Goal: Transaction & Acquisition: Purchase product/service

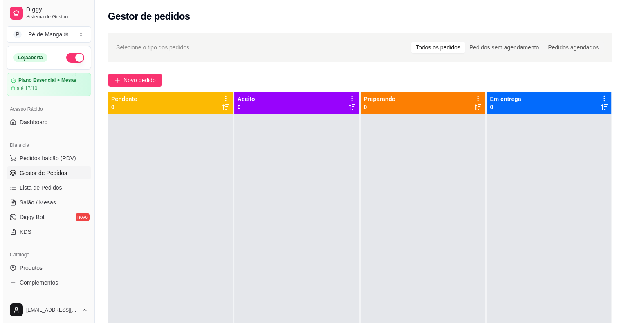
scroll to position [82, 0]
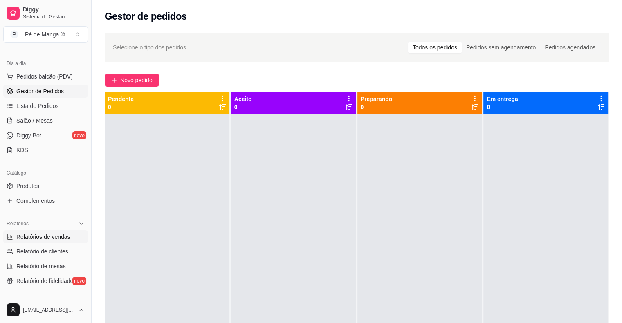
click at [52, 237] on span "Relatórios de vendas" at bounding box center [43, 237] width 54 height 8
select select "ALL"
select select "0"
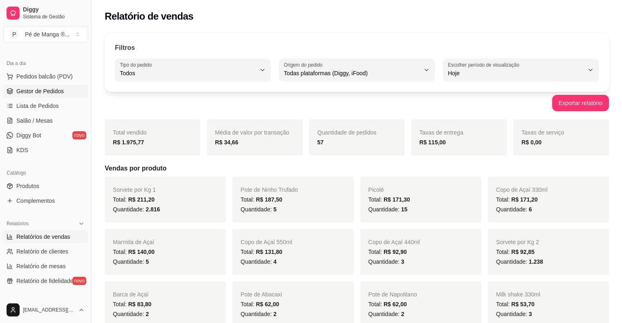
click at [36, 89] on span "Gestor de Pedidos" at bounding box center [39, 91] width 47 height 8
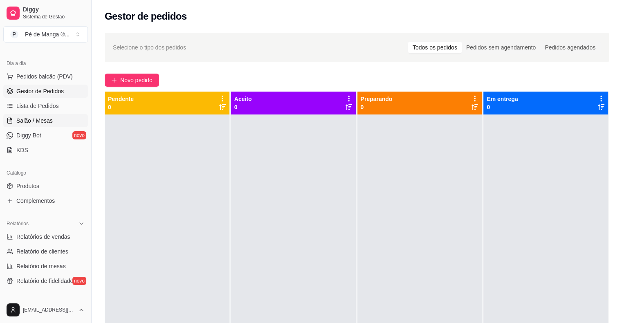
click at [49, 119] on span "Salão / Mesas" at bounding box center [34, 120] width 36 height 8
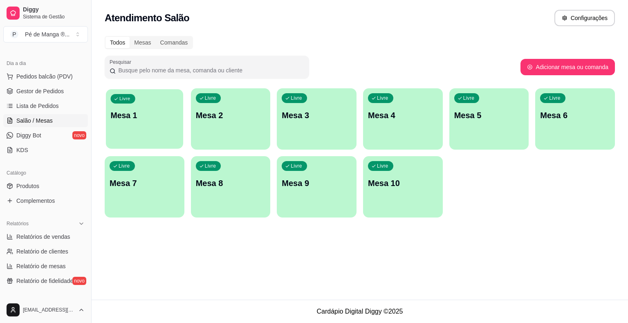
click at [147, 119] on p "Mesa 1" at bounding box center [145, 115] width 68 height 11
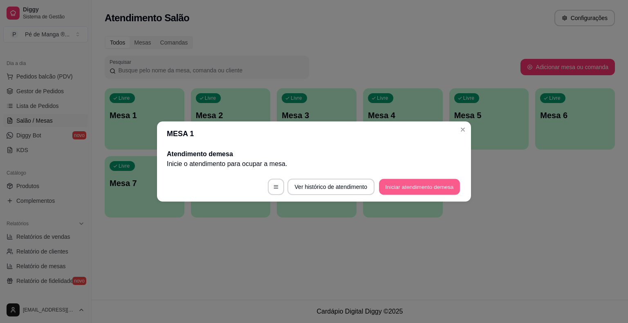
click at [416, 181] on button "Iniciar atendimento de mesa" at bounding box center [419, 187] width 81 height 16
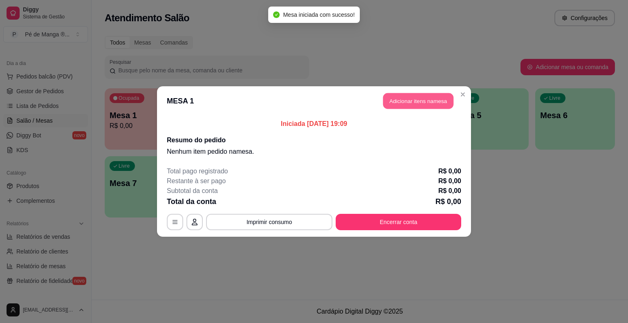
click at [412, 102] on button "Adicionar itens na mesa" at bounding box center [418, 101] width 70 height 16
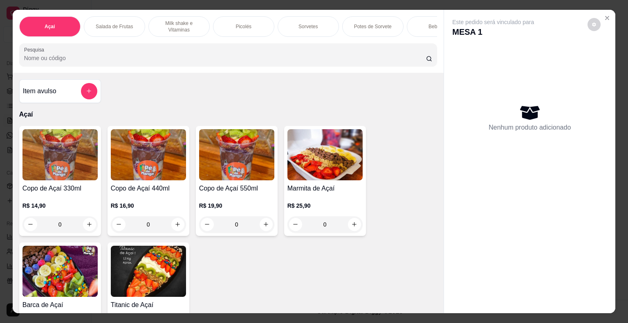
click at [407, 22] on div "Bebidas" at bounding box center [437, 26] width 61 height 20
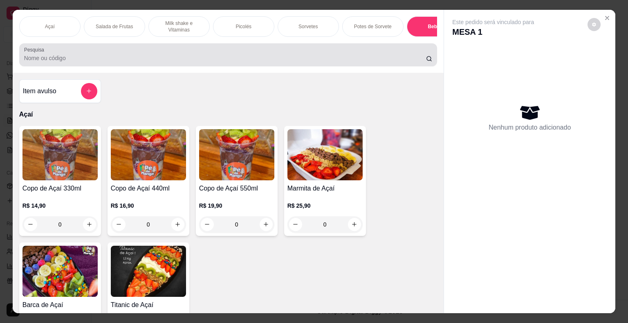
scroll to position [20, 0]
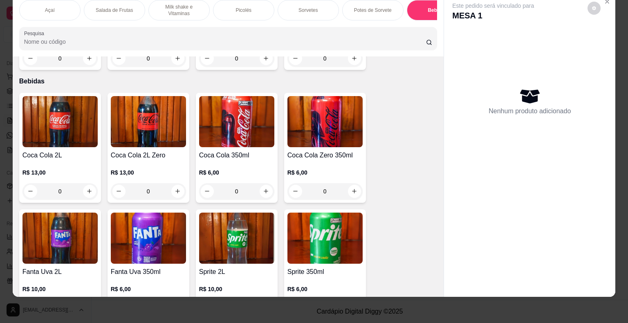
click at [367, 7] on p "Potes de Sorvete" at bounding box center [373, 10] width 38 height 7
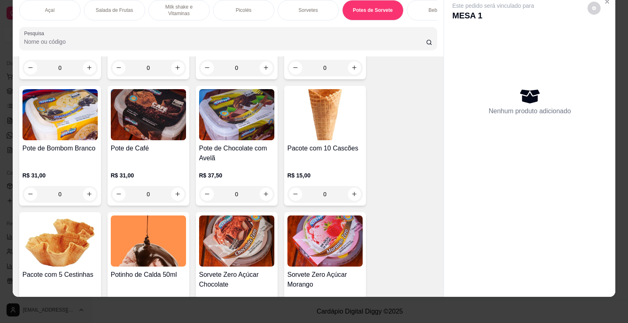
scroll to position [1754, 0]
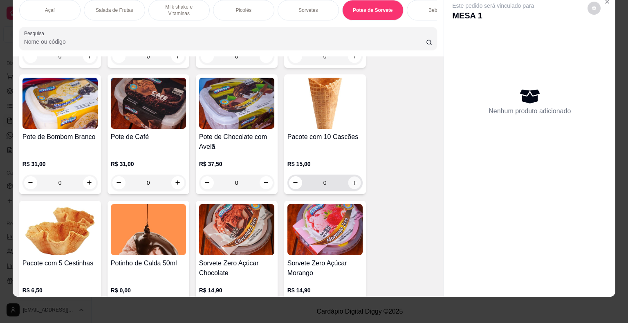
click at [351, 179] on icon "increase-product-quantity" at bounding box center [354, 182] width 6 height 6
type input "1"
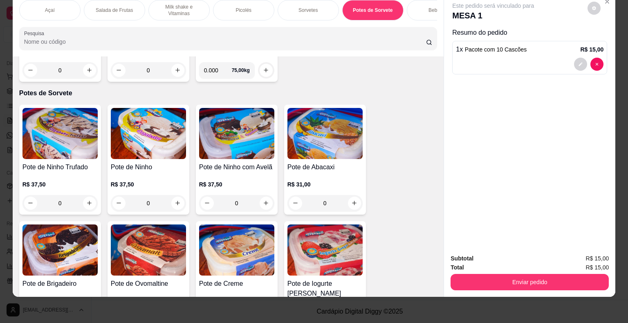
scroll to position [1427, 0]
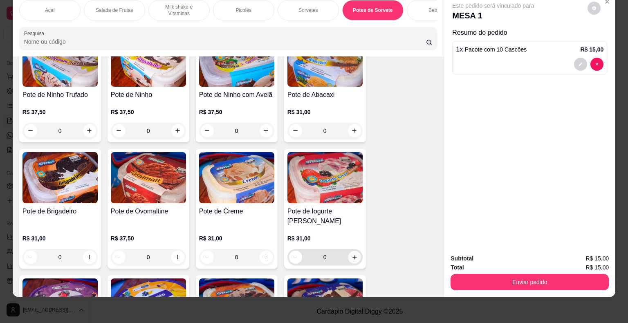
click at [351, 254] on icon "increase-product-quantity" at bounding box center [354, 257] width 6 height 6
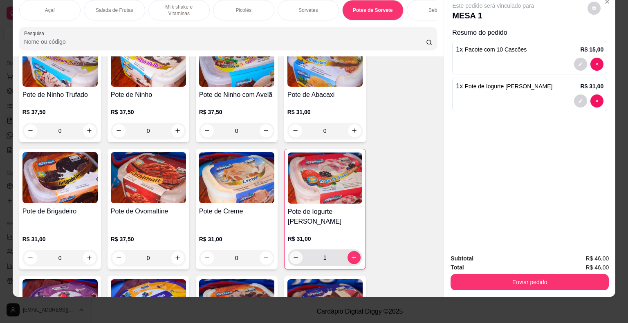
click at [289, 251] on button "decrease-product-quantity" at bounding box center [295, 257] width 13 height 13
type input "0"
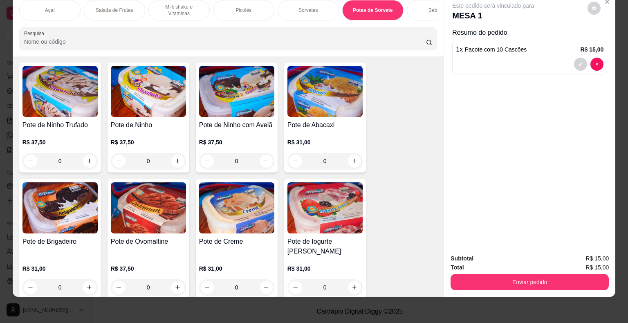
scroll to position [1386, 0]
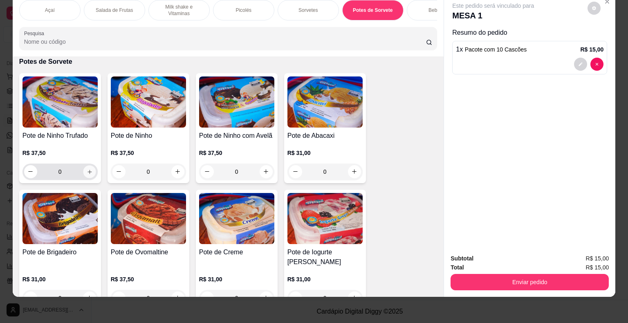
click at [87, 173] on icon "increase-product-quantity" at bounding box center [89, 171] width 6 height 6
type input "1"
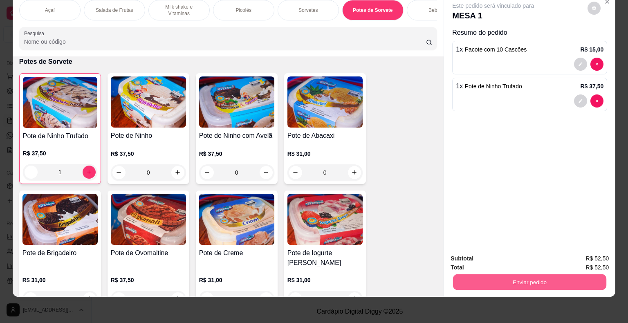
click at [506, 274] on button "Enviar pedido" at bounding box center [529, 282] width 153 height 16
click at [501, 252] on button "Não registrar e enviar pedido" at bounding box center [502, 255] width 83 height 15
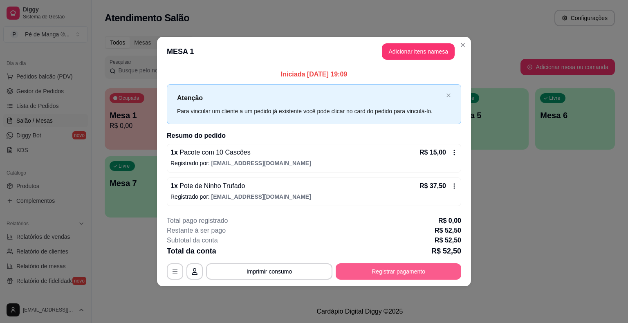
click at [351, 265] on button "Registrar pagamento" at bounding box center [398, 271] width 125 height 16
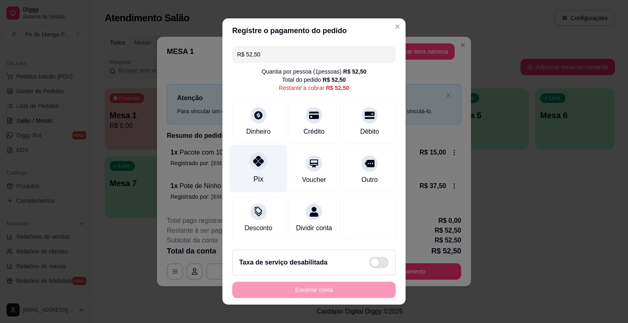
click at [260, 168] on div at bounding box center [258, 161] width 18 height 18
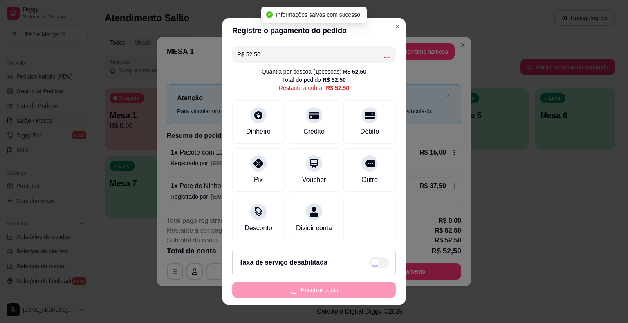
type input "R$ 0,00"
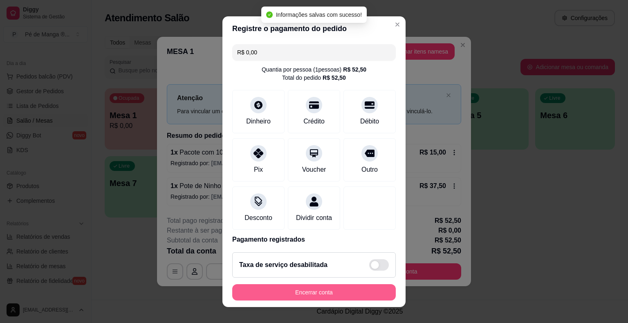
click at [288, 288] on button "Encerrar conta" at bounding box center [313, 292] width 163 height 16
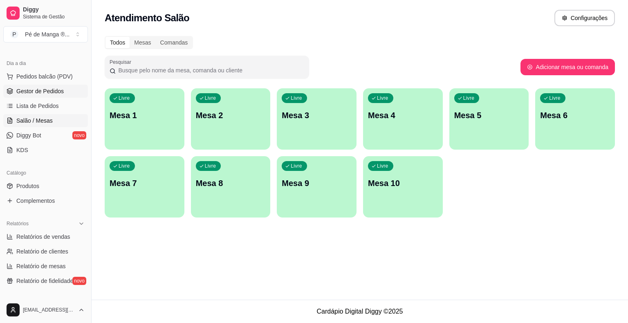
click at [52, 92] on span "Gestor de Pedidos" at bounding box center [39, 91] width 47 height 8
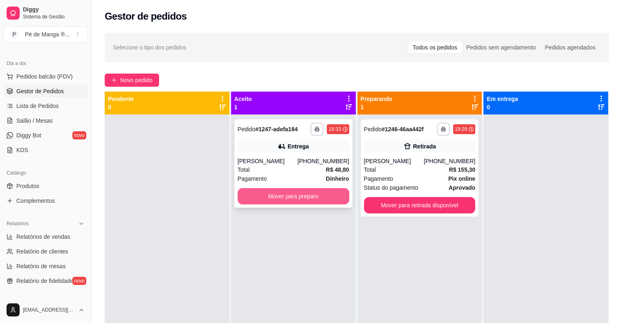
click at [304, 192] on button "Mover para preparo" at bounding box center [293, 196] width 112 height 16
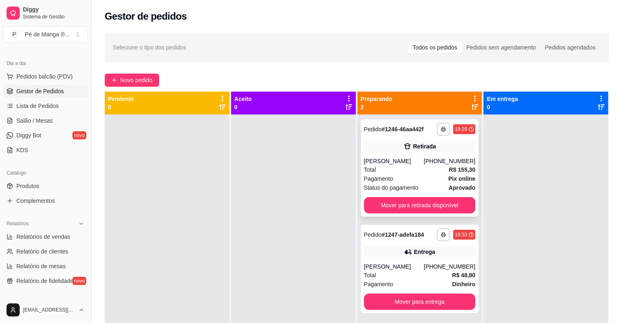
click at [415, 164] on div "[PERSON_NAME]" at bounding box center [394, 161] width 60 height 8
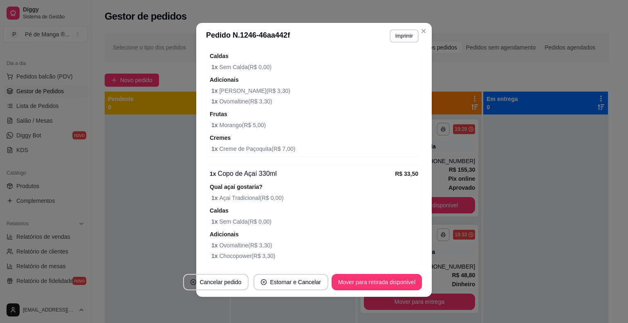
scroll to position [217, 0]
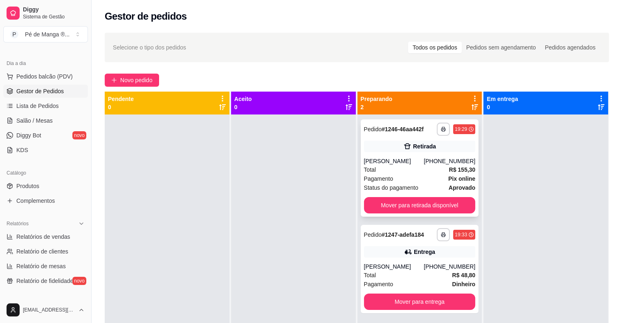
click at [408, 159] on div "[PERSON_NAME]" at bounding box center [394, 161] width 60 height 8
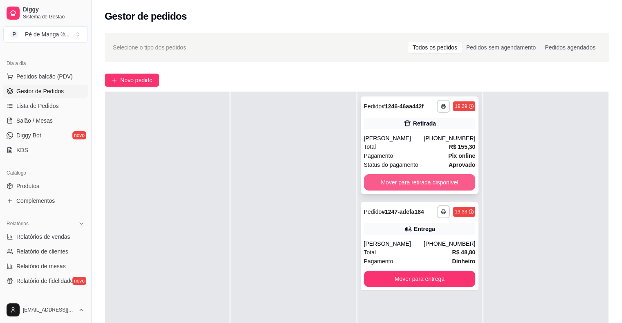
scroll to position [82, 0]
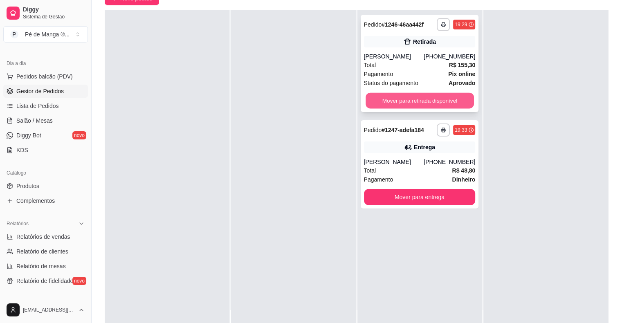
click at [447, 101] on button "Mover para retirada disponível" at bounding box center [419, 101] width 108 height 16
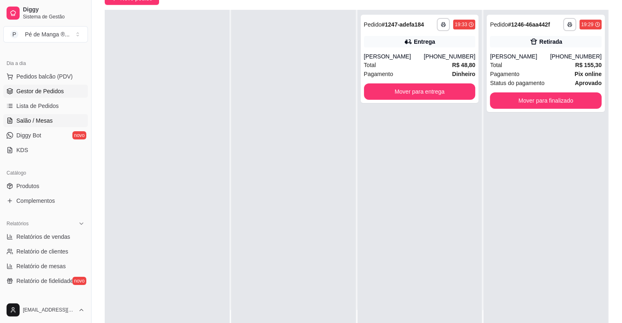
click at [27, 120] on span "Salão / Mesas" at bounding box center [34, 120] width 36 height 8
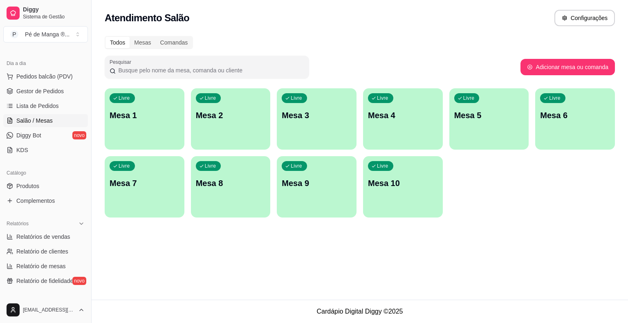
click at [125, 128] on div "Livre Mesa 1" at bounding box center [145, 113] width 80 height 51
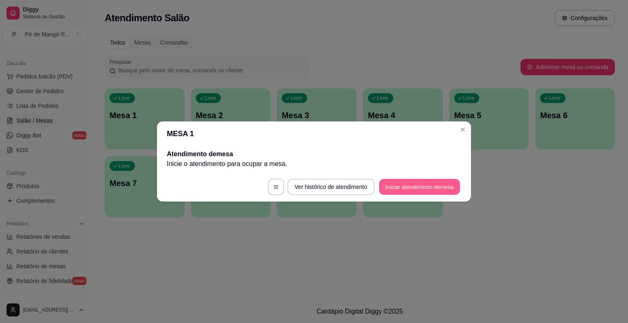
click at [412, 179] on button "Iniciar atendimento de mesa" at bounding box center [419, 187] width 81 height 16
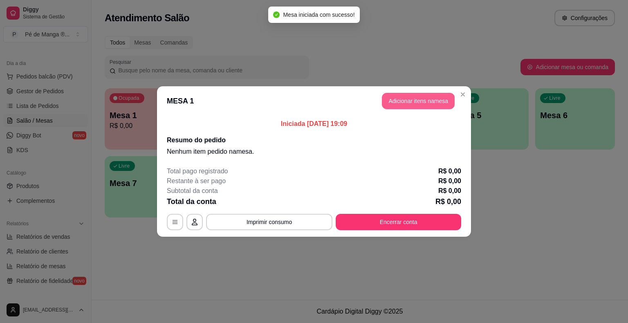
click at [409, 104] on button "Adicionar itens na mesa" at bounding box center [418, 101] width 73 height 16
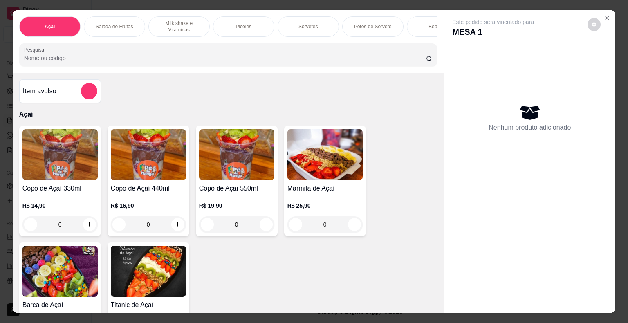
drag, startPoint x: 367, startPoint y: 24, endPoint x: 359, endPoint y: 32, distance: 11.3
click at [367, 24] on p "Potes de Sorvete" at bounding box center [373, 26] width 38 height 7
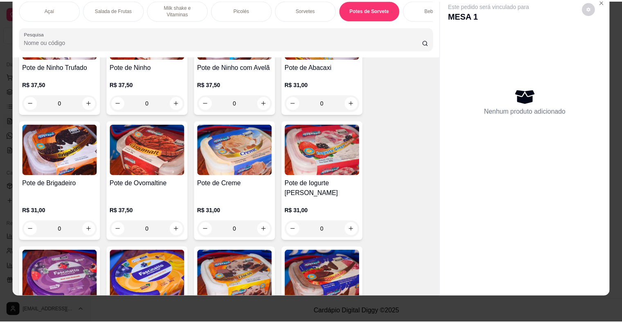
scroll to position [1468, 0]
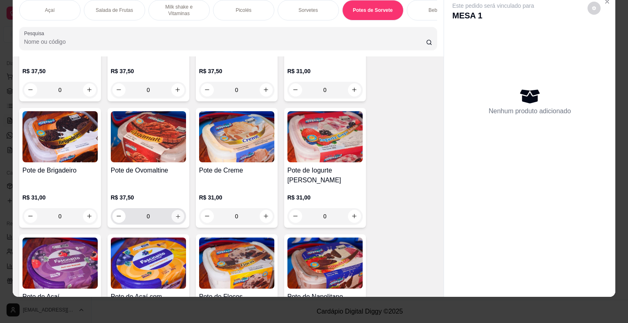
click at [175, 213] on icon "increase-product-quantity" at bounding box center [178, 216] width 6 height 6
type input "1"
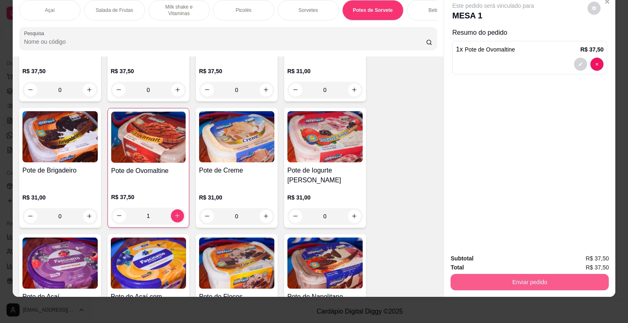
click at [530, 264] on div "Subtotal R$ 37,50 Total R$ 37,50 Enviar pedido" at bounding box center [529, 272] width 158 height 36
click at [516, 277] on button "Enviar pedido" at bounding box center [529, 282] width 158 height 16
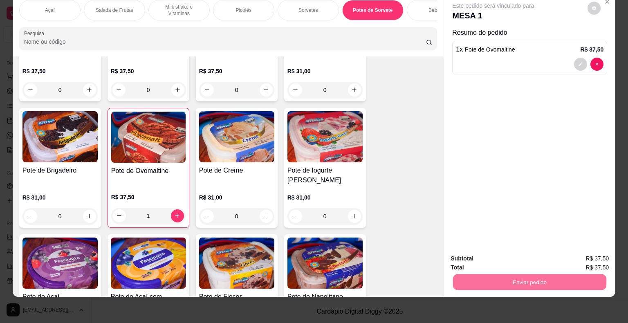
click at [495, 256] on button "Não registrar e enviar pedido" at bounding box center [502, 256] width 85 height 16
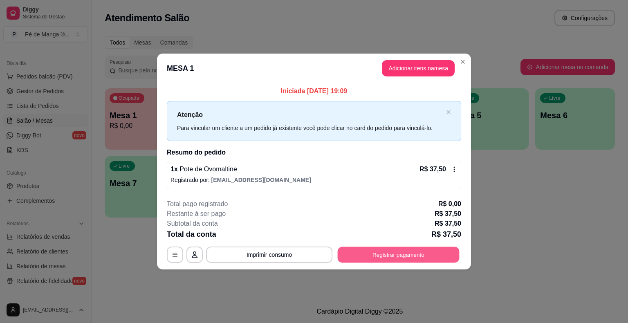
click at [413, 249] on button "Registrar pagamento" at bounding box center [399, 254] width 122 height 16
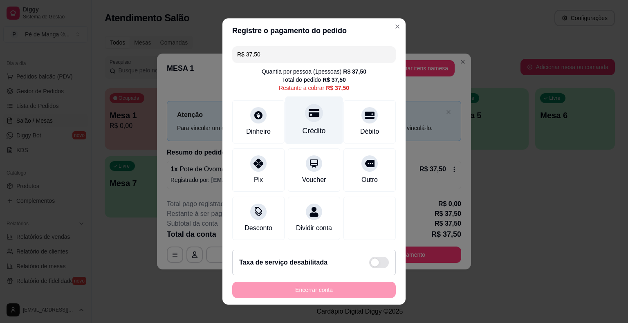
click at [310, 128] on div "Crédito" at bounding box center [313, 130] width 23 height 11
type input "R$ 0,00"
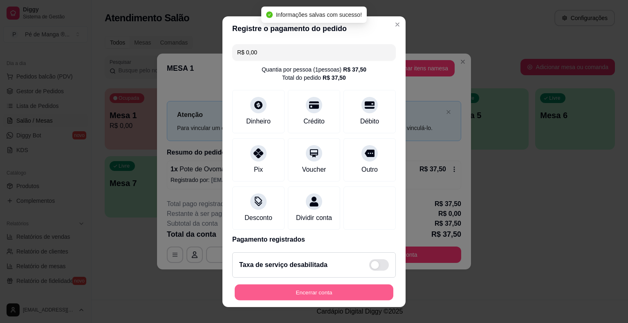
click at [302, 288] on button "Encerrar conta" at bounding box center [314, 292] width 159 height 16
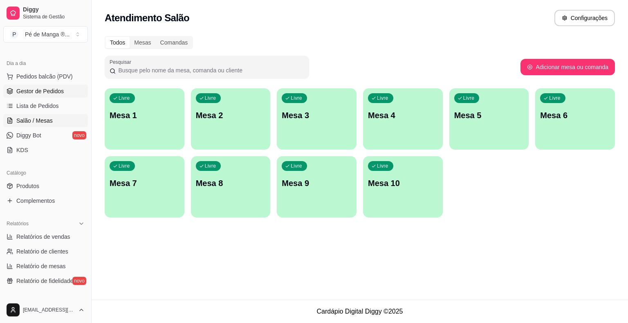
click at [50, 89] on span "Gestor de Pedidos" at bounding box center [39, 91] width 47 height 8
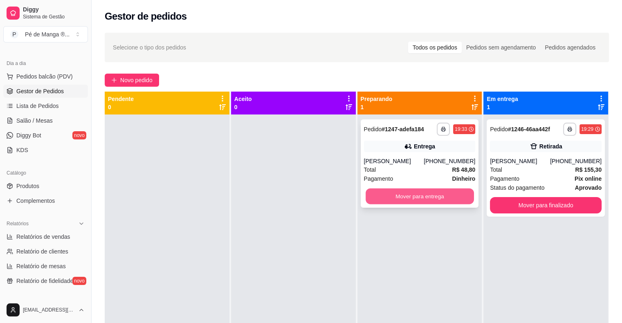
click at [461, 199] on button "Mover para entrega" at bounding box center [419, 196] width 108 height 16
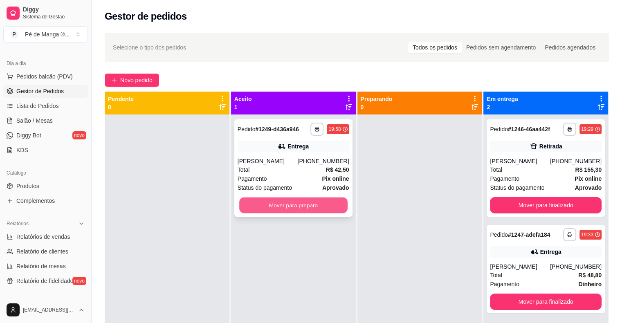
click at [298, 205] on button "Mover para preparo" at bounding box center [293, 205] width 108 height 16
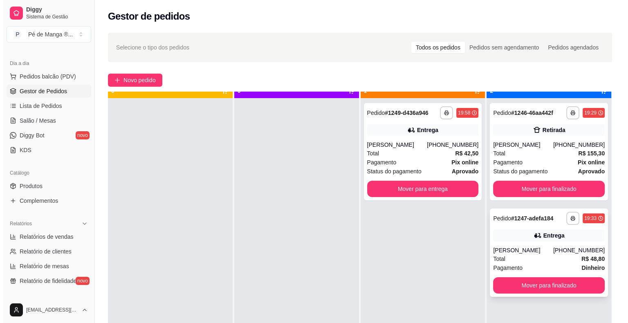
scroll to position [23, 0]
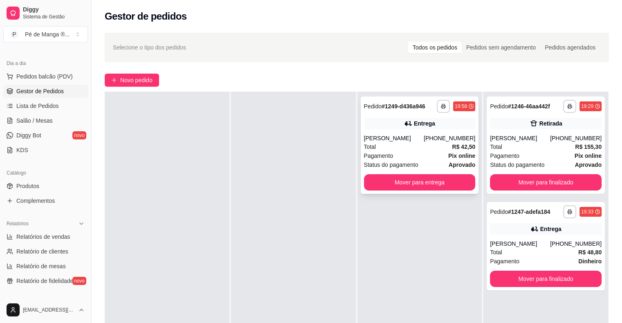
click at [443, 133] on div "**********" at bounding box center [419, 144] width 118 height 97
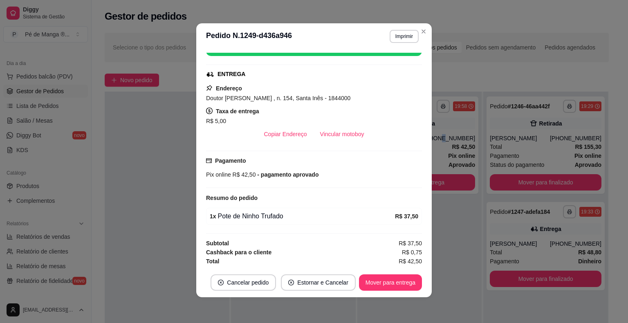
scroll to position [2, 0]
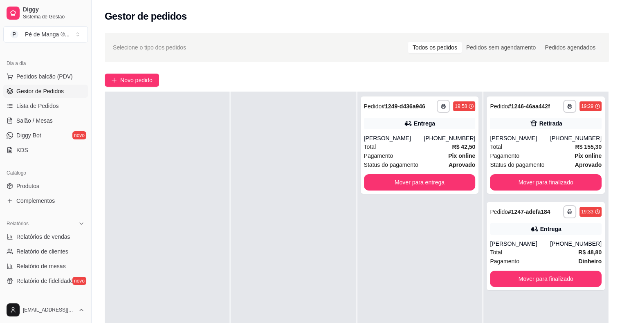
click at [304, 226] on div at bounding box center [293, 253] width 125 height 323
click at [130, 79] on span "Novo pedido" at bounding box center [136, 80] width 32 height 9
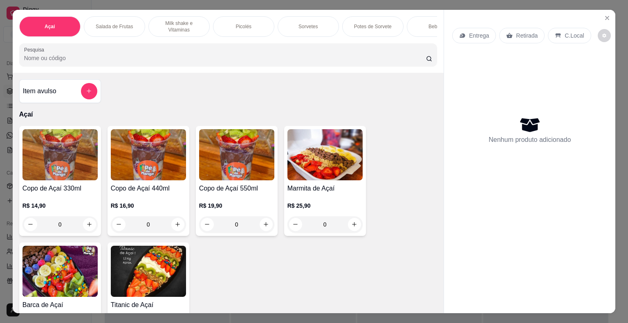
click at [86, 228] on div "0" at bounding box center [59, 224] width 75 height 16
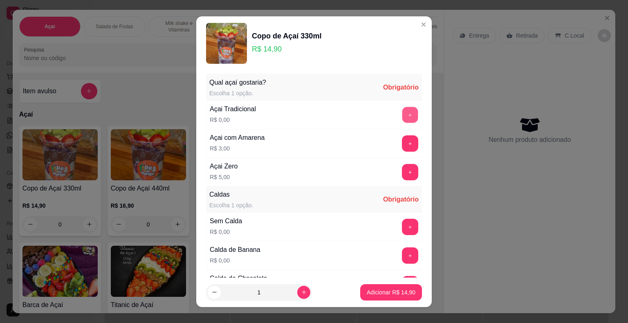
click at [402, 116] on button "+" at bounding box center [410, 115] width 16 height 16
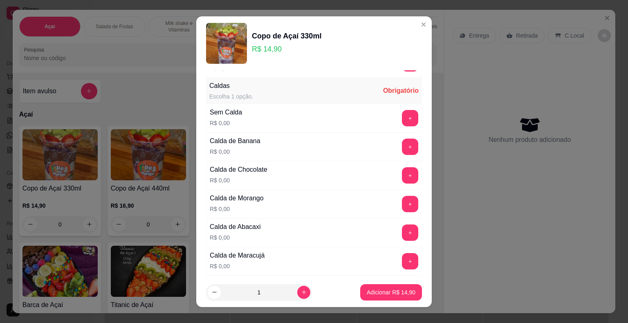
scroll to position [123, 0]
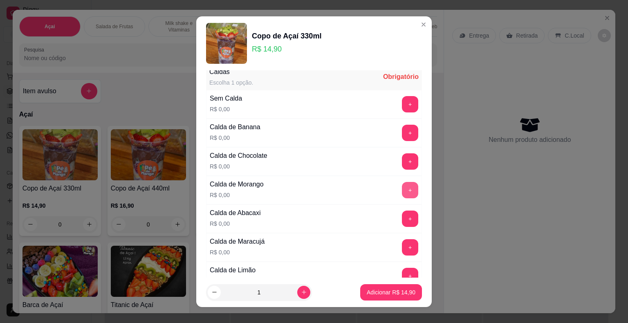
click at [402, 190] on button "+" at bounding box center [410, 190] width 16 height 16
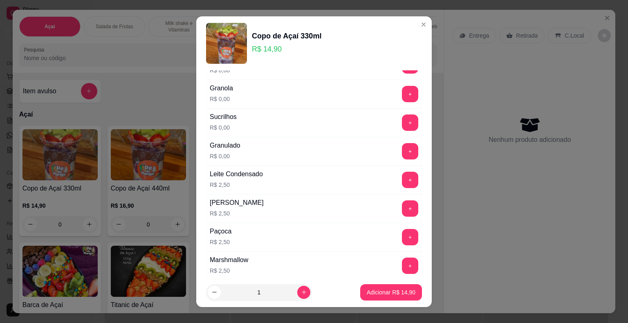
scroll to position [531, 0]
click at [402, 205] on button "+" at bounding box center [410, 208] width 16 height 16
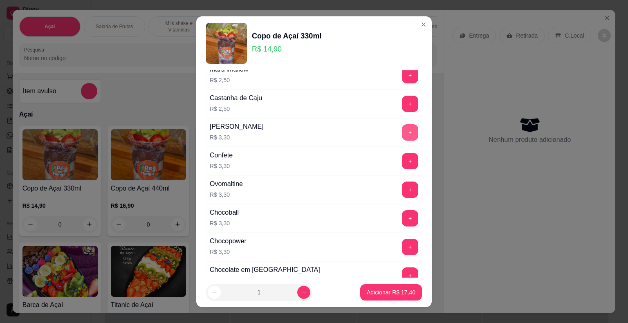
scroll to position [736, 0]
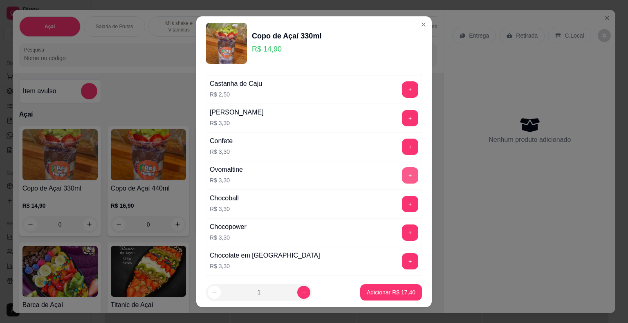
click at [402, 172] on button "+" at bounding box center [410, 175] width 16 height 16
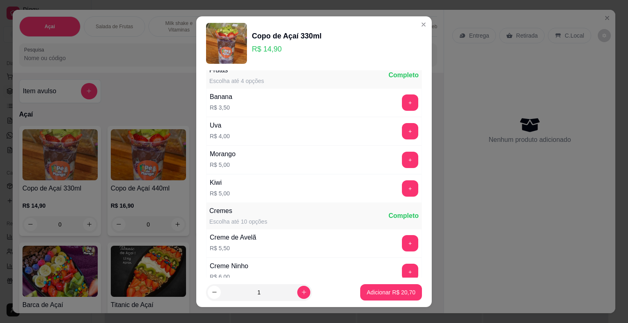
scroll to position [981, 0]
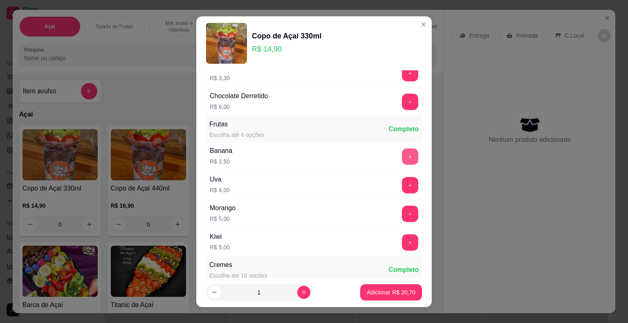
click at [402, 148] on button "+" at bounding box center [410, 156] width 16 height 16
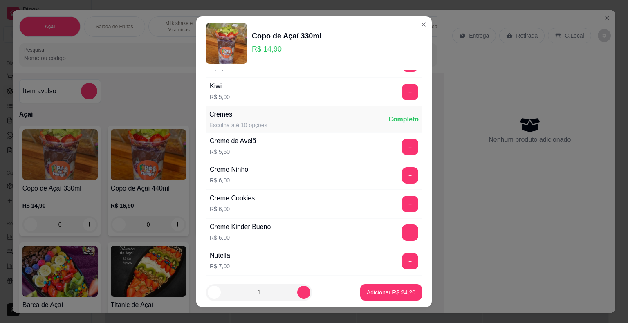
scroll to position [1144, 0]
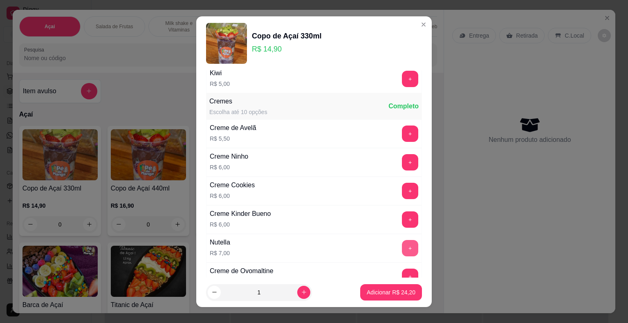
click at [402, 244] on button "+" at bounding box center [410, 248] width 16 height 16
click at [381, 296] on button "Adicionar R$ 31,20" at bounding box center [391, 292] width 62 height 16
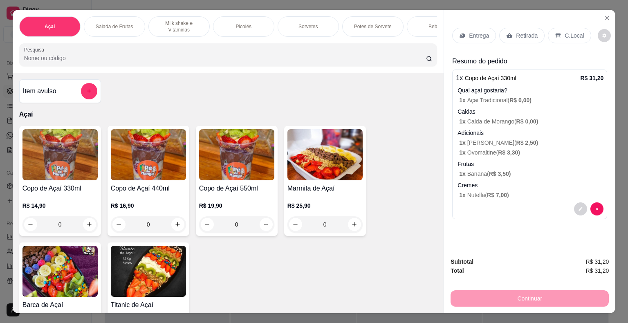
click at [177, 228] on div "0" at bounding box center [148, 224] width 75 height 16
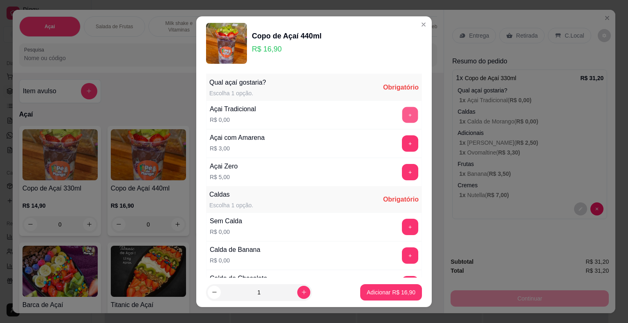
click at [402, 114] on button "+" at bounding box center [410, 115] width 16 height 16
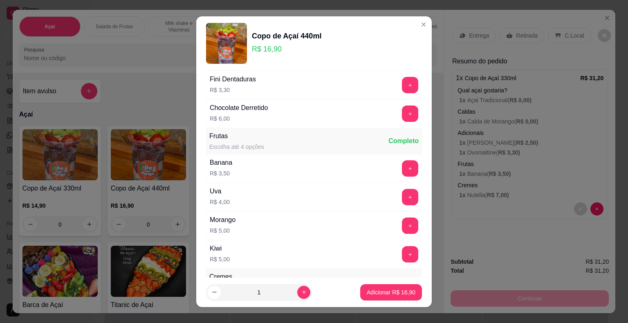
scroll to position [981, 0]
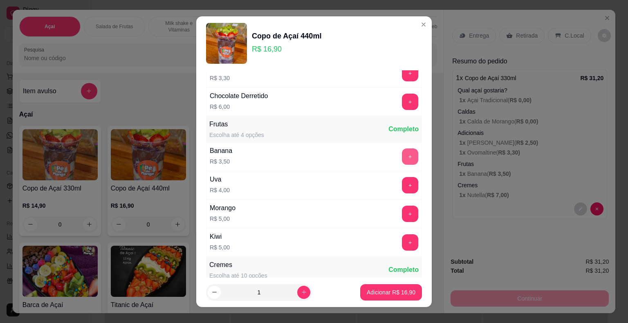
click at [402, 150] on button "+" at bounding box center [410, 156] width 16 height 16
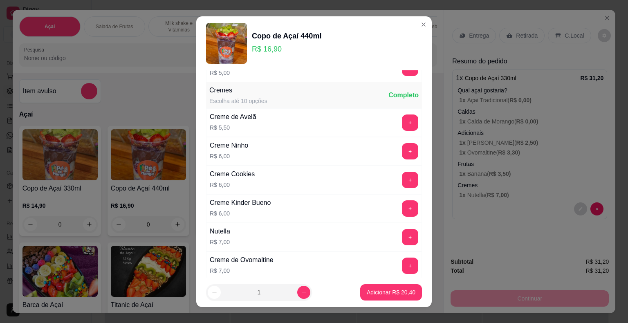
scroll to position [1240, 0]
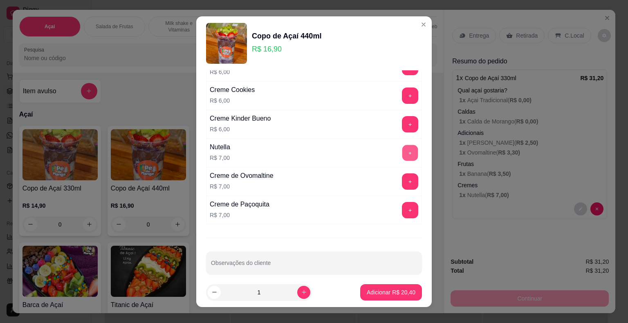
click at [402, 145] on button "+" at bounding box center [410, 153] width 16 height 16
click at [402, 90] on button "+" at bounding box center [410, 95] width 16 height 16
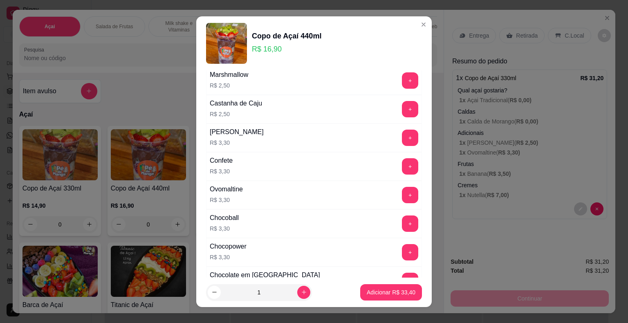
scroll to position [708, 0]
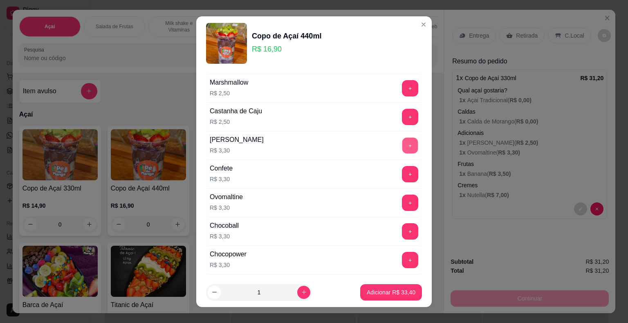
click at [402, 141] on button "+" at bounding box center [410, 145] width 16 height 16
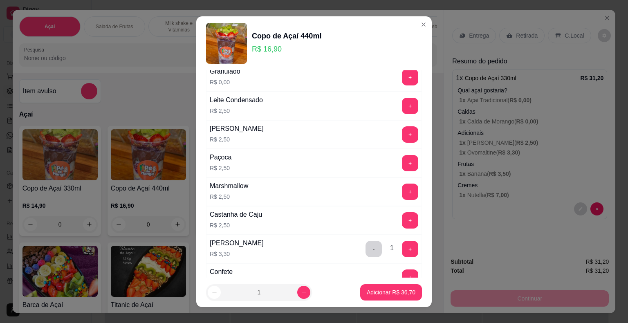
scroll to position [586, 0]
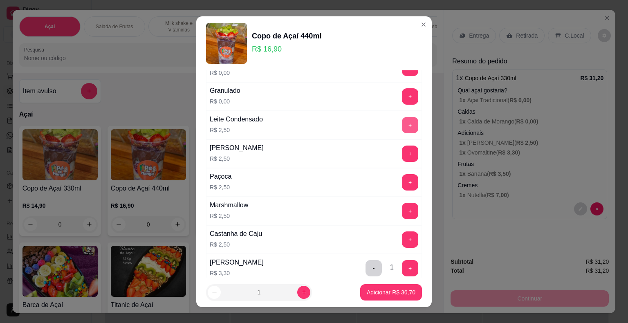
click at [402, 122] on button "+" at bounding box center [410, 125] width 16 height 16
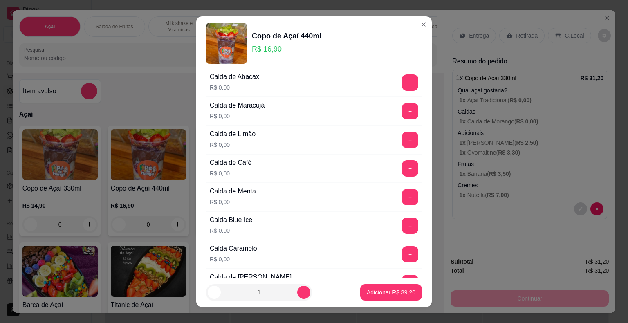
scroll to position [54, 0]
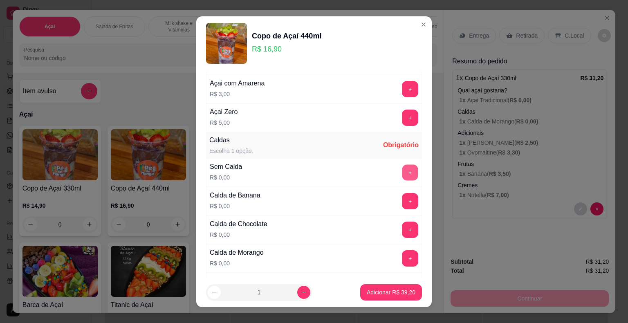
click at [402, 175] on button "+" at bounding box center [410, 172] width 16 height 16
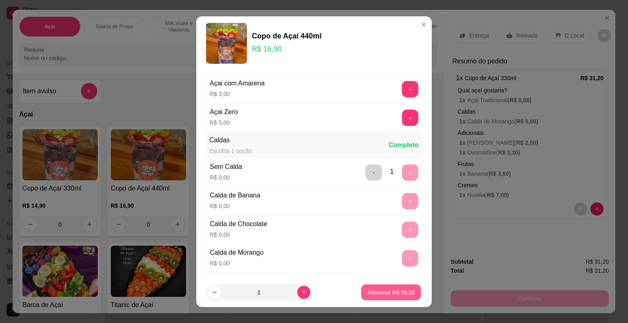
click at [393, 293] on p "Adicionar R$ 39,20" at bounding box center [390, 292] width 47 height 8
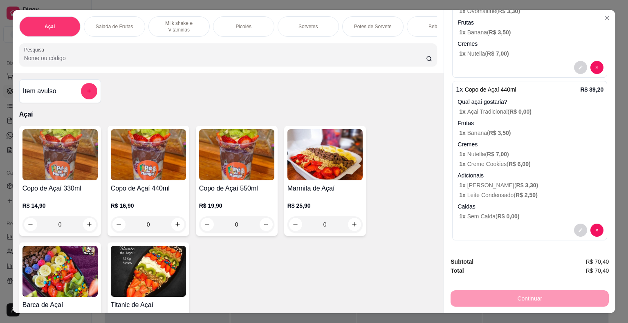
scroll to position [19, 0]
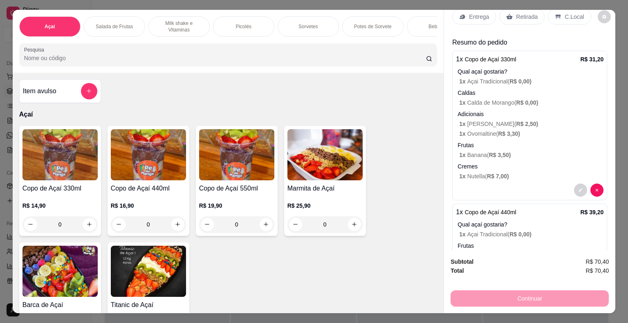
click at [484, 18] on div "Entrega" at bounding box center [474, 17] width 44 height 16
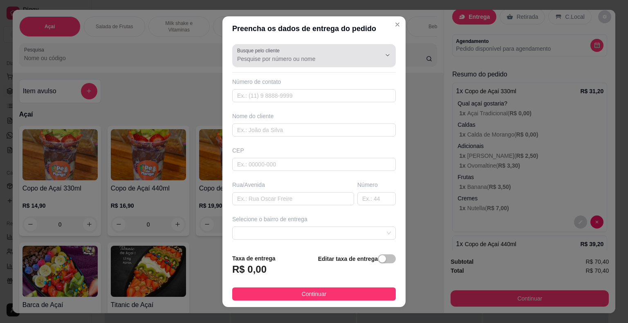
click at [295, 56] on input "Busque pelo cliente" at bounding box center [302, 59] width 131 height 8
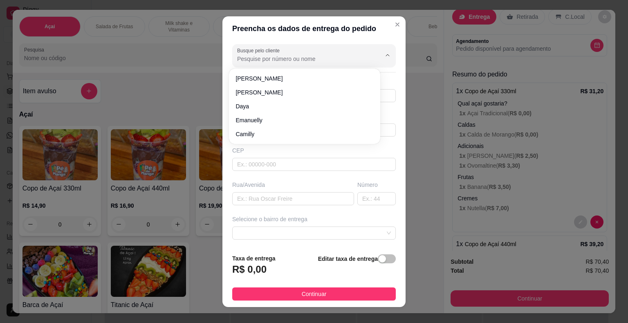
paste input "15 99806-2703"
type input "15 99806-2703"
drag, startPoint x: 284, startPoint y: 60, endPoint x: 215, endPoint y: 61, distance: 69.9
click at [209, 61] on div "Preencha os dados de entrega do pedido Busque pelo cliente 15 99806-2703 Número…" at bounding box center [314, 161] width 628 height 323
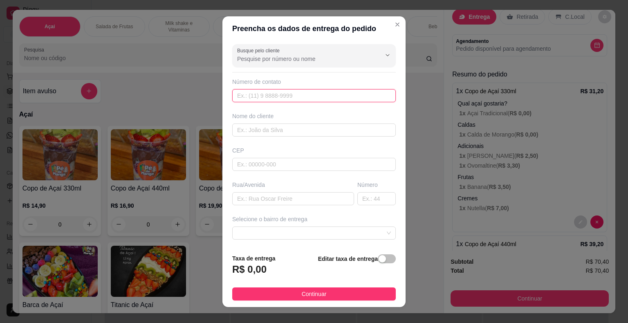
click at [293, 96] on input "text" at bounding box center [313, 95] width 163 height 13
paste input "[PHONE_NUMBER]"
type input "[PHONE_NUMBER]"
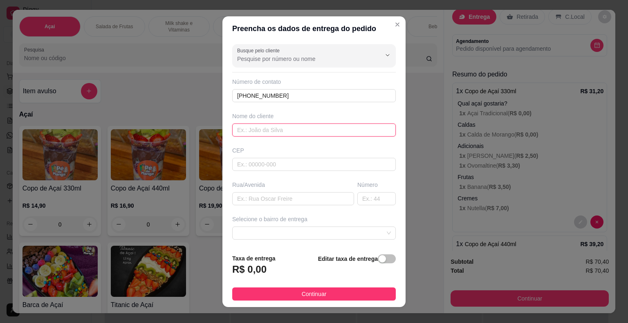
click at [280, 124] on input "text" at bounding box center [313, 129] width 163 height 13
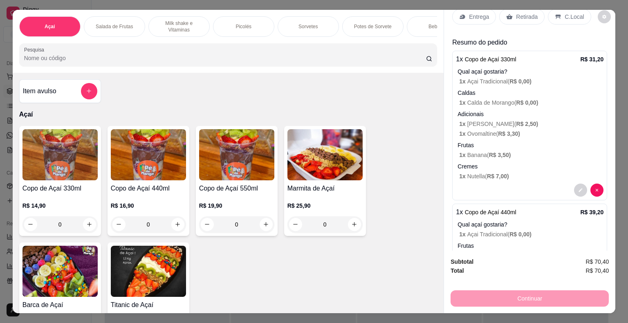
click at [470, 17] on div "Entrega" at bounding box center [474, 17] width 44 height 16
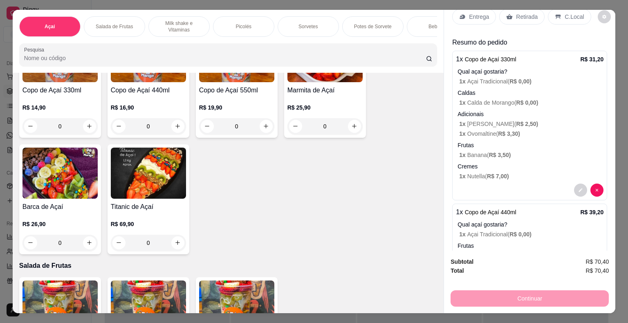
scroll to position [123, 0]
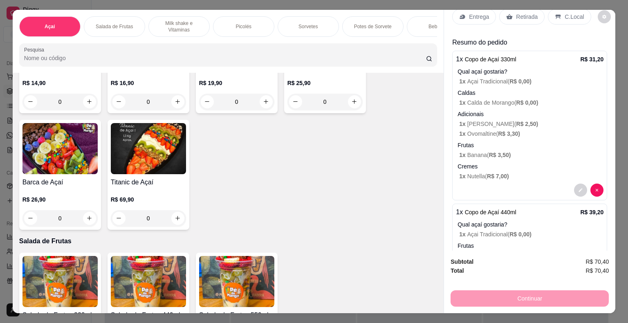
click at [461, 17] on div "Entrega" at bounding box center [474, 17] width 44 height 16
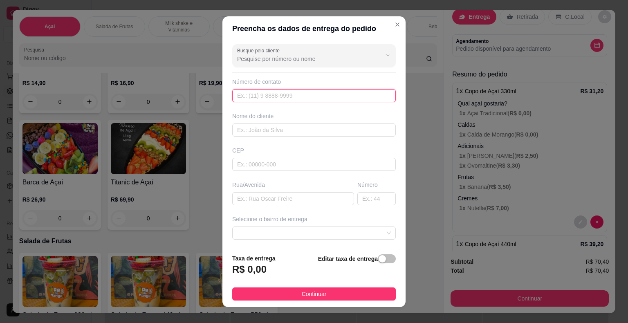
click at [263, 96] on input "text" at bounding box center [313, 95] width 163 height 13
paste input "[PHONE_NUMBER]"
type input "[PHONE_NUMBER]"
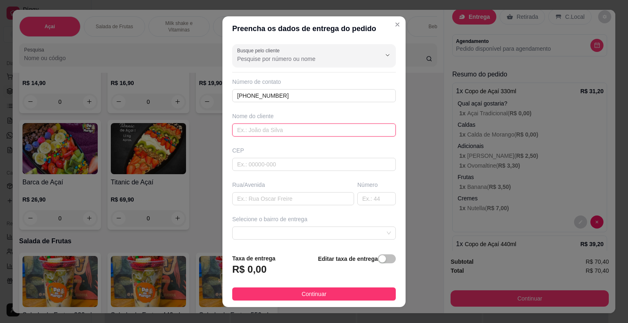
click at [259, 126] on input "text" at bounding box center [313, 129] width 163 height 13
type input "[PERSON_NAME]"
click at [277, 195] on input "text" at bounding box center [293, 198] width 122 height 13
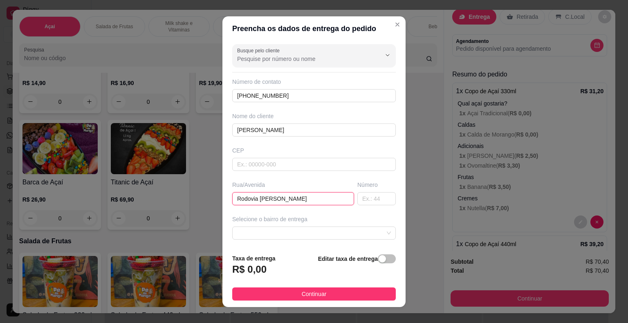
type input "Rodovia [PERSON_NAME]"
drag, startPoint x: 374, startPoint y: 187, endPoint x: 371, endPoint y: 191, distance: 5.8
click at [371, 190] on div "Número" at bounding box center [377, 193] width 42 height 25
drag, startPoint x: 368, startPoint y: 195, endPoint x: 348, endPoint y: 221, distance: 32.7
click at [367, 195] on input "text" at bounding box center [376, 198] width 38 height 13
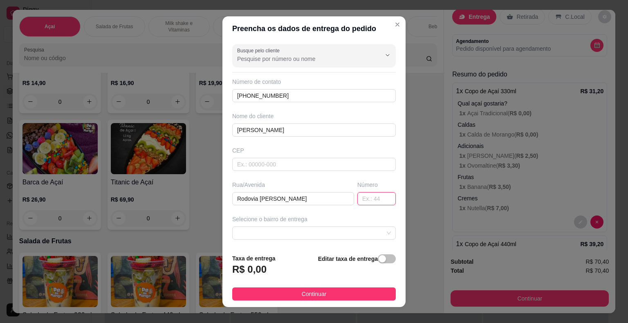
scroll to position [41, 0]
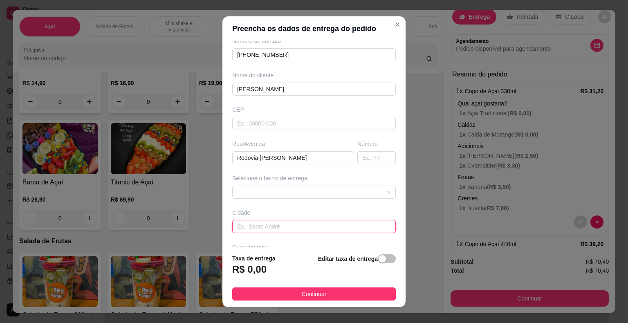
click at [299, 227] on input "text" at bounding box center [313, 226] width 163 height 13
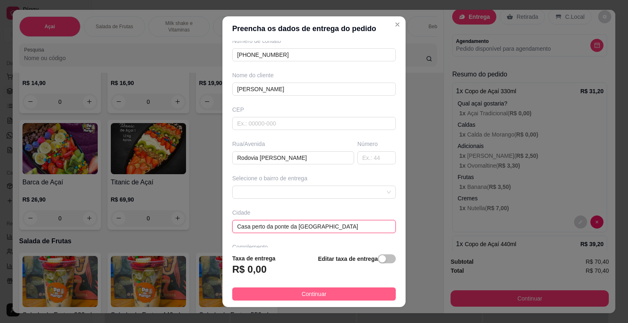
type input "Casa perto da ponte da [GEOGRAPHIC_DATA]"
click at [308, 291] on span "Continuar" at bounding box center [314, 293] width 25 height 9
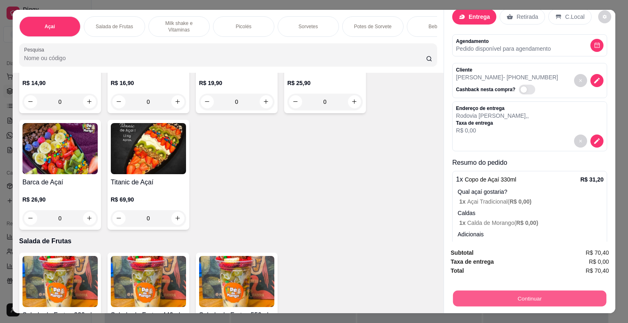
click at [521, 295] on button "Continuar" at bounding box center [529, 299] width 153 height 16
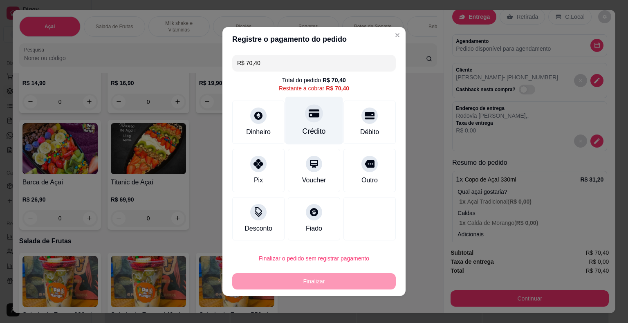
drag, startPoint x: 330, startPoint y: 123, endPoint x: 318, endPoint y: 129, distance: 13.9
click at [325, 125] on div "Crédito" at bounding box center [314, 121] width 58 height 48
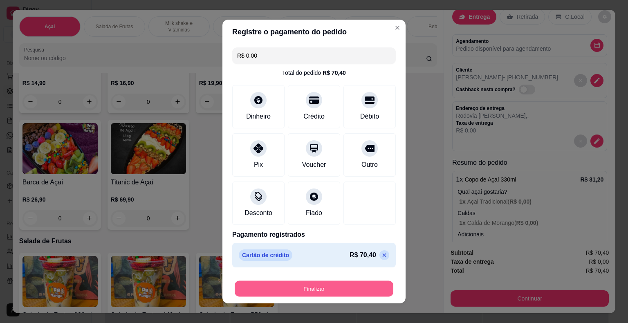
click at [319, 285] on button "Finalizar" at bounding box center [314, 289] width 159 height 16
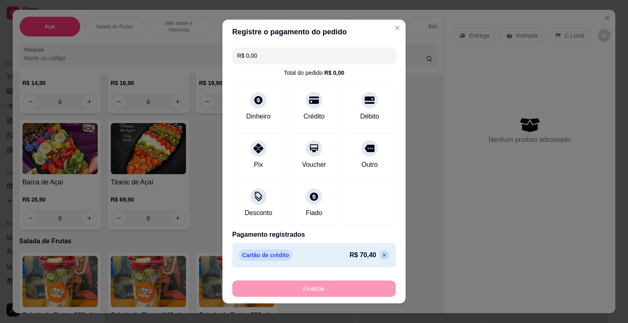
type input "-R$ 70,40"
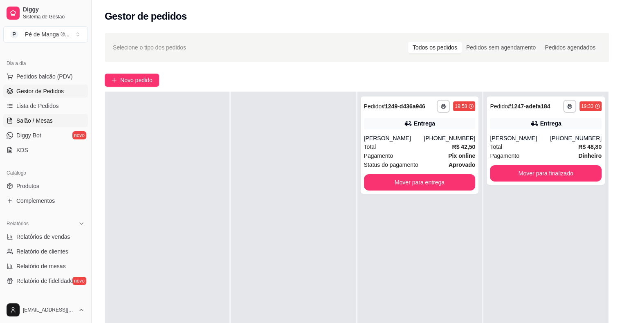
click at [47, 125] on link "Salão / Mesas" at bounding box center [45, 120] width 85 height 13
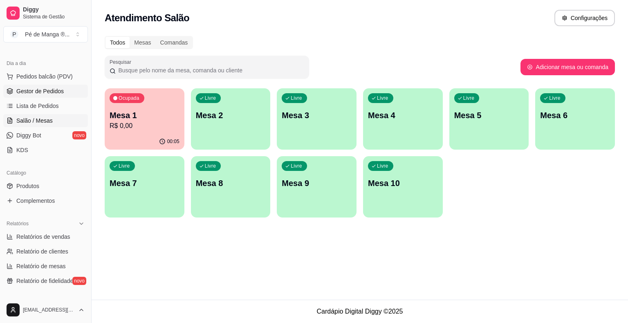
click at [54, 87] on span "Gestor de Pedidos" at bounding box center [39, 91] width 47 height 8
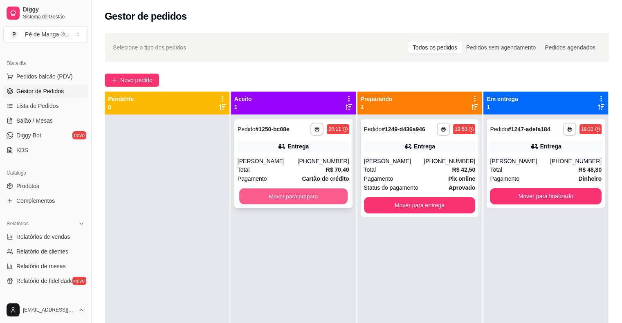
click at [309, 194] on button "Mover para preparo" at bounding box center [293, 196] width 108 height 16
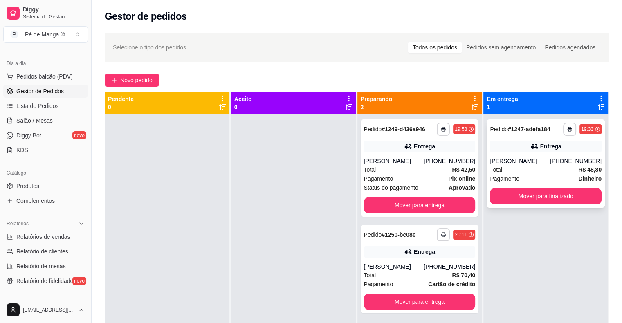
click at [523, 174] on div "Pagamento Dinheiro" at bounding box center [546, 178] width 112 height 9
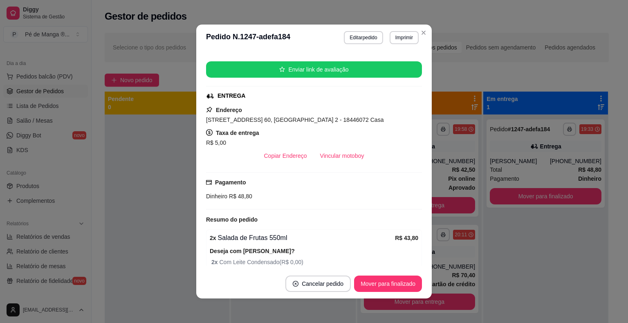
scroll to position [161, 0]
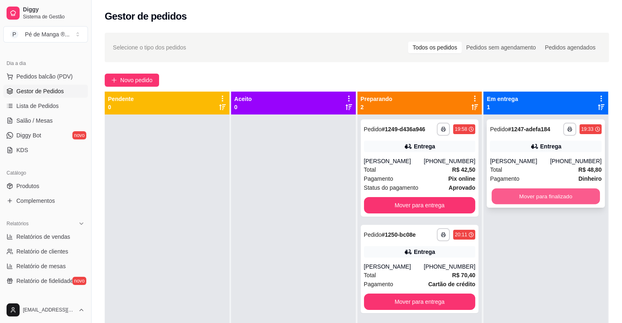
click at [561, 199] on button "Mover para finalizado" at bounding box center [545, 196] width 108 height 16
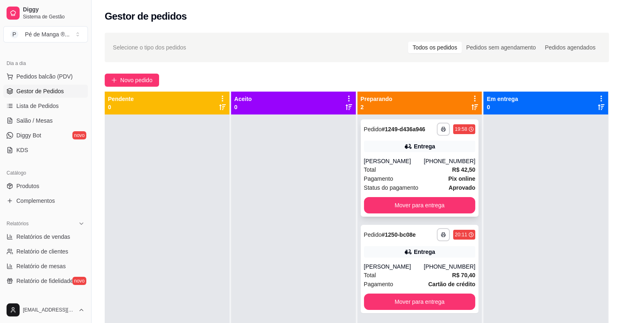
click at [428, 166] on div "Total R$ 42,50" at bounding box center [420, 169] width 112 height 9
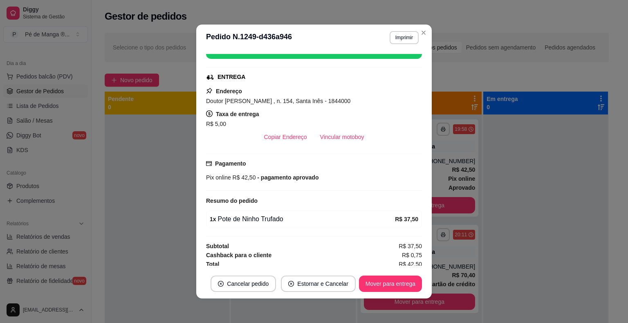
scroll to position [114, 0]
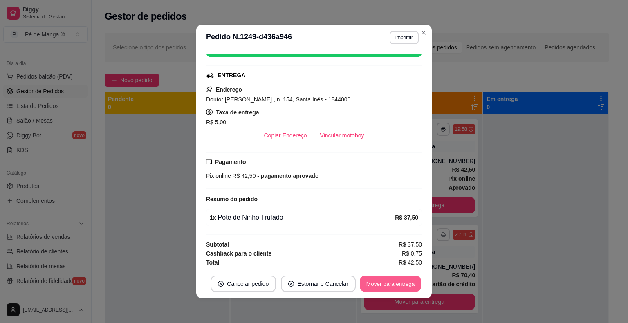
click at [385, 289] on button "Mover para entrega" at bounding box center [390, 284] width 61 height 16
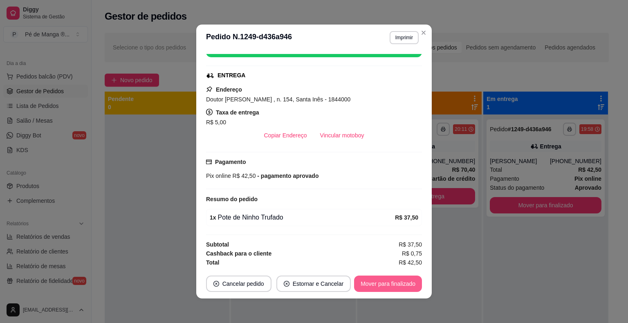
click at [383, 280] on button "Mover para finalizado" at bounding box center [388, 283] width 68 height 16
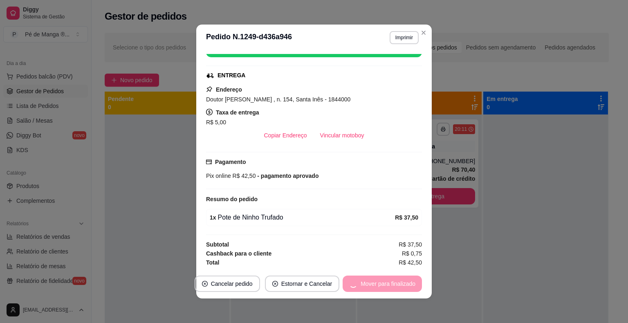
scroll to position [95, 0]
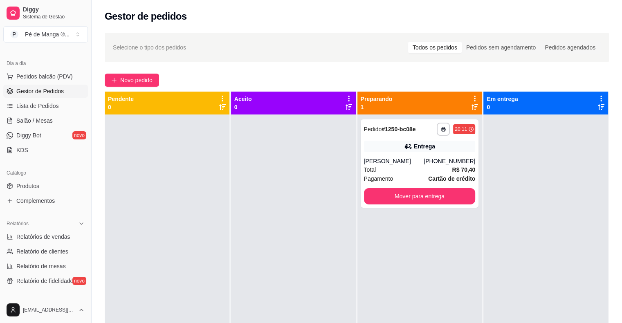
click at [330, 322] on html "Diggy Sistema de Gestão P Pé de Manga ® ... Loja aberta Plano Essencial + Mesas…" at bounding box center [311, 161] width 622 height 323
click at [13, 121] on link "Salão / Mesas" at bounding box center [45, 120] width 85 height 13
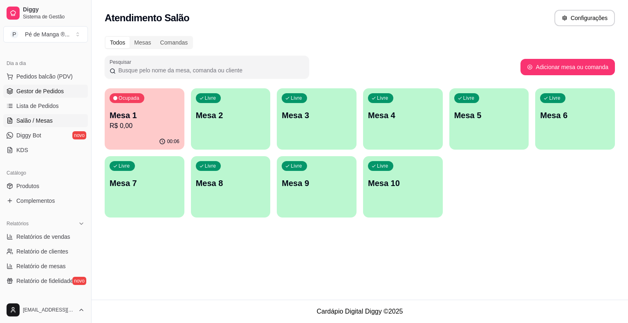
click at [46, 89] on span "Gestor de Pedidos" at bounding box center [39, 91] width 47 height 8
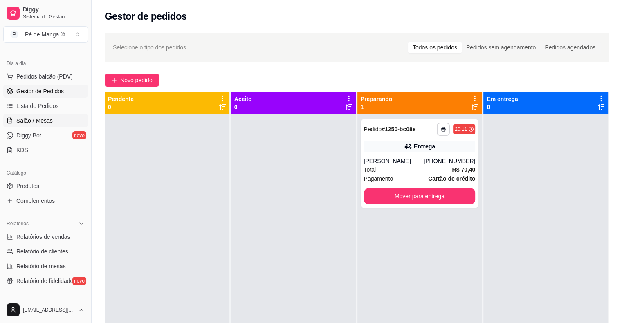
click at [43, 119] on span "Salão / Mesas" at bounding box center [34, 120] width 36 height 8
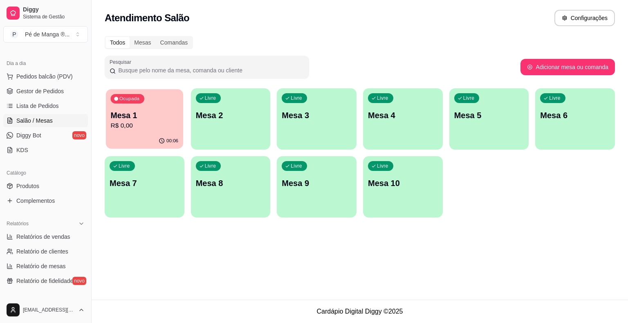
click at [114, 126] on p "R$ 0,00" at bounding box center [145, 125] width 68 height 9
click at [221, 104] on div "Livre Mesa 2" at bounding box center [231, 113] width 80 height 51
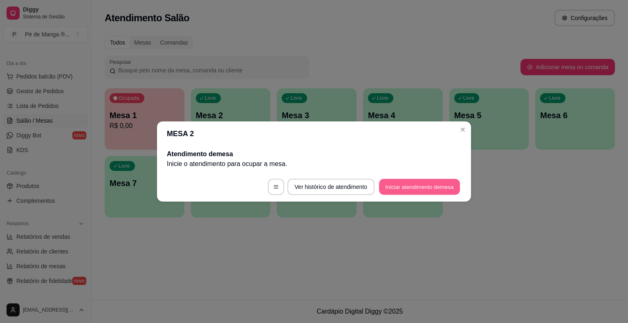
click at [405, 183] on button "Iniciar atendimento de mesa" at bounding box center [419, 187] width 81 height 16
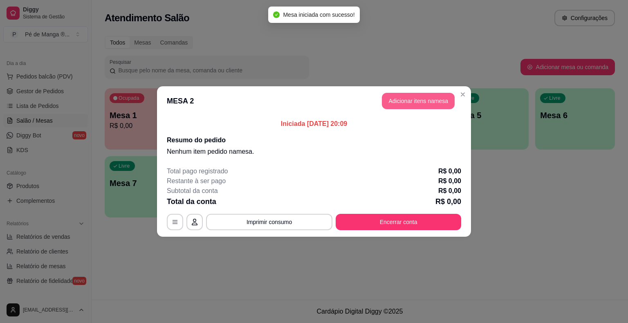
click at [405, 98] on button "Adicionar itens na mesa" at bounding box center [418, 101] width 73 height 16
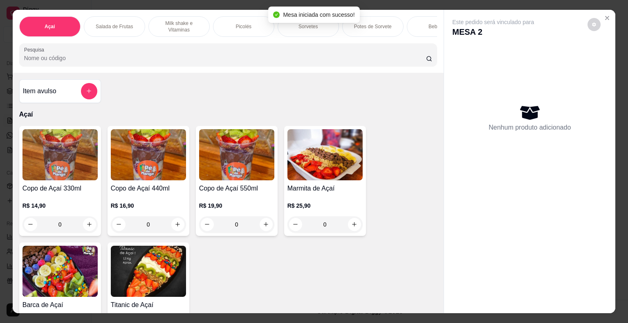
click at [293, 22] on div "Mesa iniciada com sucesso!" at bounding box center [313, 15] width 91 height 16
click at [289, 24] on div "Sorvetes" at bounding box center [307, 26] width 61 height 20
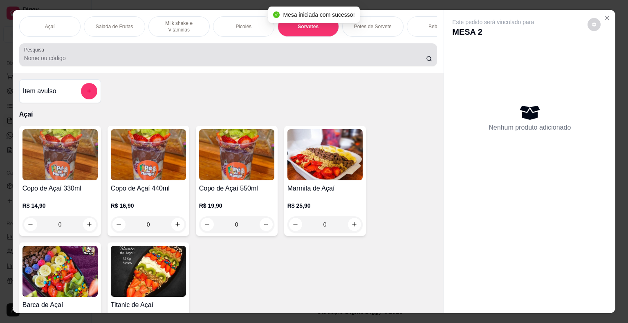
scroll to position [20, 0]
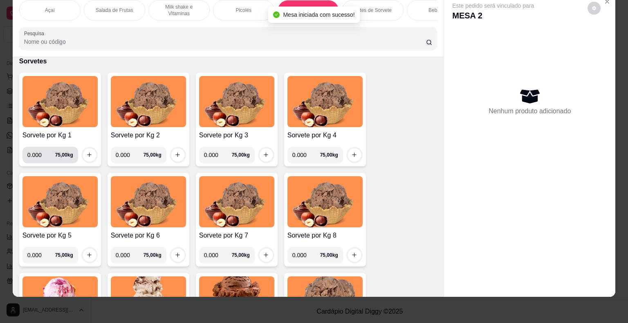
click at [37, 153] on input "0.000" at bounding box center [41, 155] width 28 height 16
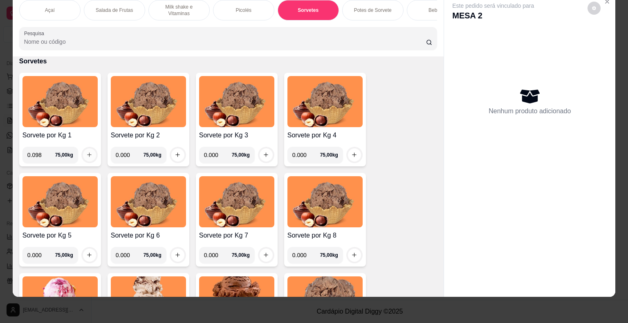
click at [87, 152] on icon "increase-product-quantity" at bounding box center [89, 155] width 6 height 6
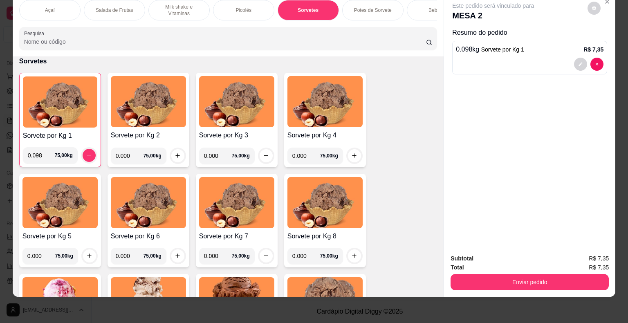
drag, startPoint x: 38, startPoint y: 156, endPoint x: 6, endPoint y: 164, distance: 32.9
click at [2, 165] on div "Açaí Salada de Frutas Milk shake e Vitaminas Picolés Sorvetes Potes de Sorvete …" at bounding box center [314, 161] width 628 height 323
type input "0.286"
click at [86, 152] on icon "increase-product-quantity" at bounding box center [89, 155] width 6 height 6
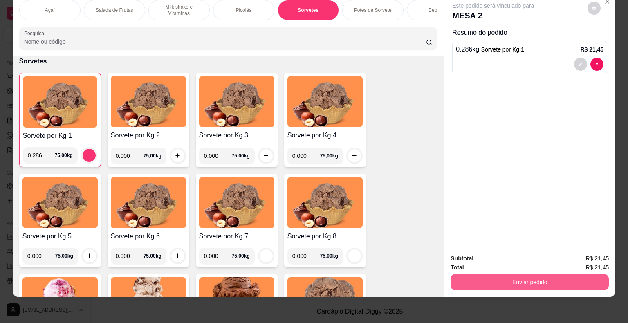
click at [525, 277] on button "Enviar pedido" at bounding box center [529, 282] width 158 height 16
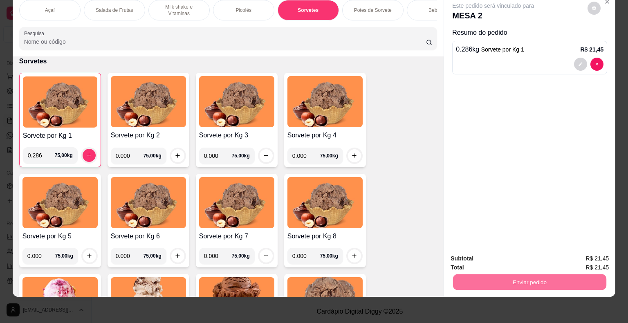
click at [517, 254] on button "Não registrar e enviar pedido" at bounding box center [502, 256] width 85 height 16
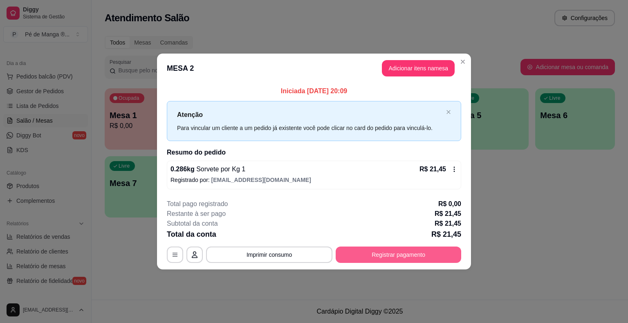
click at [404, 253] on button "Registrar pagamento" at bounding box center [398, 254] width 125 height 16
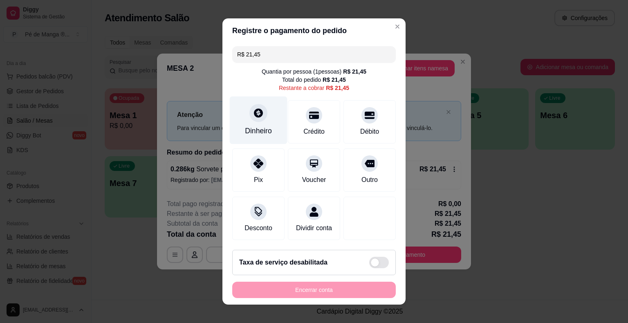
click at [257, 129] on div "Dinheiro" at bounding box center [258, 130] width 27 height 11
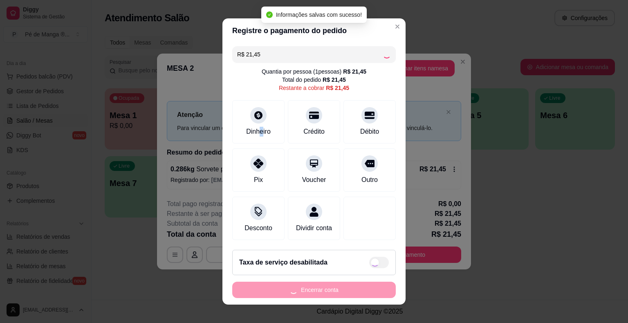
type input "R$ 0,00"
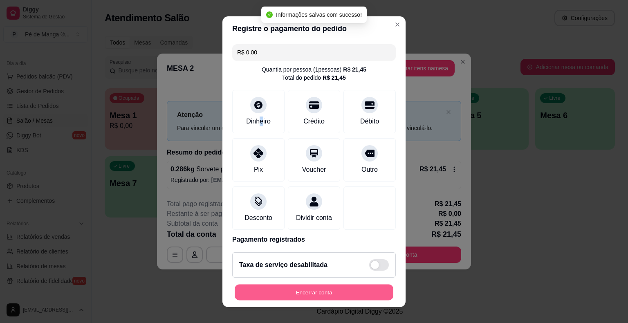
click at [337, 292] on button "Encerrar conta" at bounding box center [314, 292] width 159 height 16
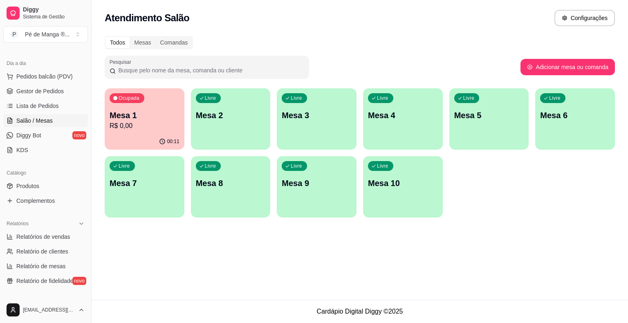
click at [139, 109] on div "Ocupada Mesa 1 R$ 0,00" at bounding box center [145, 110] width 80 height 45
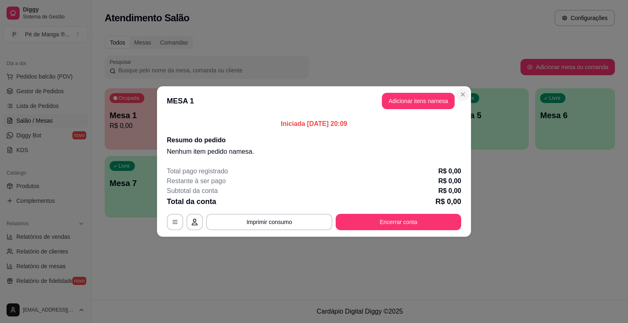
click at [466, 89] on section "MESA 1 Adicionar itens na mesa Iniciada [DATE] 20:09 Resumo do pedido Nenhum it…" at bounding box center [314, 161] width 314 height 150
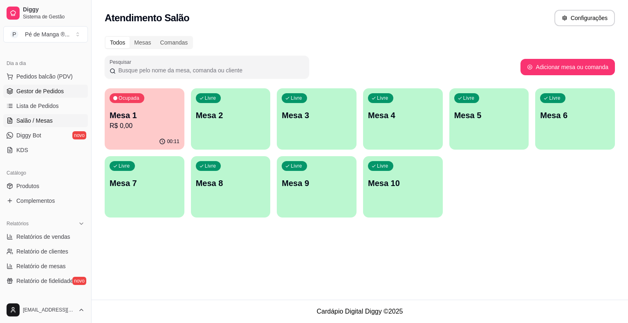
click at [62, 93] on link "Gestor de Pedidos" at bounding box center [45, 91] width 85 height 13
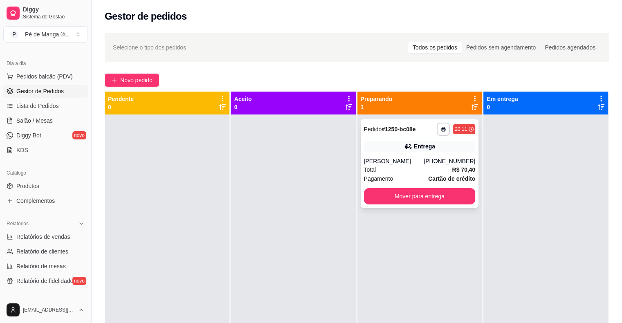
click at [391, 163] on div "[PERSON_NAME]" at bounding box center [394, 161] width 60 height 8
click at [443, 166] on div "Total R$ 70,40" at bounding box center [420, 169] width 112 height 9
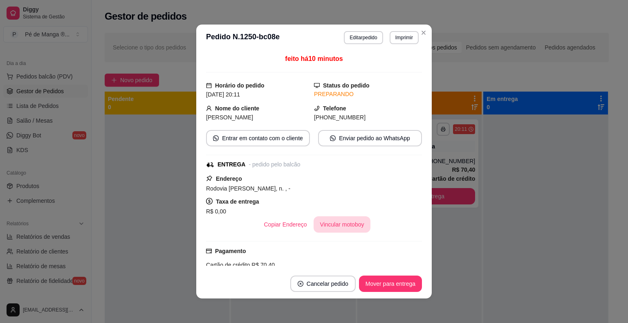
click at [348, 224] on button "Vincular motoboy" at bounding box center [341, 224] width 57 height 16
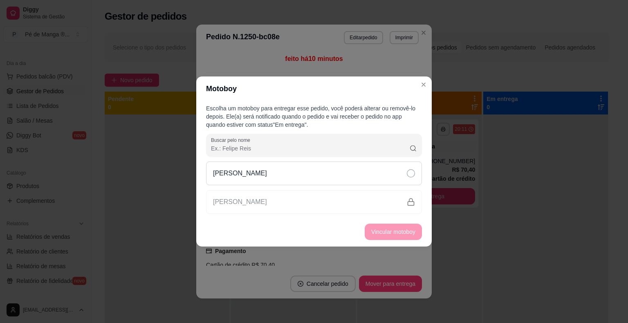
drag, startPoint x: 358, startPoint y: 174, endPoint x: 365, endPoint y: 183, distance: 11.9
click at [358, 174] on div "[PERSON_NAME]" at bounding box center [314, 173] width 216 height 24
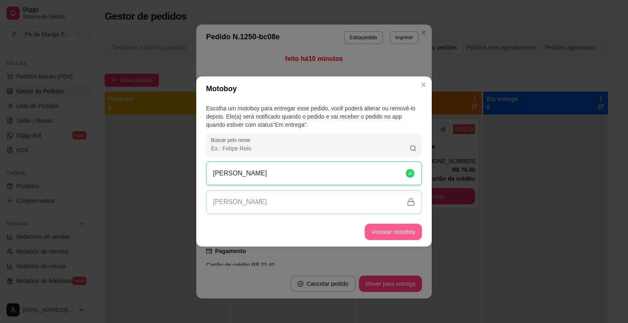
click at [390, 234] on button "Vincular motoboy" at bounding box center [393, 232] width 57 height 16
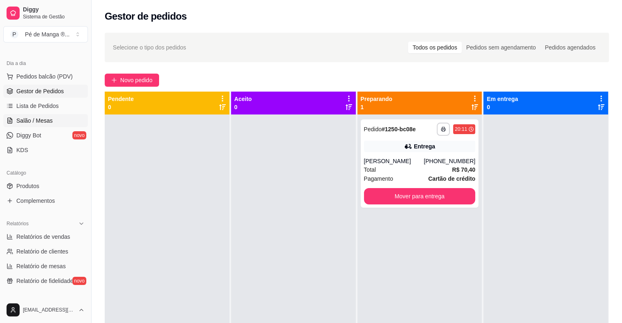
click at [40, 116] on link "Salão / Mesas" at bounding box center [45, 120] width 85 height 13
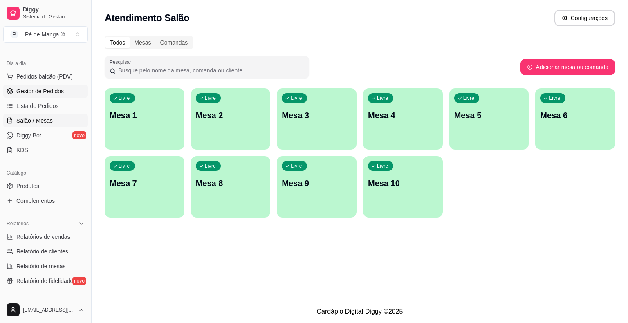
click at [45, 87] on span "Gestor de Pedidos" at bounding box center [39, 91] width 47 height 8
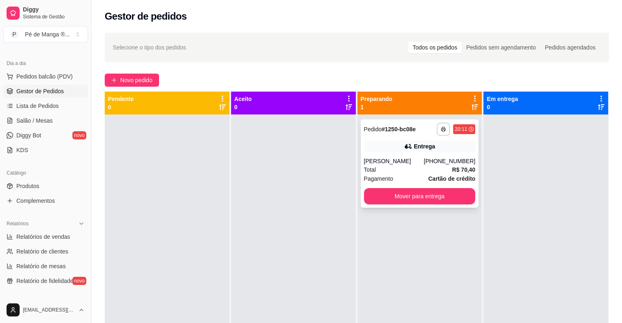
click at [431, 168] on div "Total R$ 70,40" at bounding box center [420, 169] width 112 height 9
click at [42, 122] on span "Salão / Mesas" at bounding box center [34, 120] width 36 height 8
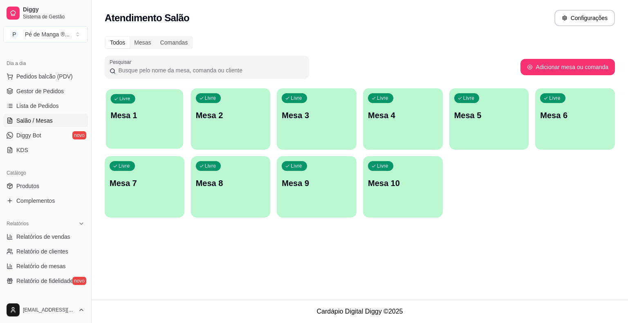
click at [134, 110] on p "Mesa 1" at bounding box center [145, 115] width 68 height 11
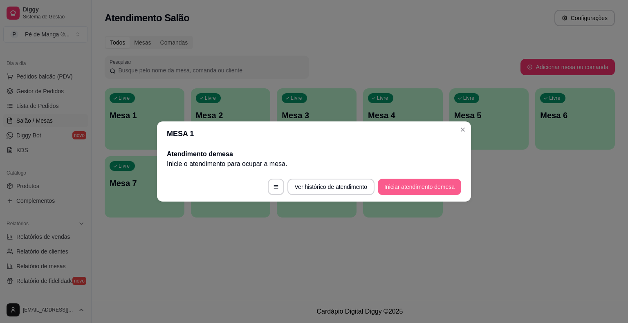
click at [402, 183] on button "Iniciar atendimento de mesa" at bounding box center [419, 187] width 83 height 16
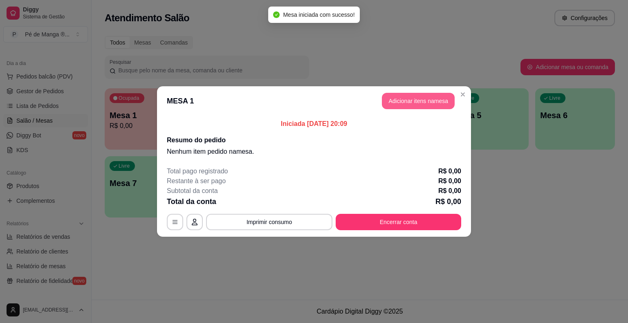
click at [414, 103] on button "Adicionar itens na mesa" at bounding box center [418, 101] width 73 height 16
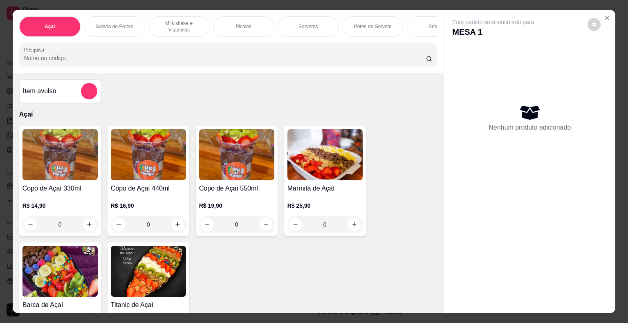
drag, startPoint x: 246, startPoint y: 21, endPoint x: 242, endPoint y: 27, distance: 6.6
click at [245, 23] on p "Picolés" at bounding box center [243, 26] width 16 height 7
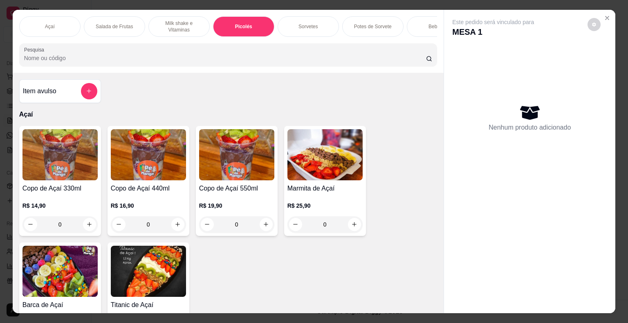
scroll to position [20, 0]
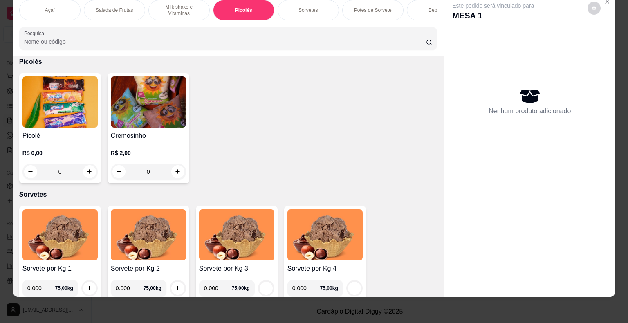
click at [82, 177] on div "0" at bounding box center [59, 171] width 75 height 16
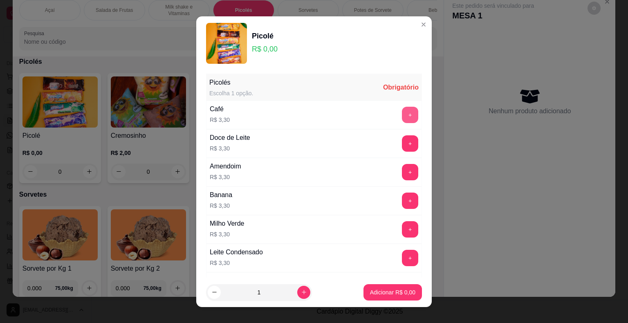
click at [402, 113] on button "+" at bounding box center [410, 115] width 16 height 16
click at [402, 298] on button "Adicionar R$ 3,30" at bounding box center [392, 292] width 57 height 16
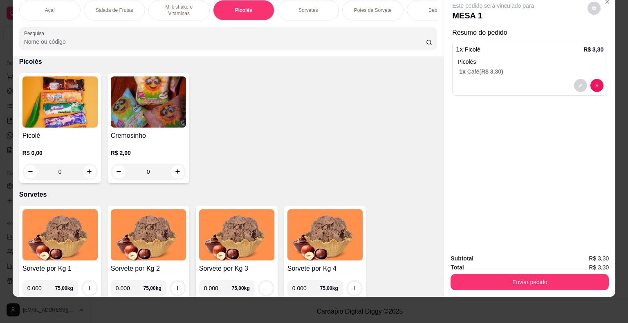
scroll to position [0, 5]
drag, startPoint x: 75, startPoint y: 21, endPoint x: 66, endPoint y: 22, distance: 9.4
click at [68, 21] on div "Açaí Salada de Frutas Milk shake e Vitaminas Picolés Sorvetes Potes de Sorvete …" at bounding box center [228, 24] width 431 height 63
click at [52, 7] on div "Açaí" at bounding box center [44, 10] width 61 height 20
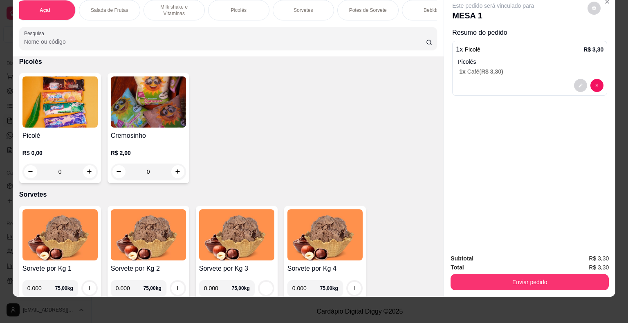
scroll to position [36, 0]
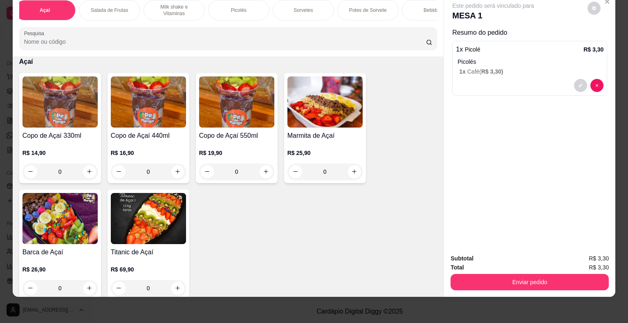
drag, startPoint x: 118, startPoint y: 5, endPoint x: 121, endPoint y: 20, distance: 14.8
click at [118, 7] on p "Salada de Frutas" at bounding box center [109, 10] width 37 height 7
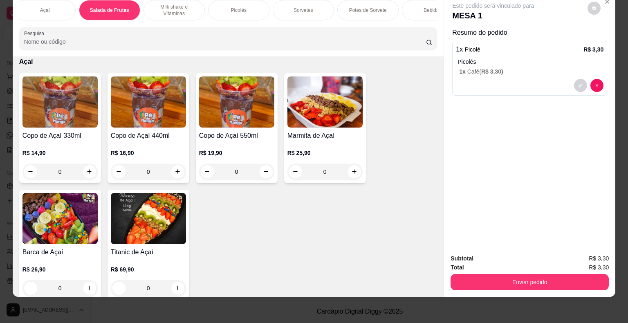
scroll to position [286, 0]
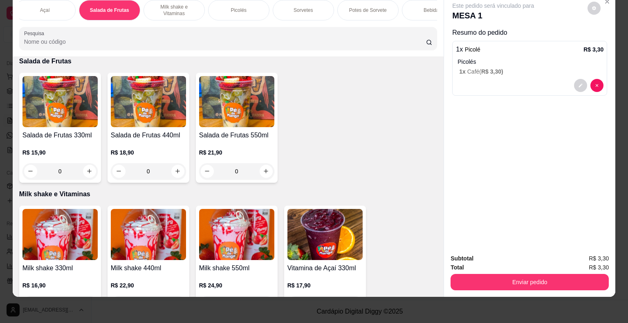
click at [177, 165] on div "0" at bounding box center [148, 171] width 75 height 16
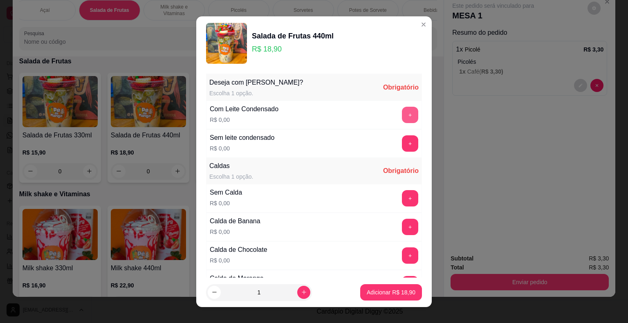
click at [402, 110] on button "+" at bounding box center [410, 115] width 16 height 16
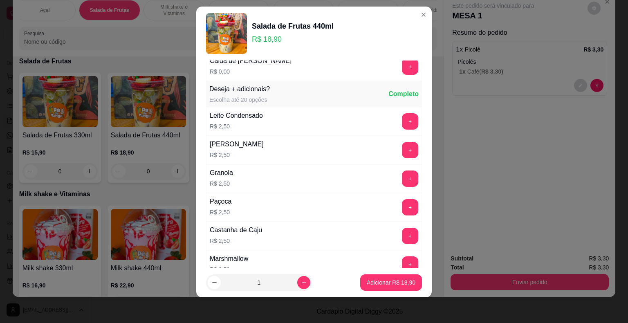
scroll to position [454, 0]
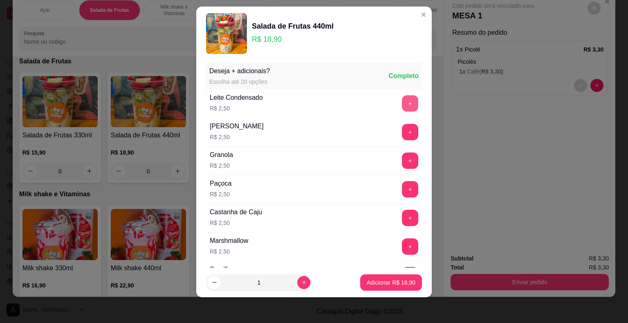
click at [402, 101] on button "+" at bounding box center [410, 103] width 16 height 16
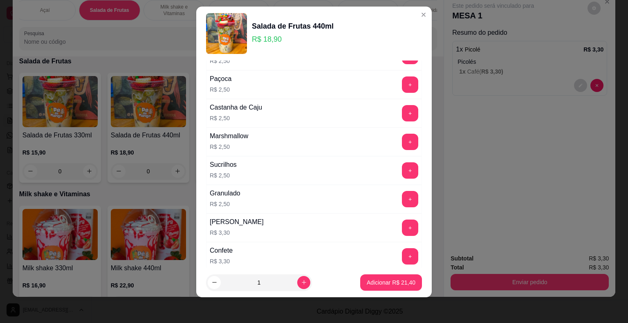
scroll to position [577, 0]
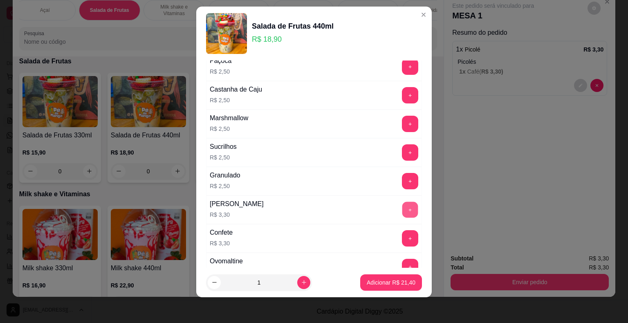
click at [402, 205] on button "+" at bounding box center [410, 209] width 16 height 16
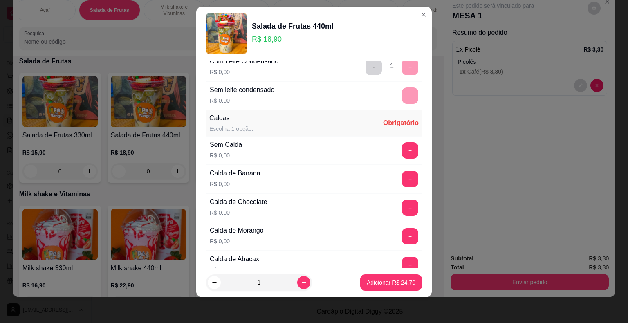
scroll to position [0, 0]
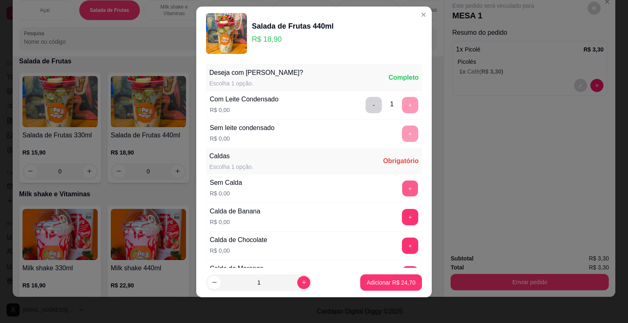
click at [402, 188] on button "+" at bounding box center [410, 188] width 16 height 16
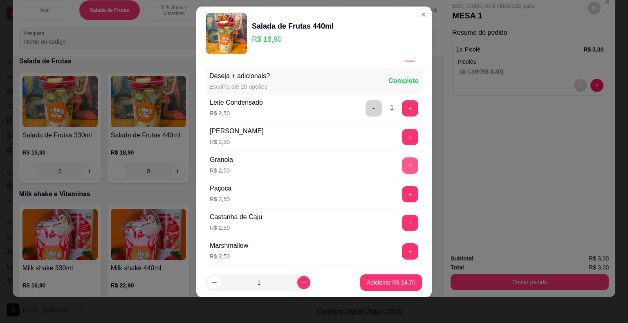
scroll to position [454, 0]
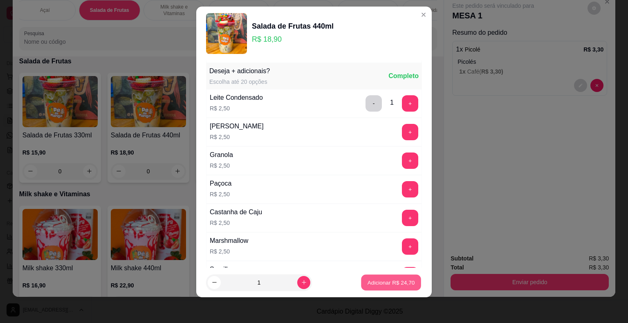
click at [378, 280] on p "Adicionar R$ 24,70" at bounding box center [390, 282] width 47 height 8
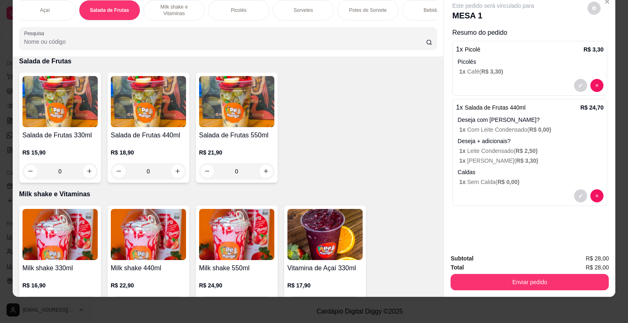
scroll to position [20, 0]
click at [303, 8] on div "Sorvetes" at bounding box center [303, 10] width 61 height 20
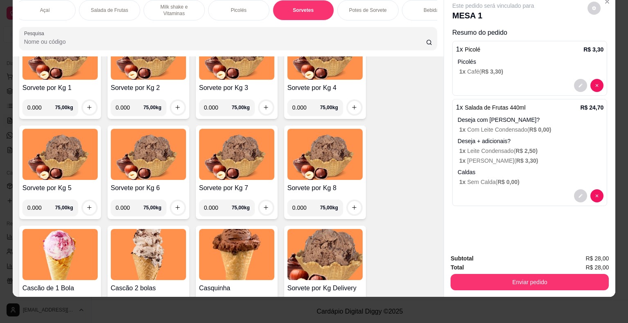
scroll to position [883, 0]
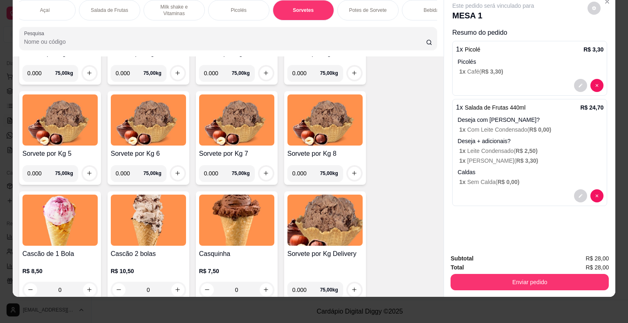
click at [85, 286] on div "0" at bounding box center [59, 290] width 75 height 16
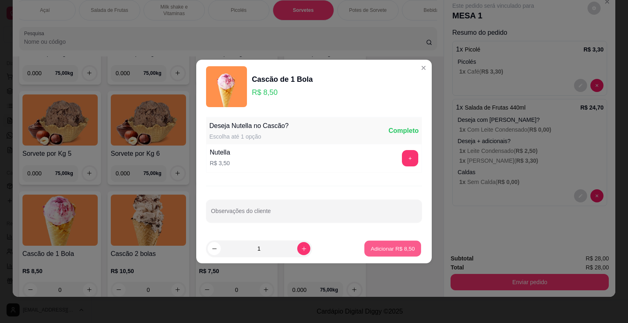
click at [370, 245] on p "Adicionar R$ 8,50" at bounding box center [392, 248] width 44 height 8
type input "1"
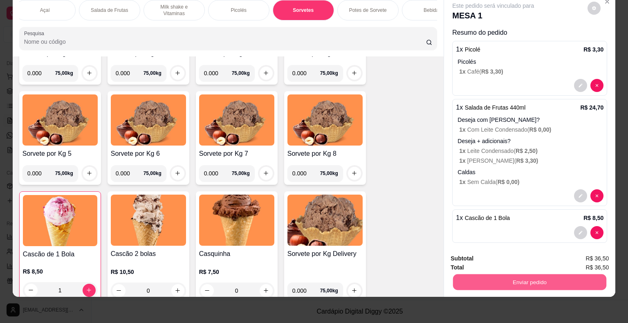
click at [506, 274] on button "Enviar pedido" at bounding box center [529, 282] width 153 height 16
click at [497, 252] on button "Não registrar e enviar pedido" at bounding box center [502, 255] width 83 height 15
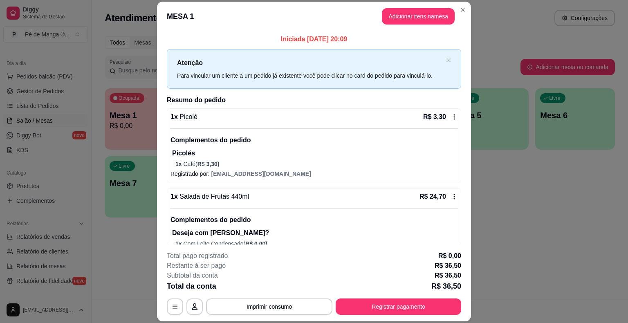
click at [306, 302] on button "Imprimir consumo" at bounding box center [269, 306] width 126 height 16
click at [273, 283] on button "IMPRESSORA" at bounding box center [268, 287] width 59 height 13
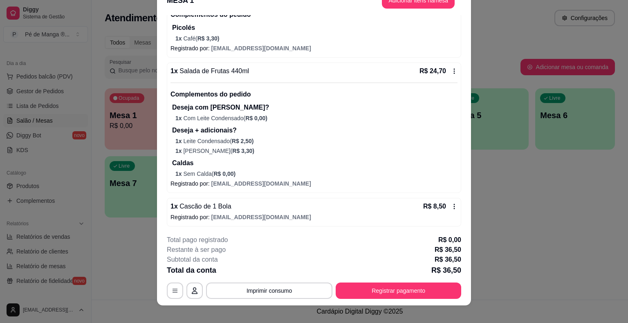
scroll to position [25, 0]
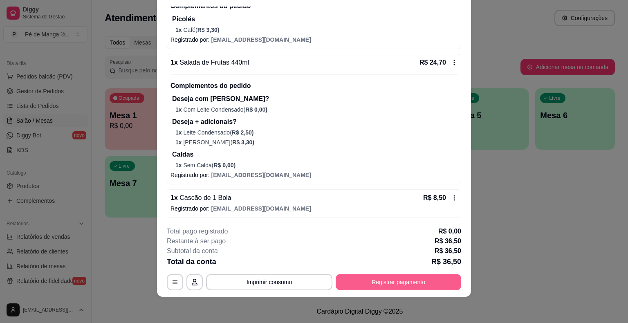
click at [403, 278] on button "Registrar pagamento" at bounding box center [398, 282] width 125 height 16
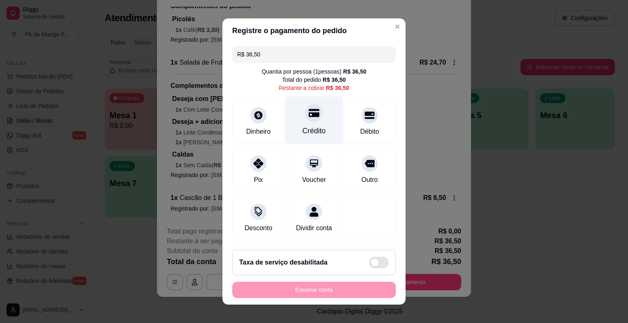
click at [320, 123] on div "Crédito" at bounding box center [314, 120] width 58 height 48
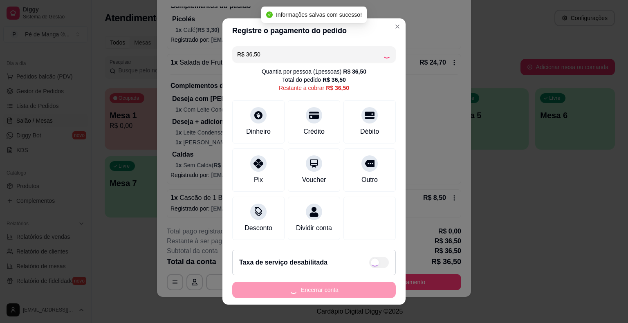
type input "R$ 0,00"
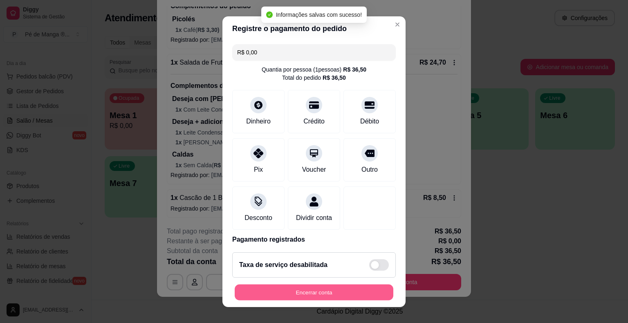
click at [327, 284] on button "Encerrar conta" at bounding box center [314, 292] width 159 height 16
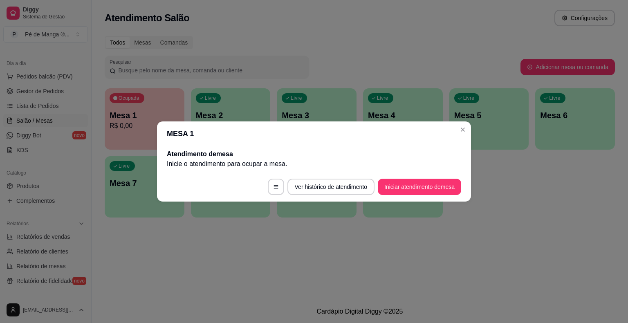
scroll to position [0, 0]
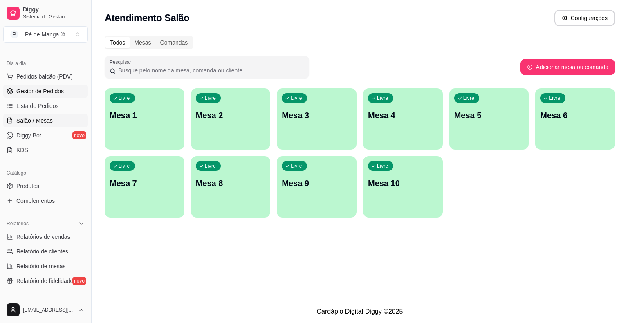
click at [55, 91] on span "Gestor de Pedidos" at bounding box center [39, 91] width 47 height 8
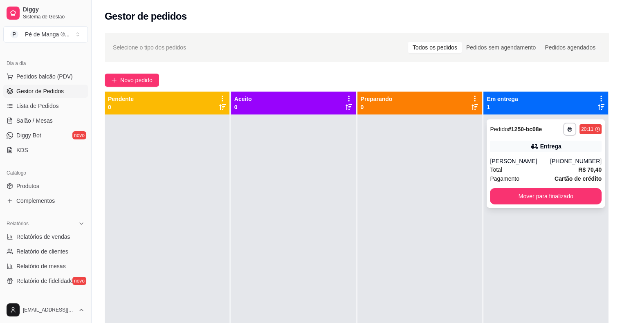
click at [557, 170] on div "Total R$ 70,40" at bounding box center [546, 169] width 112 height 9
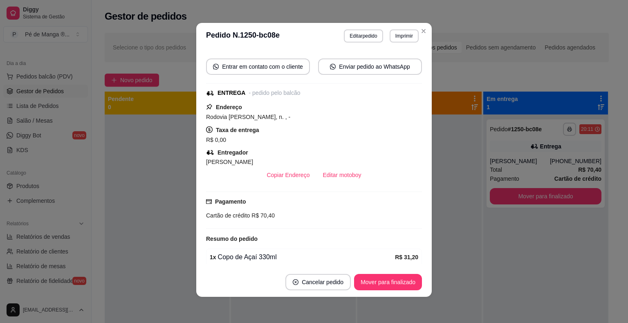
scroll to position [28, 0]
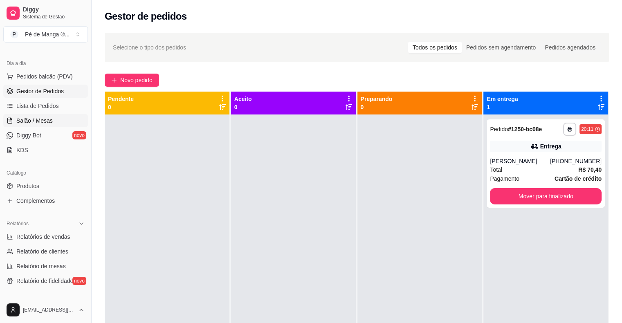
click at [29, 121] on span "Salão / Mesas" at bounding box center [34, 120] width 36 height 8
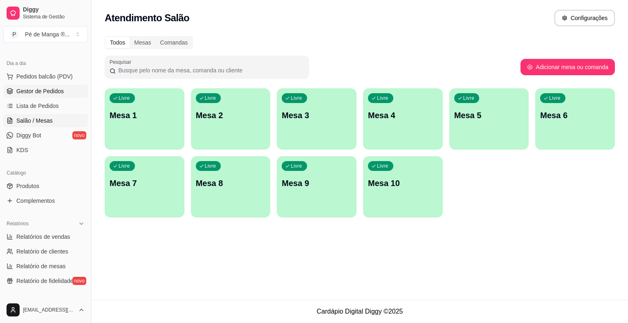
click at [39, 91] on span "Gestor de Pedidos" at bounding box center [39, 91] width 47 height 8
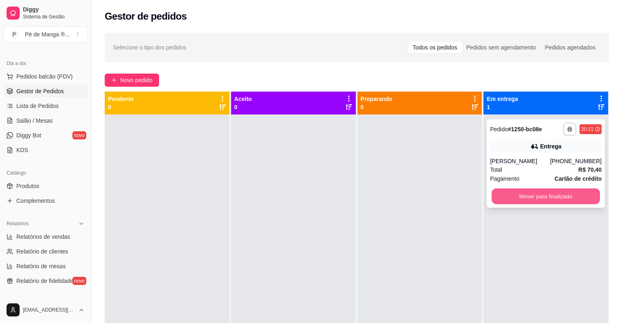
click at [557, 193] on button "Mover para finalizado" at bounding box center [545, 196] width 108 height 16
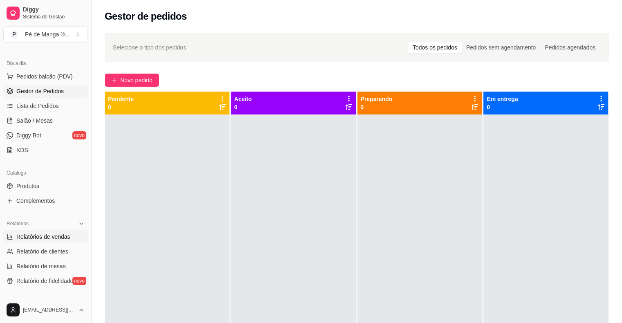
click at [63, 236] on span "Relatórios de vendas" at bounding box center [43, 237] width 54 height 8
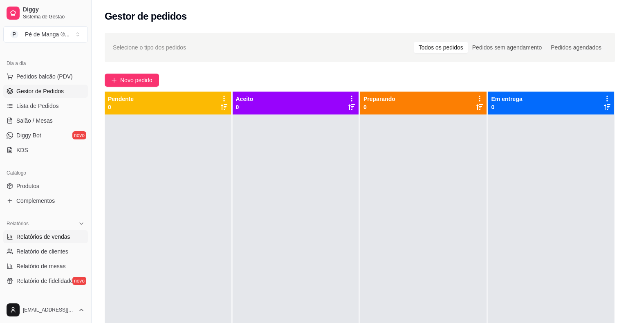
select select "ALL"
select select "0"
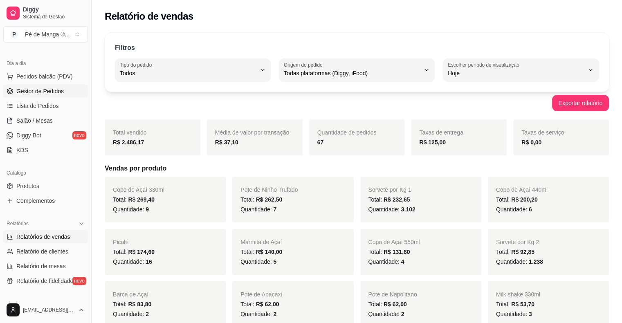
click at [45, 89] on span "Gestor de Pedidos" at bounding box center [39, 91] width 47 height 8
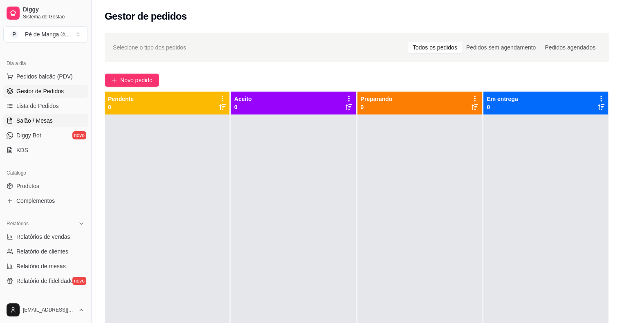
click at [53, 122] on link "Salão / Mesas" at bounding box center [45, 120] width 85 height 13
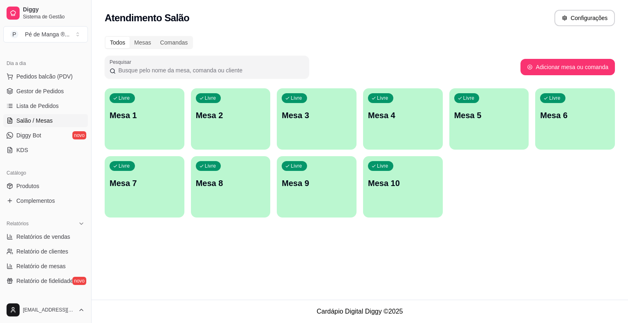
click at [121, 131] on div "Livre Mesa 1" at bounding box center [145, 113] width 80 height 51
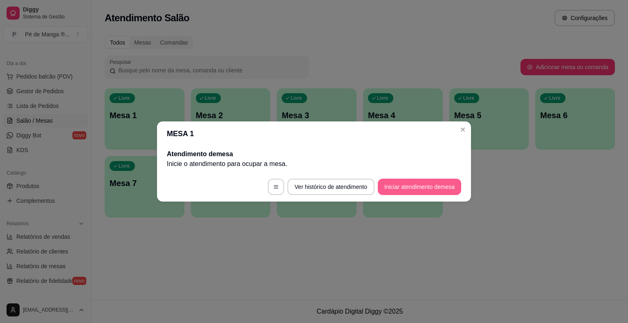
click at [431, 186] on button "Iniciar atendimento de mesa" at bounding box center [419, 187] width 83 height 16
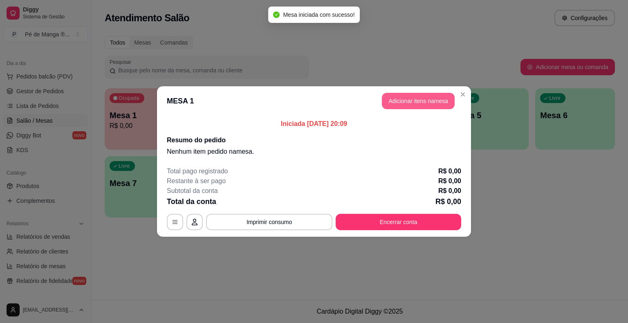
click at [405, 96] on button "Adicionar itens na mesa" at bounding box center [418, 101] width 73 height 16
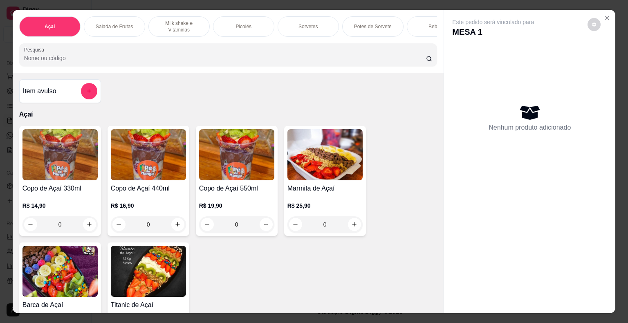
drag, startPoint x: 228, startPoint y: 18, endPoint x: 235, endPoint y: 13, distance: 8.4
click at [229, 17] on div "Picolés" at bounding box center [243, 26] width 61 height 20
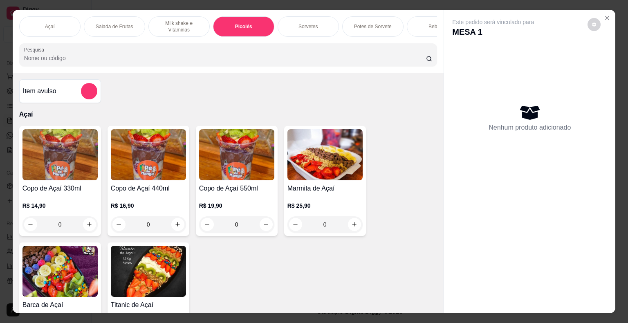
scroll to position [20, 0]
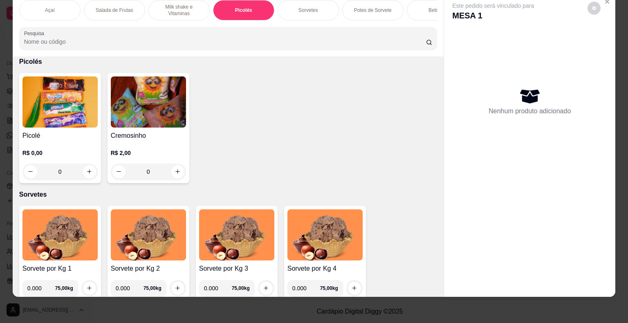
click at [85, 171] on div "0" at bounding box center [59, 171] width 75 height 16
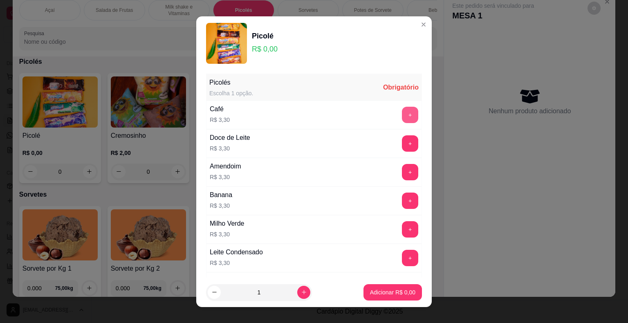
click at [402, 114] on button "+" at bounding box center [410, 115] width 16 height 16
click at [378, 287] on button "Adicionar R$ 3,30" at bounding box center [392, 292] width 57 height 16
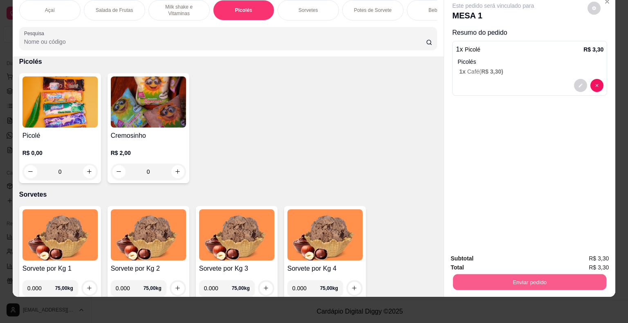
click at [508, 274] on button "Enviar pedido" at bounding box center [529, 282] width 153 height 16
click at [469, 254] on button "Não registrar e enviar pedido" at bounding box center [502, 256] width 85 height 16
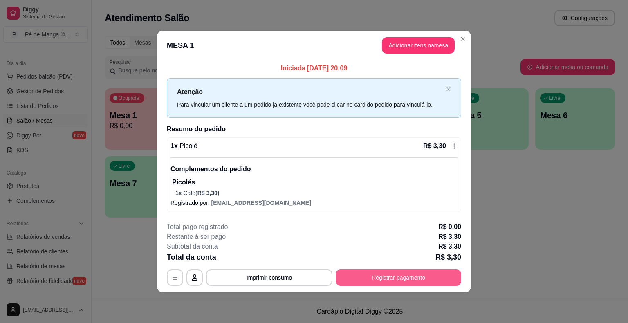
click at [391, 274] on button "Registrar pagamento" at bounding box center [398, 277] width 125 height 16
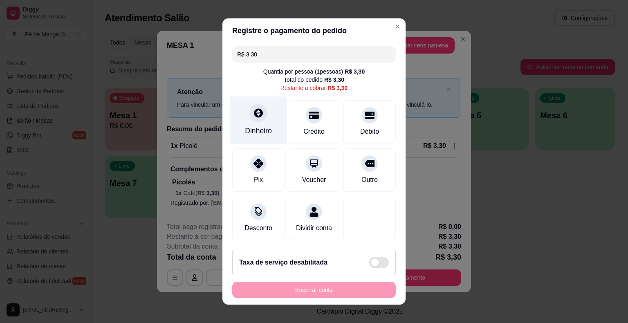
click at [248, 125] on div "Dinheiro" at bounding box center [259, 120] width 58 height 48
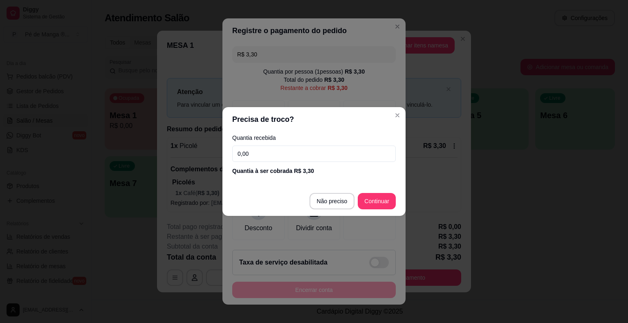
click at [290, 155] on input "0,00" at bounding box center [313, 153] width 163 height 16
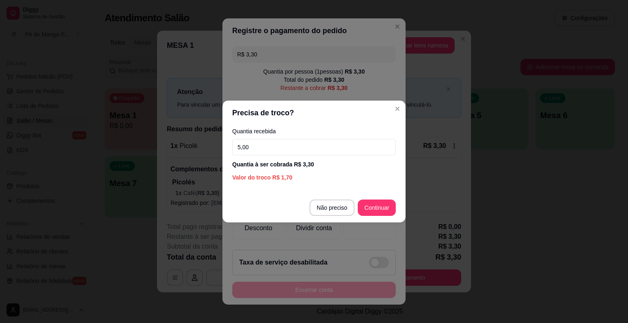
type input "5,00"
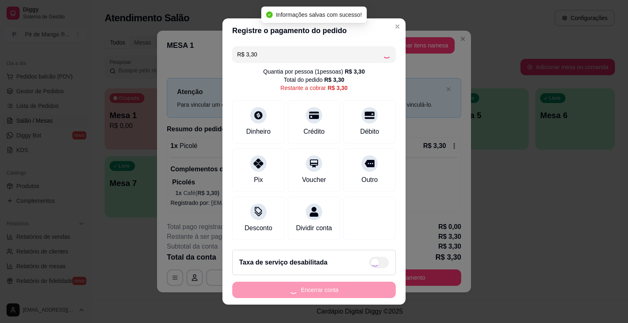
type input "R$ 0,00"
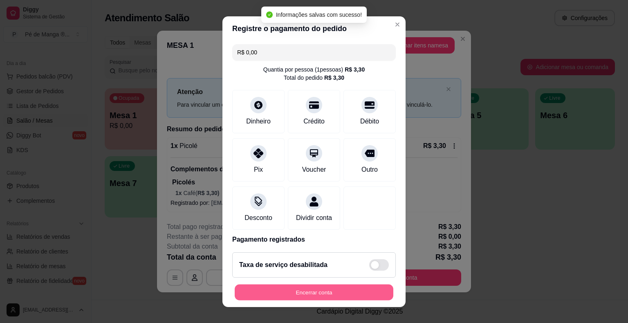
click at [295, 291] on button "Encerrar conta" at bounding box center [314, 292] width 159 height 16
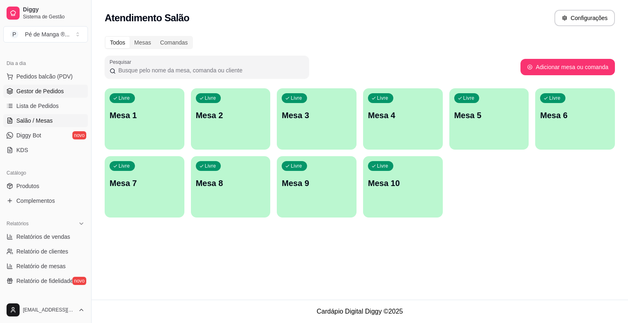
click at [48, 89] on span "Gestor de Pedidos" at bounding box center [39, 91] width 47 height 8
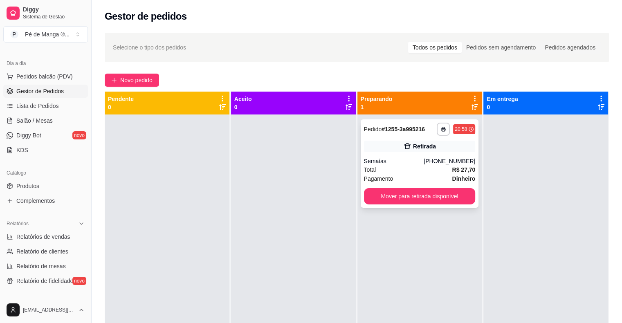
click at [452, 174] on span "Dinheiro" at bounding box center [463, 178] width 23 height 9
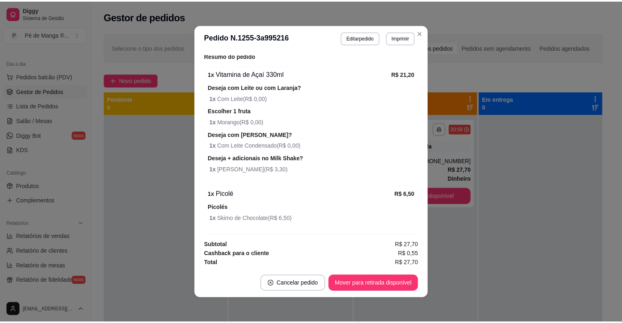
scroll to position [89, 0]
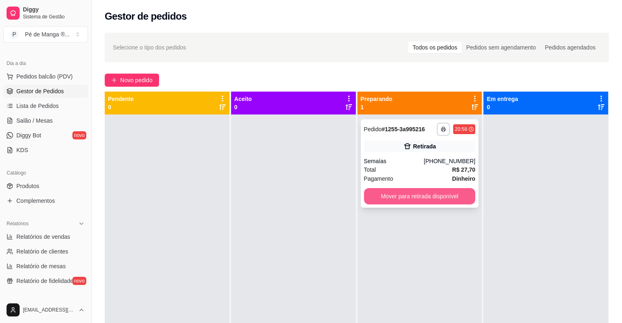
click at [441, 195] on button "Mover para retirada disponível" at bounding box center [420, 196] width 112 height 16
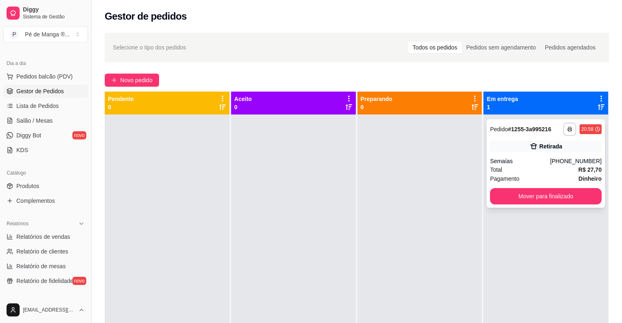
click at [525, 166] on div "Total R$ 27,70" at bounding box center [546, 169] width 112 height 9
click at [560, 158] on div "[PHONE_NUMBER]" at bounding box center [575, 161] width 51 height 8
click at [427, 220] on div at bounding box center [419, 275] width 125 height 323
click at [524, 192] on button "Mover para finalizado" at bounding box center [545, 196] width 108 height 16
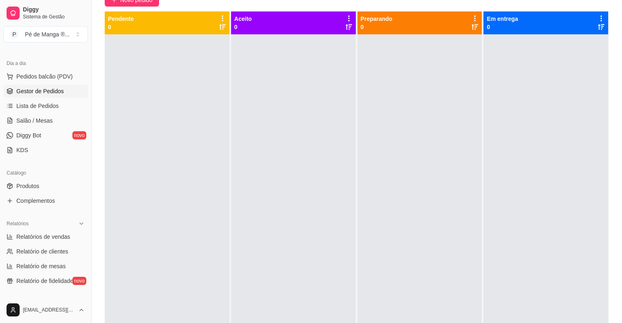
scroll to position [82, 0]
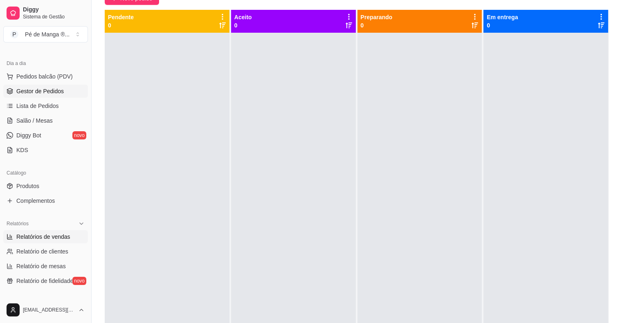
click at [19, 240] on link "Relatórios de vendas" at bounding box center [45, 236] width 85 height 13
select select "ALL"
select select "0"
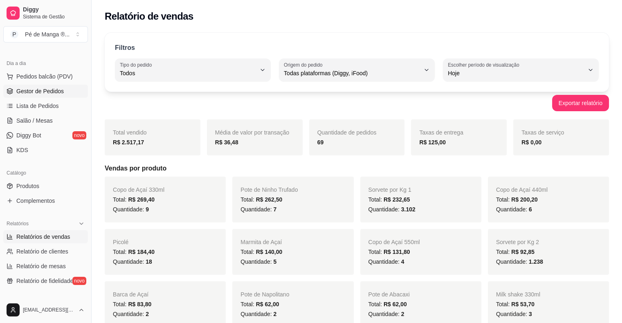
click at [57, 94] on span "Gestor de Pedidos" at bounding box center [39, 91] width 47 height 8
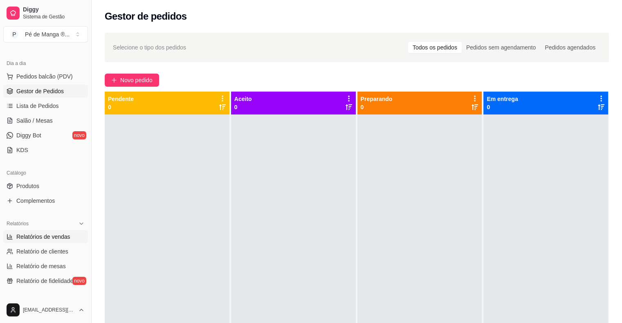
click at [54, 239] on span "Relatórios de vendas" at bounding box center [43, 237] width 54 height 8
select select "ALL"
select select "0"
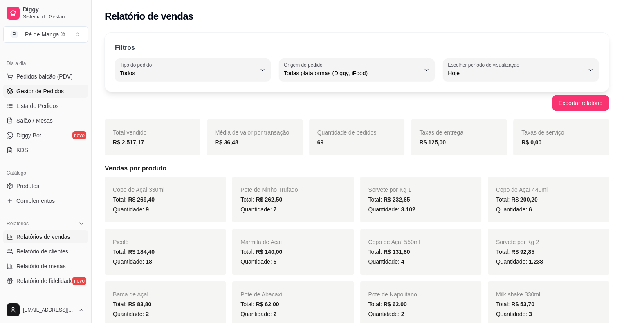
click at [51, 92] on span "Gestor de Pedidos" at bounding box center [39, 91] width 47 height 8
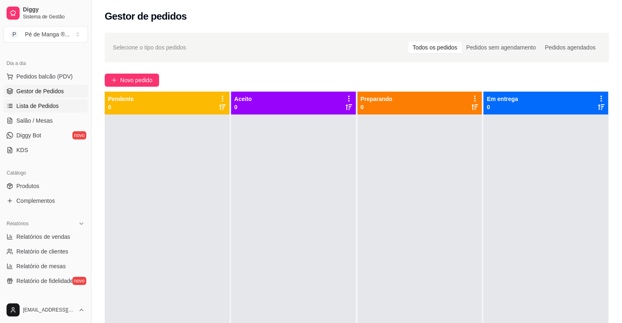
click at [52, 106] on span "Lista de Pedidos" at bounding box center [37, 106] width 43 height 8
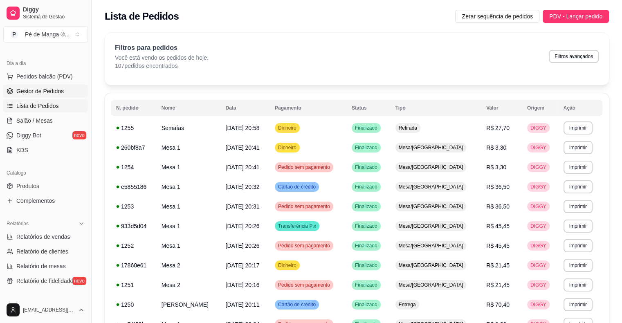
click at [69, 94] on link "Gestor de Pedidos" at bounding box center [45, 91] width 85 height 13
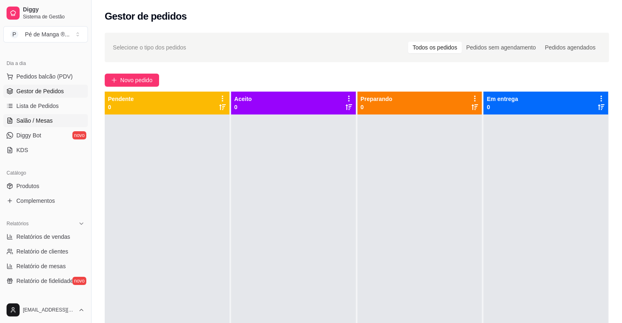
click at [52, 120] on link "Salão / Mesas" at bounding box center [45, 120] width 85 height 13
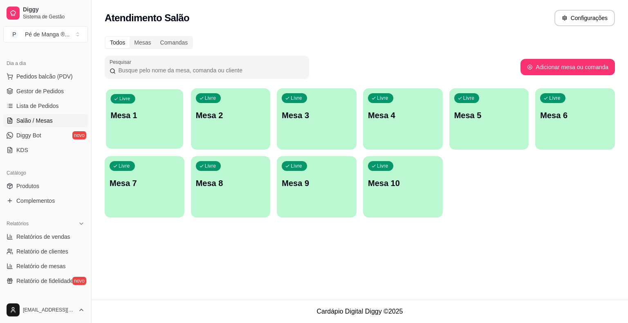
click at [162, 106] on div "Livre Mesa 1" at bounding box center [144, 114] width 77 height 50
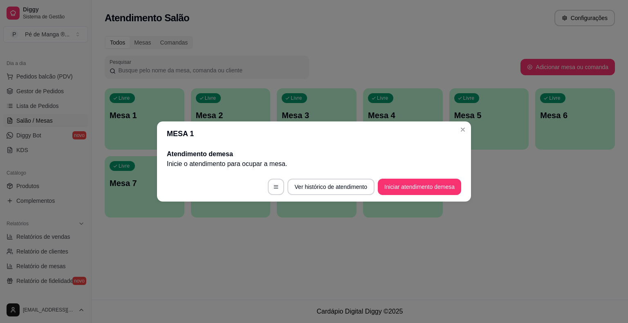
click at [433, 197] on footer "Ver histórico de atendimento Iniciar atendimento de mesa" at bounding box center [314, 186] width 314 height 29
click at [432, 194] on button "Iniciar atendimento de mesa" at bounding box center [419, 187] width 83 height 16
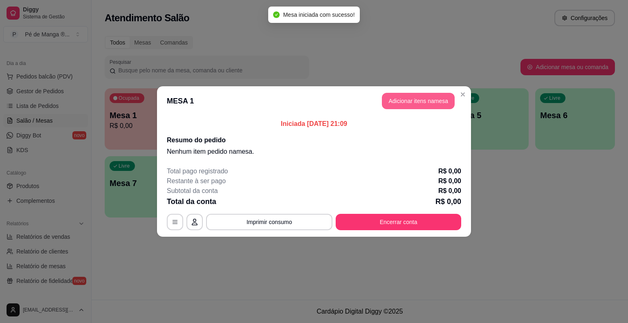
click at [408, 101] on button "Adicionar itens na mesa" at bounding box center [418, 101] width 73 height 16
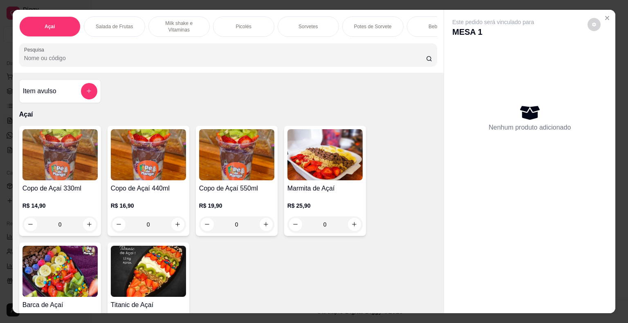
click at [83, 228] on div "0" at bounding box center [59, 224] width 75 height 16
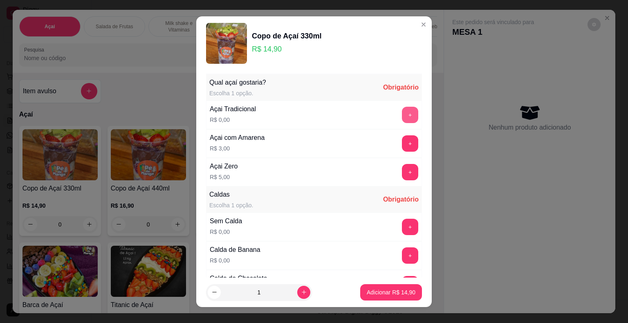
click at [402, 114] on button "+" at bounding box center [410, 115] width 16 height 16
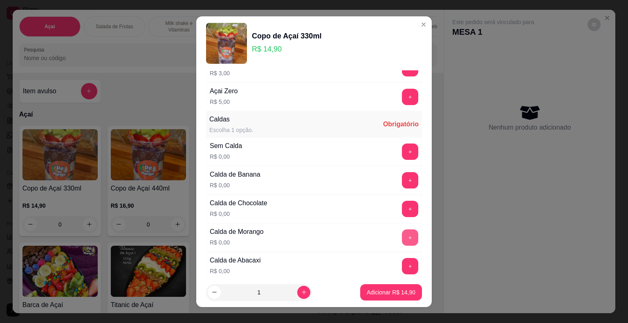
scroll to position [41, 0]
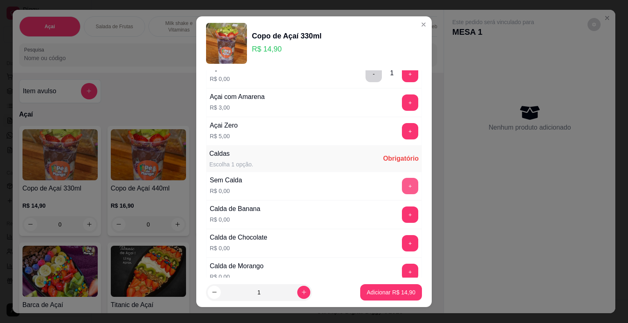
click at [402, 184] on button "+" at bounding box center [410, 186] width 16 height 16
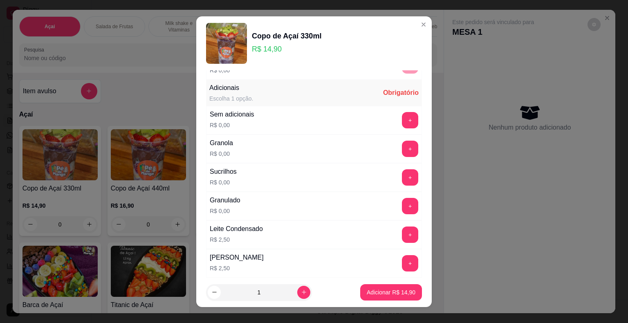
scroll to position [490, 0]
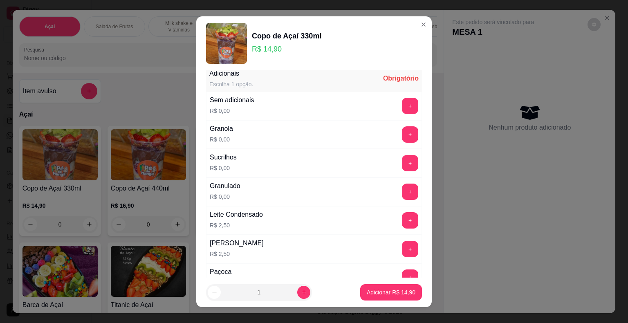
click at [398, 121] on div "Granola R$ 0,00 +" at bounding box center [314, 134] width 216 height 29
click at [402, 127] on button "+" at bounding box center [410, 134] width 16 height 16
click at [402, 216] on button "+" at bounding box center [410, 220] width 16 height 16
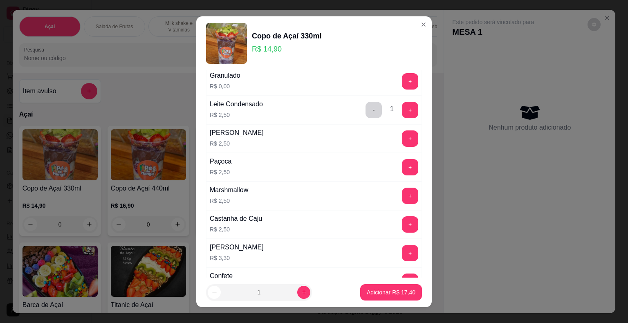
scroll to position [613, 0]
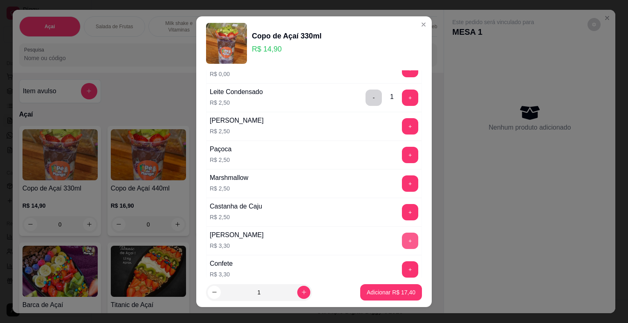
click at [402, 235] on button "+" at bounding box center [410, 241] width 16 height 16
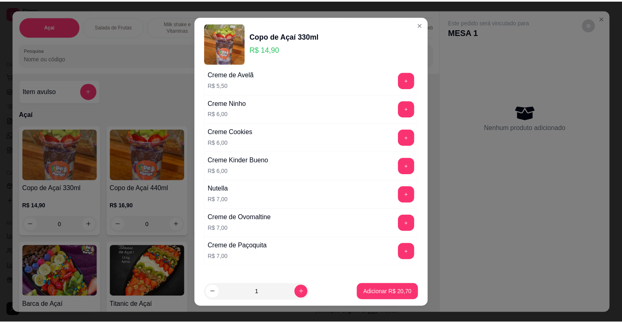
scroll to position [1185, 0]
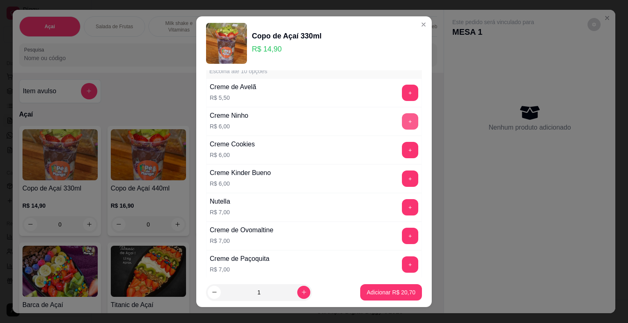
click at [402, 117] on button "+" at bounding box center [410, 121] width 16 height 16
click at [402, 171] on button "+" at bounding box center [410, 178] width 16 height 16
click at [367, 291] on p "Adicionar R$ 32,70" at bounding box center [391, 292] width 49 height 8
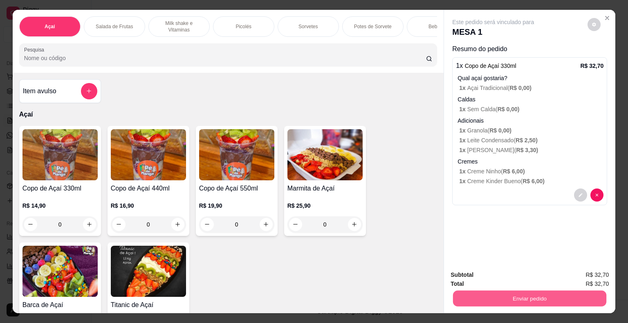
click at [488, 291] on button "Enviar pedido" at bounding box center [529, 299] width 153 height 16
click at [487, 273] on button "Não registrar e enviar pedido" at bounding box center [502, 275] width 83 height 15
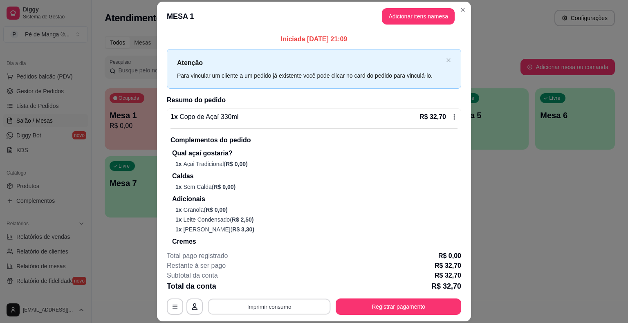
click at [289, 307] on button "Imprimir consumo" at bounding box center [269, 307] width 123 height 16
click at [275, 286] on button "IMPRESSORA" at bounding box center [268, 287] width 57 height 13
click at [349, 310] on button "Registrar pagamento" at bounding box center [398, 306] width 125 height 16
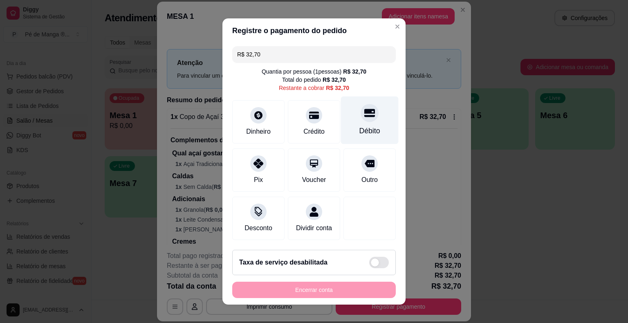
click at [345, 126] on div "Débito" at bounding box center [370, 120] width 58 height 48
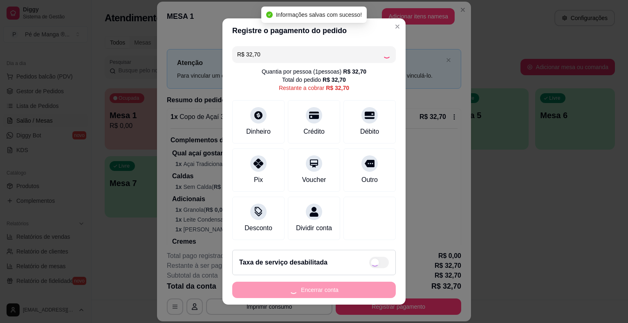
type input "R$ 0,00"
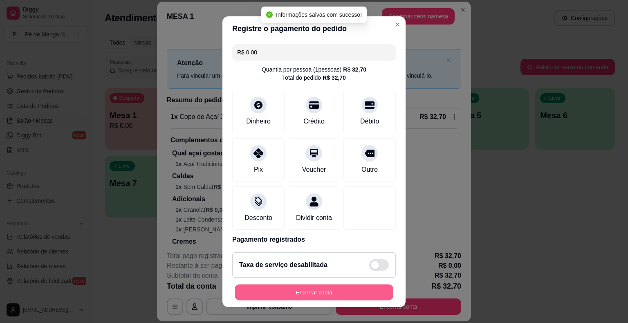
click at [311, 290] on button "Encerrar conta" at bounding box center [314, 292] width 159 height 16
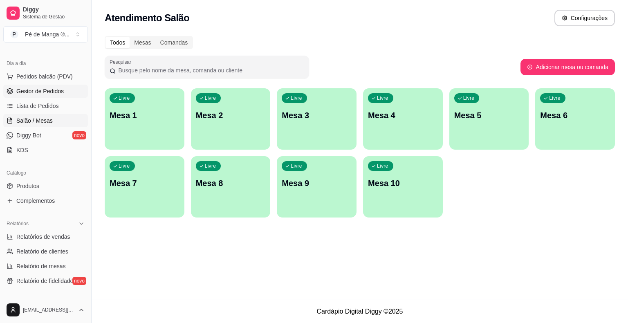
click at [51, 87] on span "Gestor de Pedidos" at bounding box center [39, 91] width 47 height 8
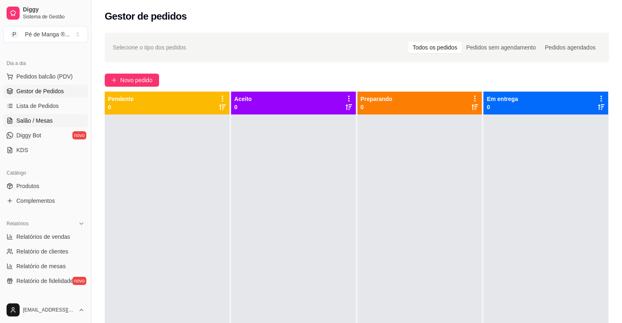
click at [36, 115] on link "Salão / Mesas" at bounding box center [45, 120] width 85 height 13
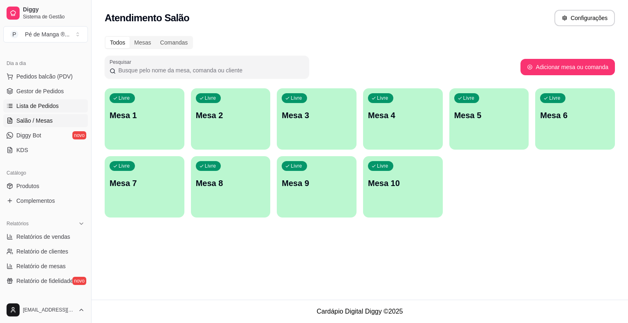
click at [47, 107] on span "Lista de Pedidos" at bounding box center [37, 106] width 43 height 8
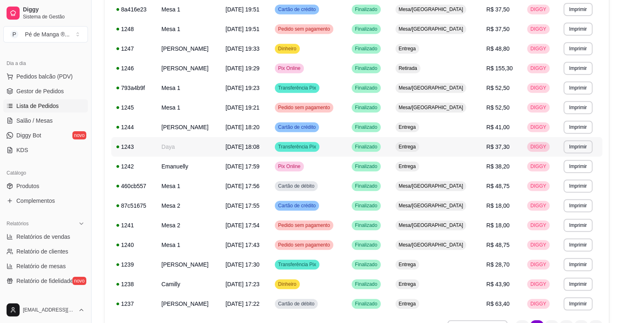
scroll to position [320, 0]
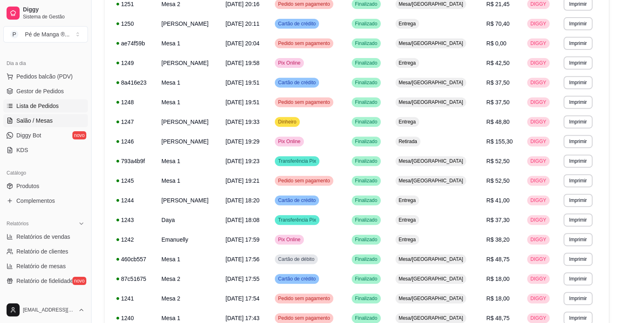
click at [51, 123] on span "Salão / Mesas" at bounding box center [34, 120] width 36 height 8
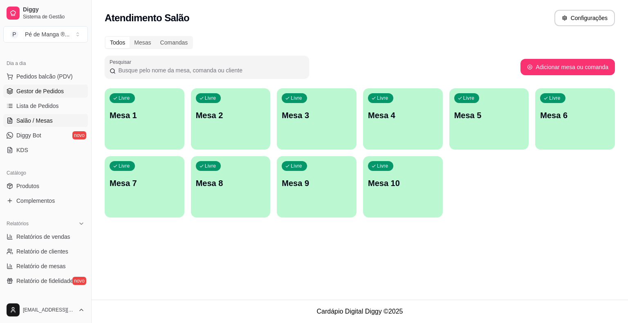
click at [44, 87] on span "Gestor de Pedidos" at bounding box center [39, 91] width 47 height 8
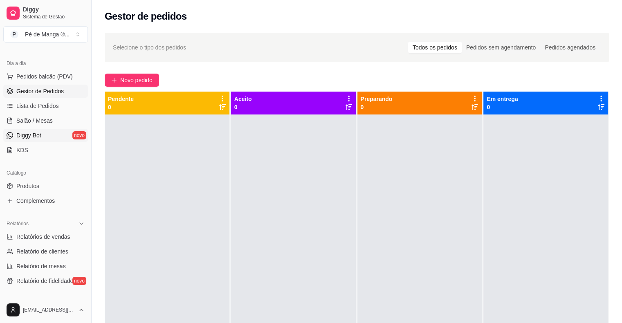
drag, startPoint x: 36, startPoint y: 119, endPoint x: 62, endPoint y: 137, distance: 31.9
click at [36, 120] on span "Salão / Mesas" at bounding box center [34, 120] width 36 height 8
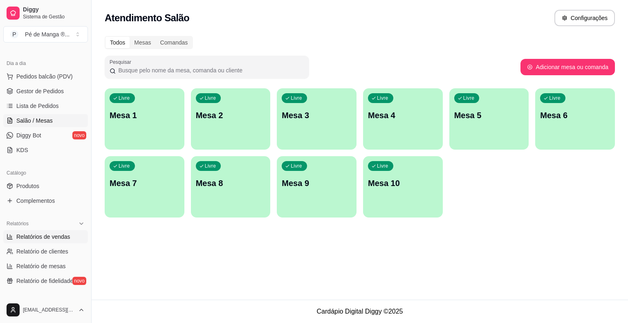
click at [34, 235] on span "Relatórios de vendas" at bounding box center [43, 237] width 54 height 8
select select "ALL"
select select "0"
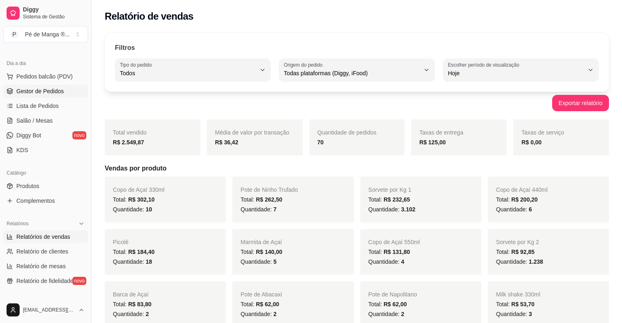
click at [46, 91] on span "Gestor de Pedidos" at bounding box center [39, 91] width 47 height 8
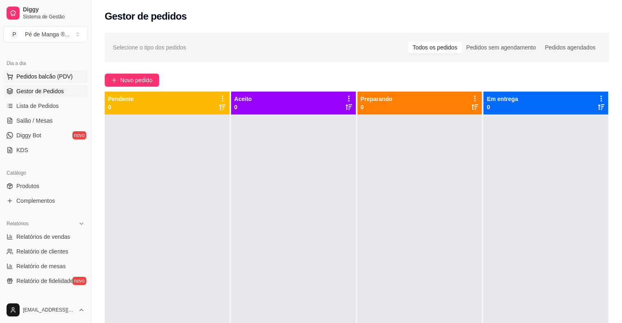
click at [33, 74] on span "Pedidos balcão (PDV)" at bounding box center [44, 76] width 56 height 8
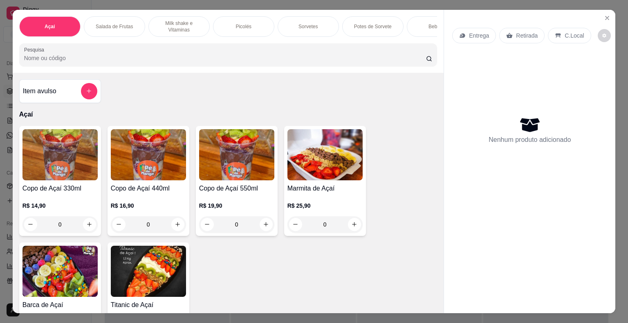
click at [562, 38] on div "C.Local" at bounding box center [569, 36] width 43 height 16
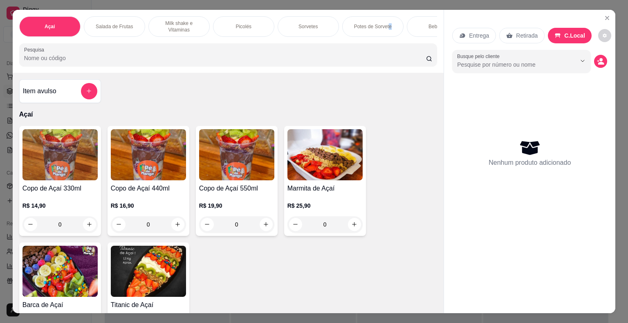
drag, startPoint x: 386, startPoint y: 29, endPoint x: 371, endPoint y: 43, distance: 20.5
click at [386, 29] on div "Potes de Sorvete" at bounding box center [372, 26] width 61 height 20
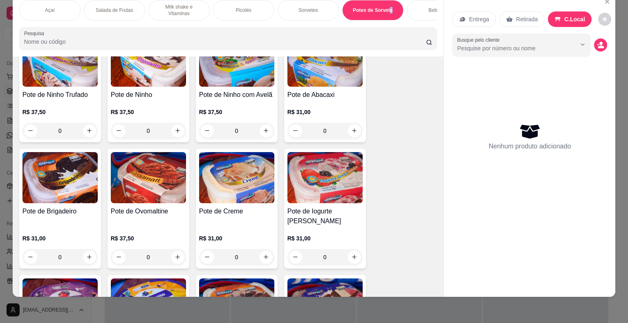
scroll to position [1468, 0]
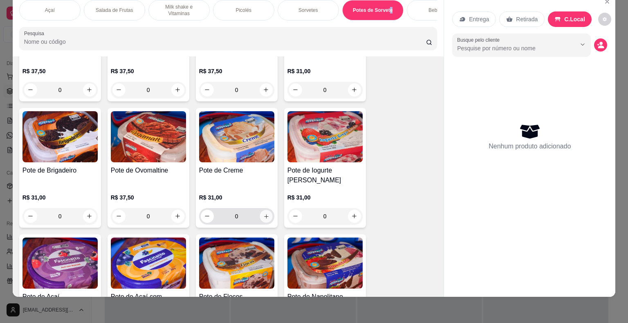
click at [265, 213] on icon "increase-product-quantity" at bounding box center [266, 216] width 6 height 6
type input "1"
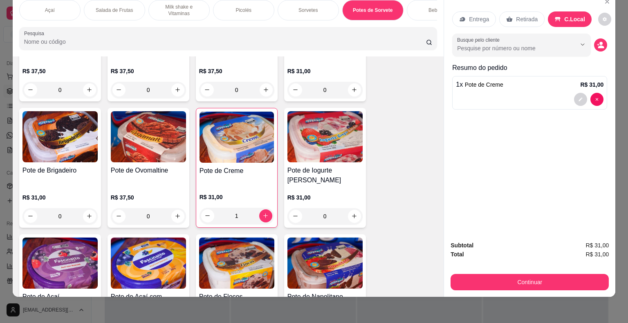
click at [513, 51] on div "Entrega Retirada C.Local Busque pelo cliente Resumo do pedido 1 x Pote de Creme…" at bounding box center [529, 59] width 155 height 108
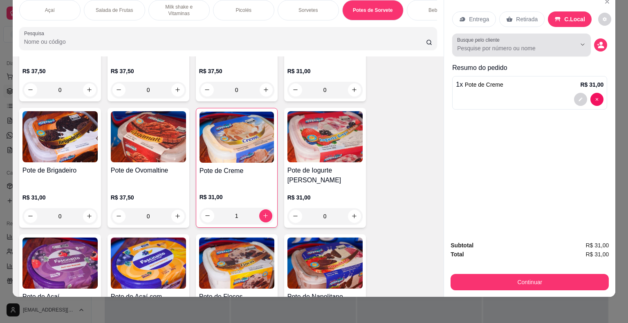
click at [510, 47] on div "Busque pelo cliente" at bounding box center [521, 45] width 139 height 23
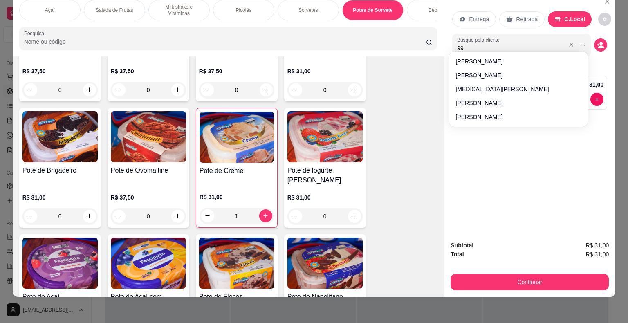
type input "9"
type input "997776425"
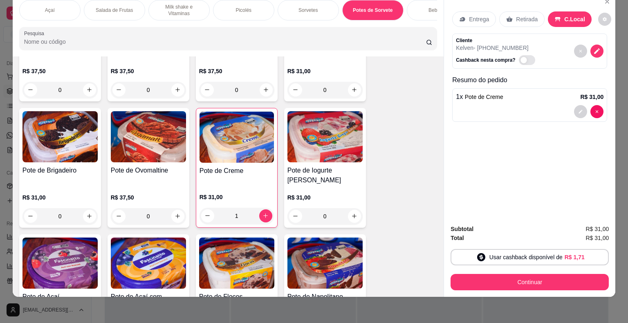
click at [521, 55] on span "Automatic updates" at bounding box center [527, 60] width 16 height 10
click at [521, 61] on input "Automatic updates" at bounding box center [520, 63] width 5 height 5
checkbox input "true"
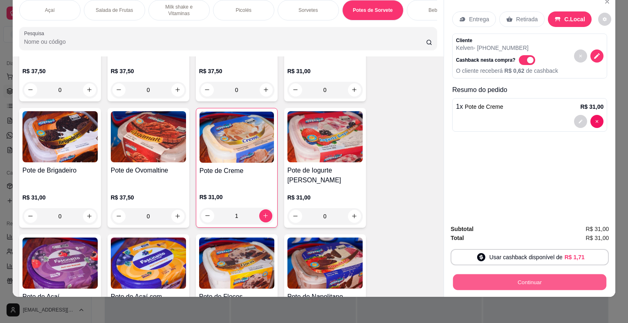
click at [507, 277] on button "Continuar" at bounding box center [529, 282] width 153 height 16
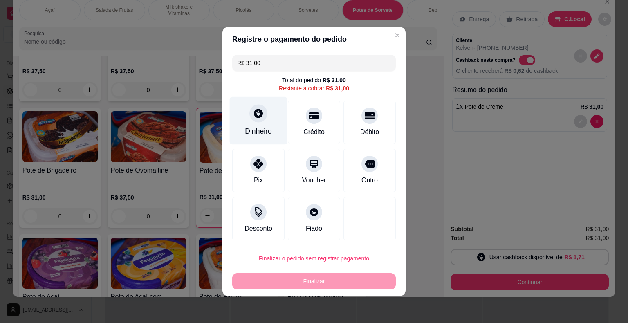
click at [266, 133] on div "Dinheiro" at bounding box center [258, 131] width 27 height 11
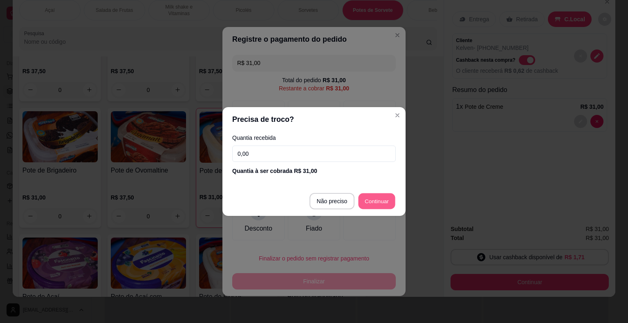
type input "R$ 0,00"
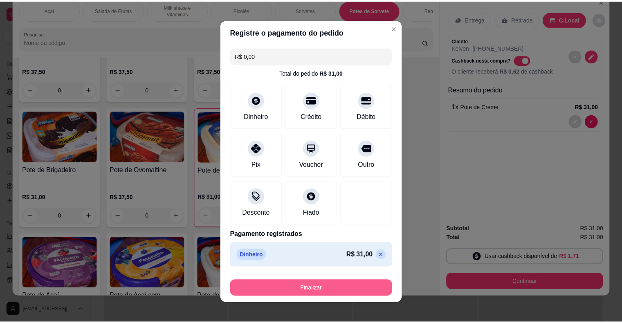
scroll to position [6, 0]
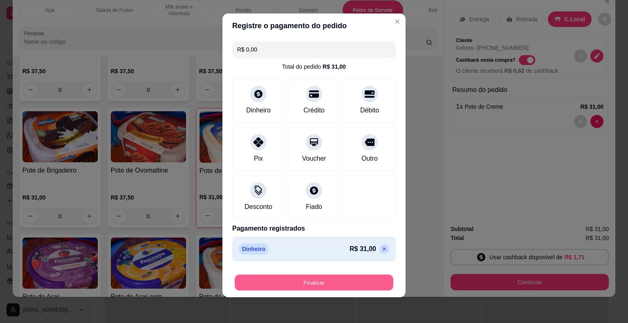
click at [353, 281] on button "Finalizar" at bounding box center [314, 283] width 159 height 16
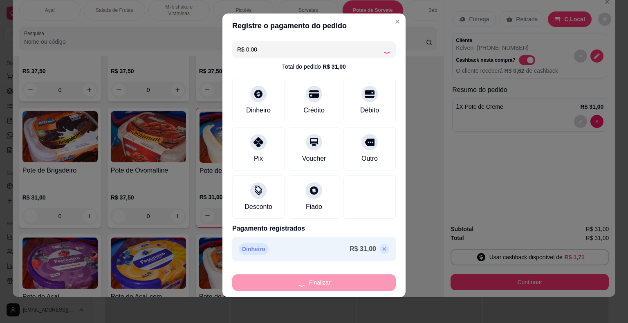
type input "0"
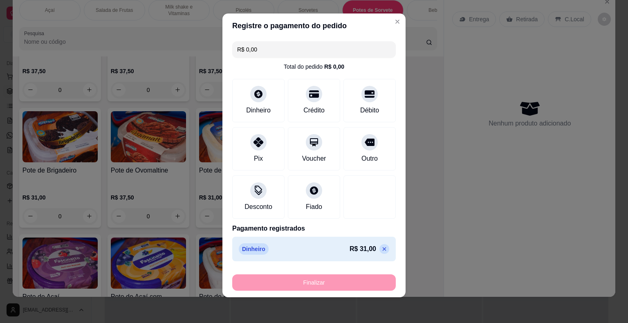
type input "-R$ 31,00"
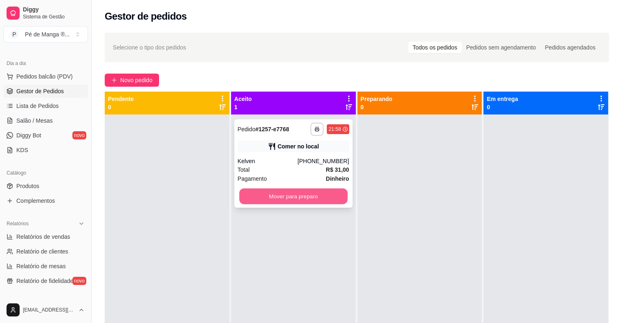
click at [296, 201] on button "Mover para preparo" at bounding box center [293, 196] width 108 height 16
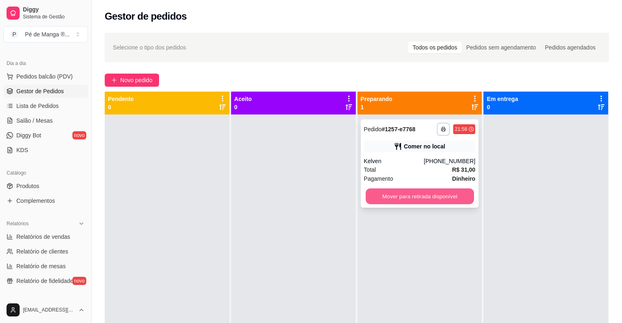
click at [402, 194] on button "Mover para retirada disponível" at bounding box center [419, 196] width 108 height 16
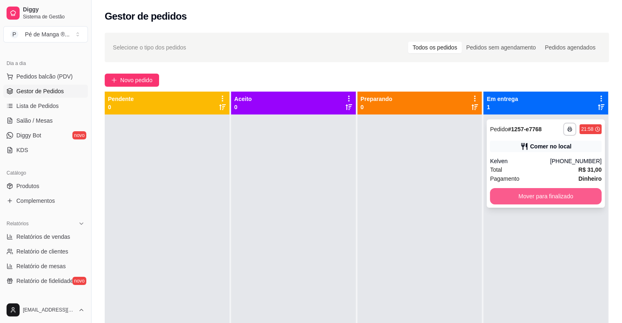
click at [517, 194] on button "Mover para finalizado" at bounding box center [546, 196] width 112 height 16
click at [520, 201] on button "Mover para finalizado" at bounding box center [546, 196] width 112 height 16
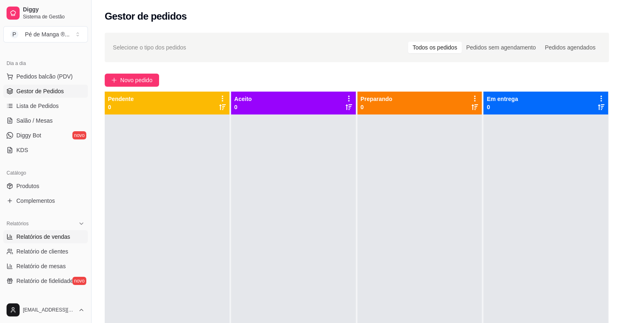
click at [40, 237] on span "Relatórios de vendas" at bounding box center [43, 237] width 54 height 8
select select "ALL"
select select "0"
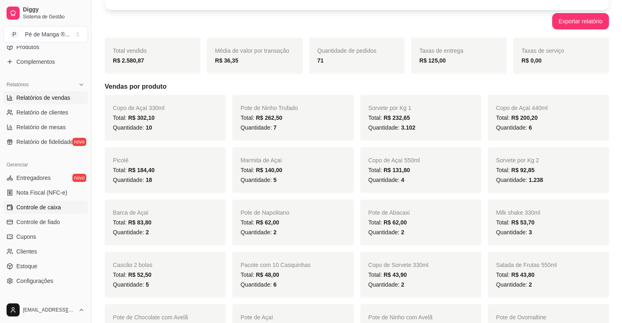
scroll to position [245, 0]
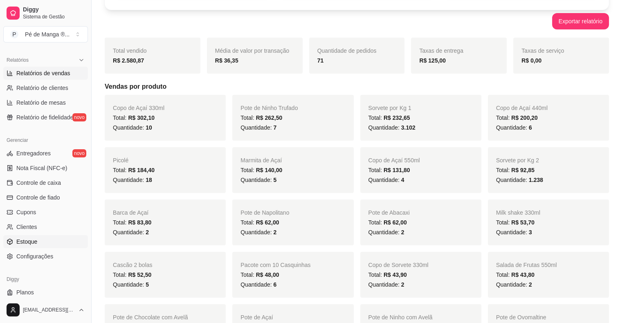
click at [58, 241] on link "Estoque" at bounding box center [45, 241] width 85 height 13
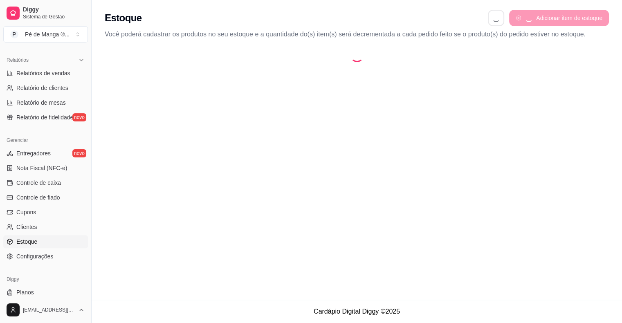
select select "QUANTITY_ORDER"
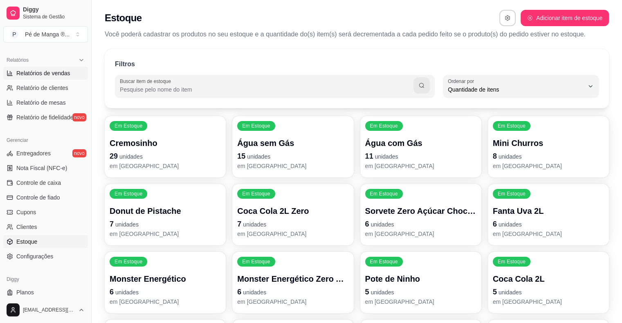
click at [63, 73] on span "Relatórios de vendas" at bounding box center [43, 73] width 54 height 8
select select "ALL"
select select "0"
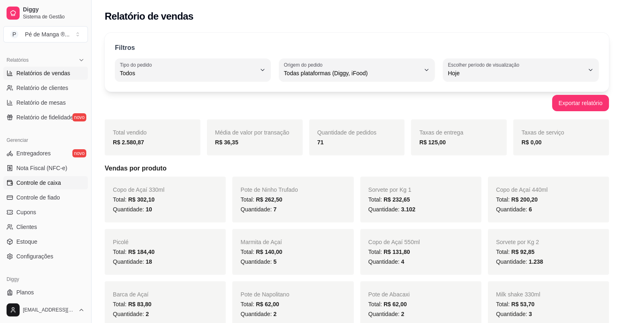
click at [65, 179] on link "Controle de caixa" at bounding box center [45, 182] width 85 height 13
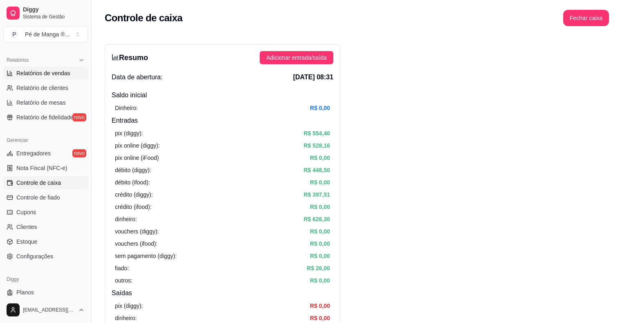
click at [49, 73] on span "Relatórios de vendas" at bounding box center [43, 73] width 54 height 8
select select "ALL"
select select "0"
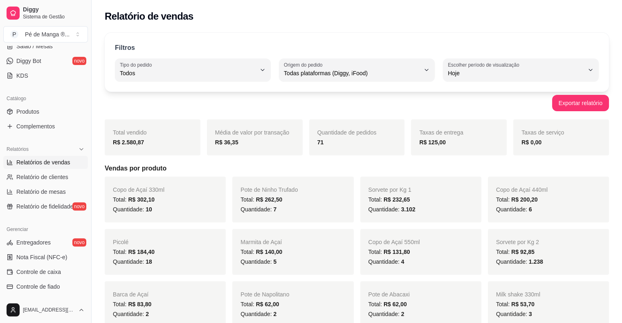
scroll to position [82, 0]
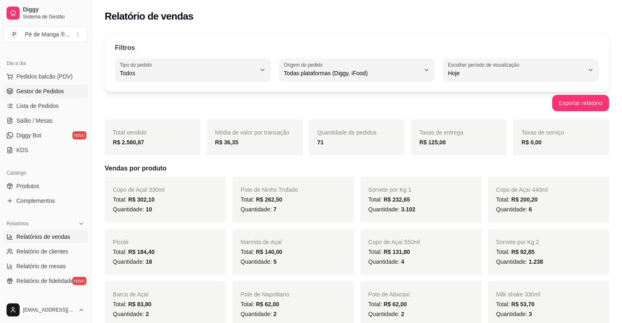
click at [48, 94] on span "Gestor de Pedidos" at bounding box center [39, 91] width 47 height 8
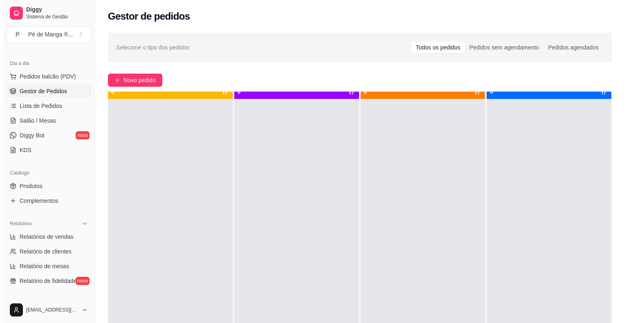
scroll to position [23, 0]
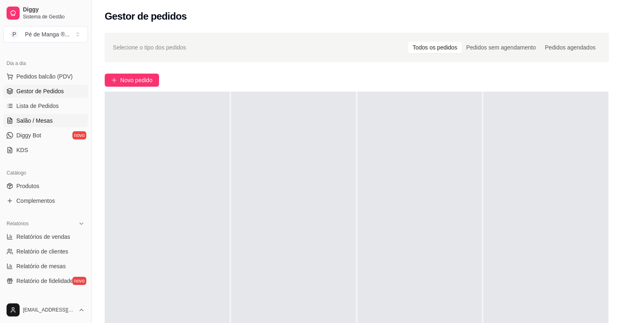
click at [47, 117] on span "Salão / Mesas" at bounding box center [34, 120] width 36 height 8
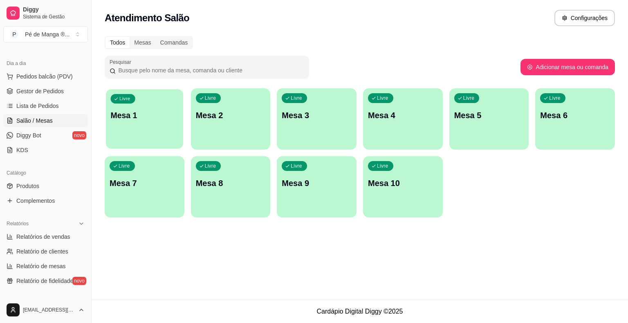
click at [143, 114] on p "Mesa 1" at bounding box center [145, 115] width 68 height 11
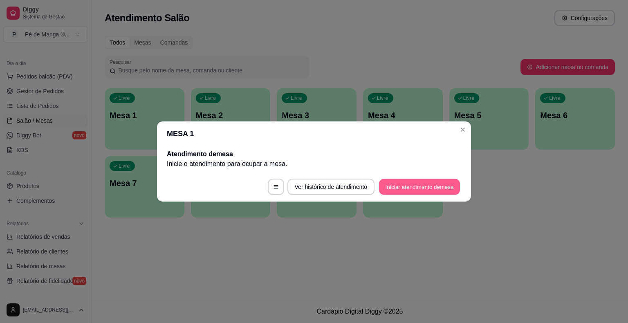
click at [410, 184] on button "Iniciar atendimento de mesa" at bounding box center [419, 187] width 81 height 16
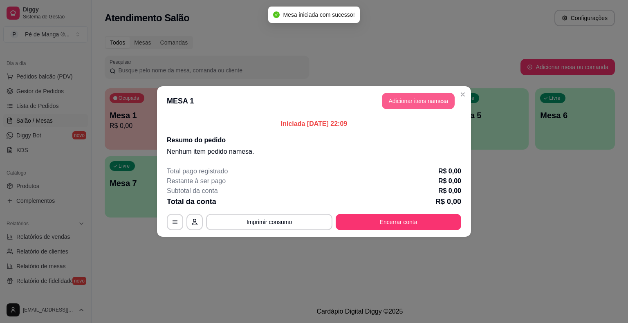
click at [431, 104] on button "Adicionar itens na mesa" at bounding box center [418, 101] width 73 height 16
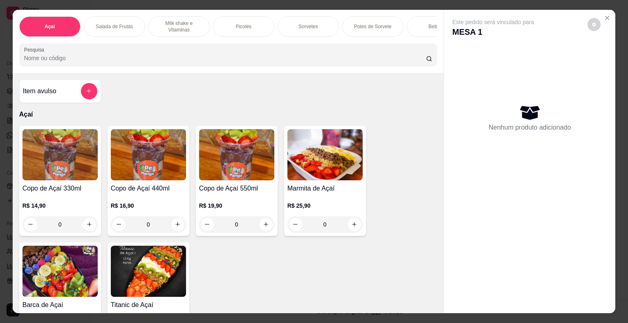
click at [66, 267] on img at bounding box center [59, 271] width 75 height 51
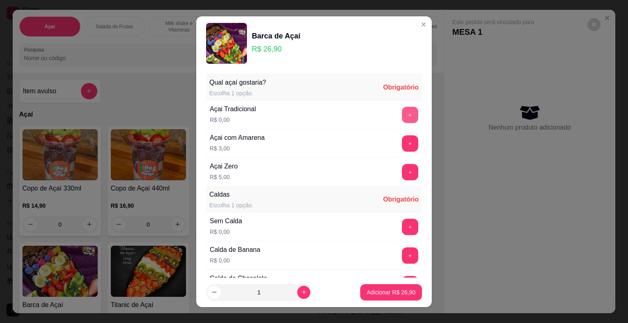
click at [402, 121] on button "+" at bounding box center [410, 115] width 16 height 16
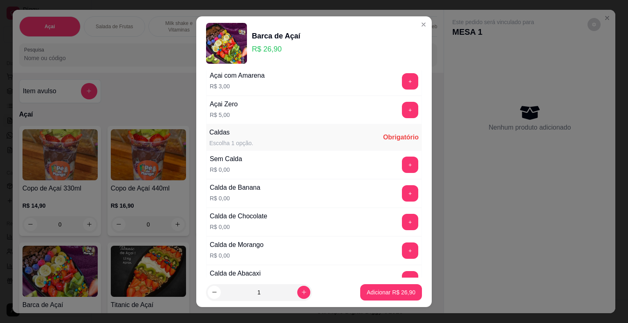
scroll to position [82, 0]
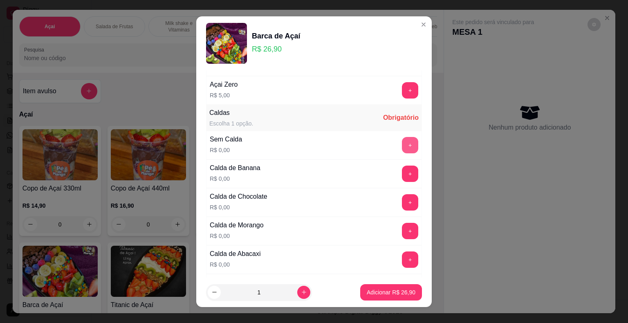
click at [402, 145] on button "+" at bounding box center [410, 145] width 16 height 16
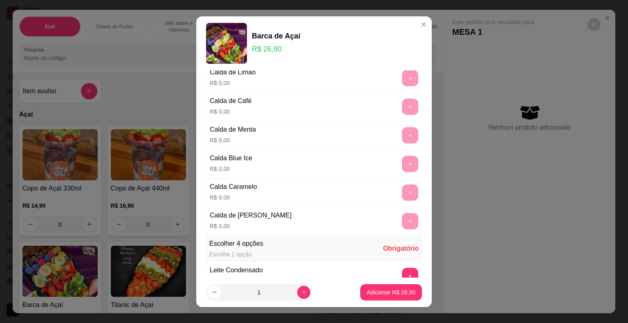
scroll to position [450, 0]
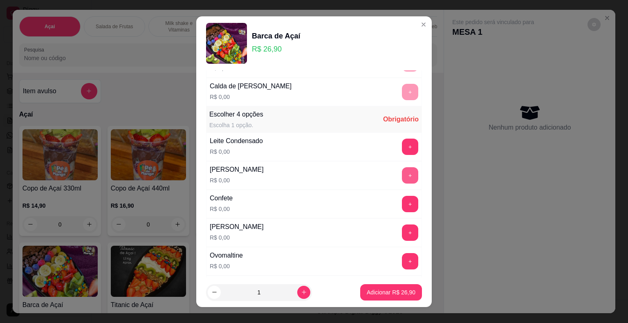
click at [402, 170] on button "+" at bounding box center [410, 175] width 16 height 16
click at [402, 147] on button "+" at bounding box center [410, 147] width 16 height 16
click at [402, 203] on button "+" at bounding box center [410, 204] width 16 height 16
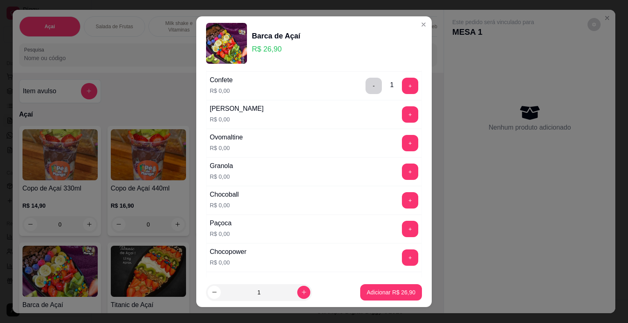
scroll to position [572, 0]
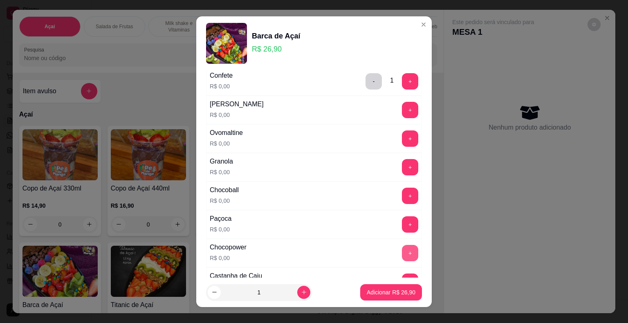
click at [402, 248] on button "+" at bounding box center [410, 253] width 16 height 16
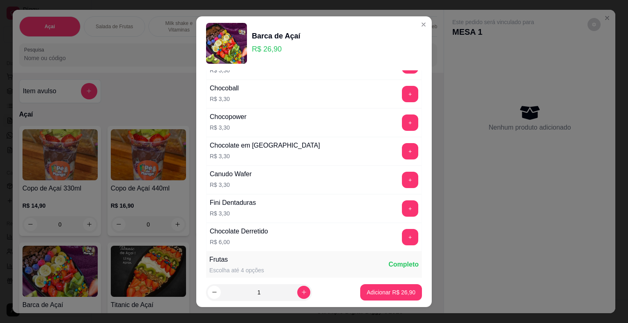
scroll to position [1594, 0]
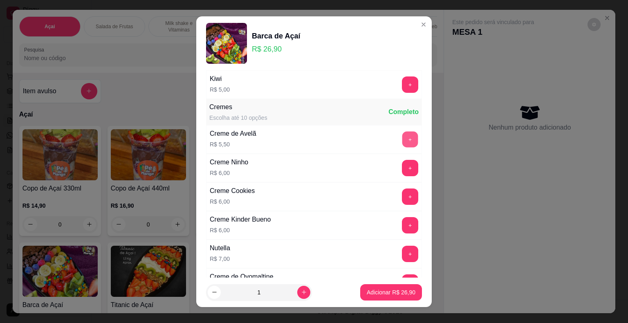
click at [402, 131] on button "+" at bounding box center [410, 139] width 16 height 16
click at [365, 137] on button "-" at bounding box center [373, 139] width 16 height 16
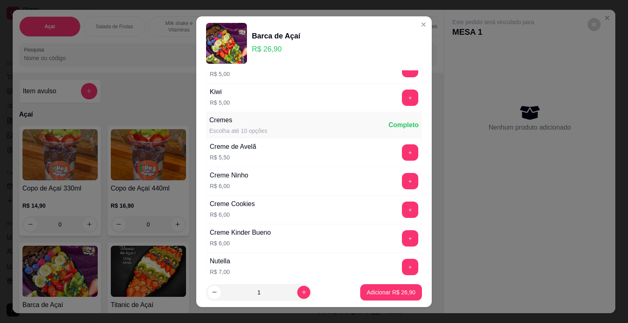
scroll to position [1553, 0]
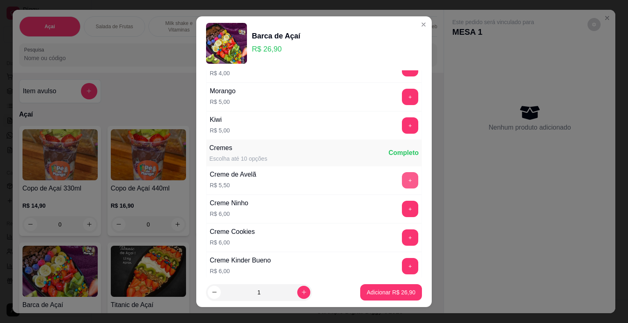
click at [402, 172] on button "+" at bounding box center [410, 180] width 16 height 16
click at [387, 291] on p "Adicionar R$ 32,40" at bounding box center [390, 292] width 47 height 8
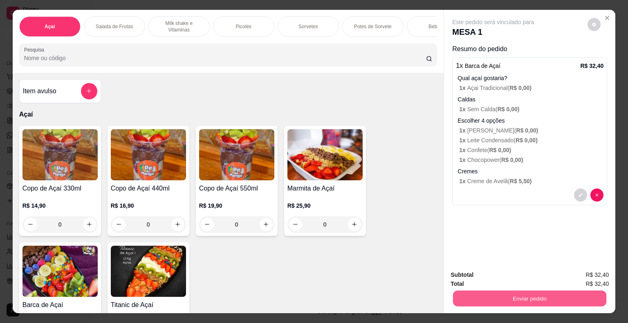
click at [501, 301] on button "Enviar pedido" at bounding box center [529, 299] width 153 height 16
click at [476, 275] on button "Não registrar e enviar pedido" at bounding box center [502, 276] width 85 height 16
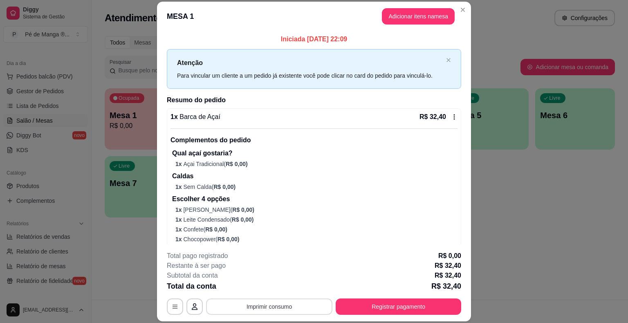
click at [310, 309] on button "Imprimir consumo" at bounding box center [269, 306] width 126 height 16
click at [276, 288] on button "IMPRESSORA" at bounding box center [268, 287] width 57 height 13
click at [415, 20] on button "Adicionar itens na mesa" at bounding box center [418, 16] width 73 height 16
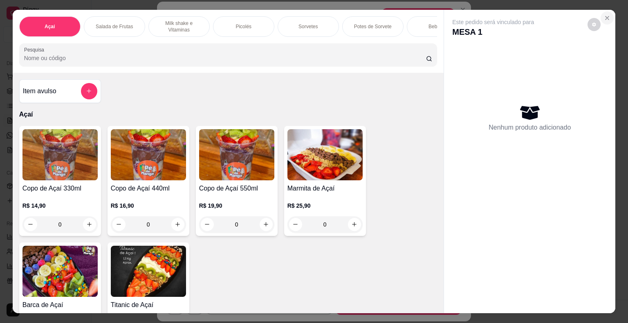
click at [600, 17] on button "Close" at bounding box center [606, 17] width 13 height 13
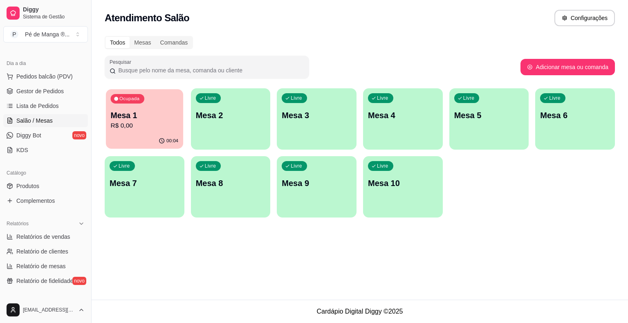
click at [159, 110] on p "Mesa 1" at bounding box center [145, 115] width 68 height 11
click at [248, 114] on p "Mesa 2" at bounding box center [231, 115] width 70 height 11
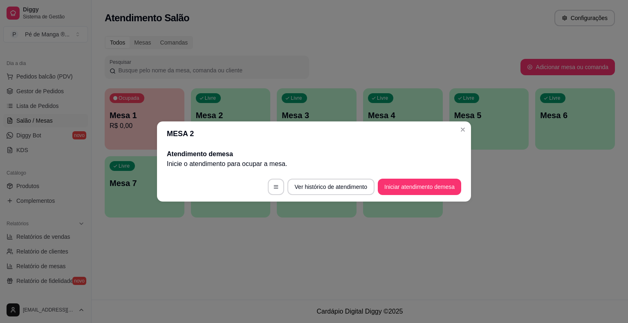
click at [429, 185] on button "Iniciar atendimento de mesa" at bounding box center [419, 187] width 83 height 16
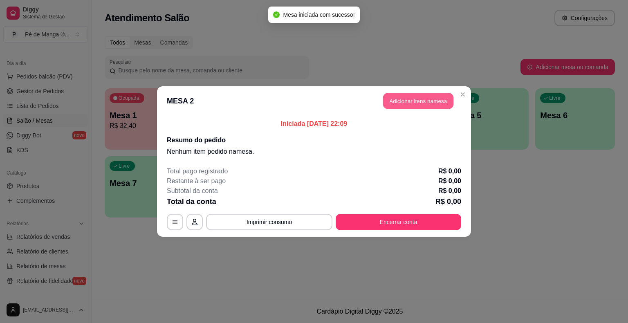
click at [439, 105] on button "Adicionar itens na mesa" at bounding box center [418, 101] width 70 height 16
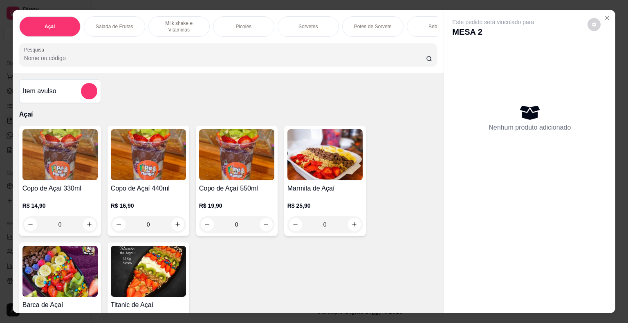
click at [76, 190] on h4 "Copo de Açaí 330ml" at bounding box center [59, 188] width 75 height 10
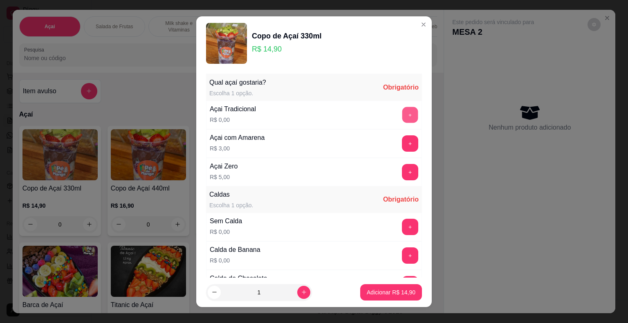
click at [402, 112] on button "+" at bounding box center [410, 115] width 16 height 16
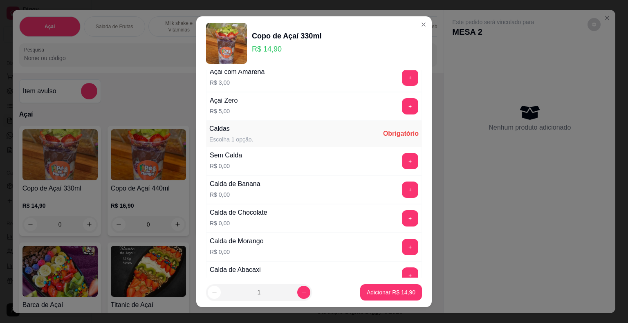
scroll to position [82, 0]
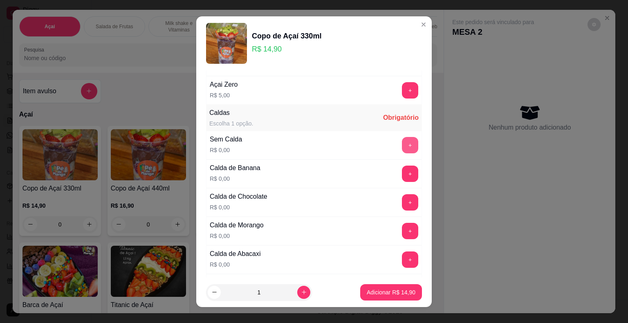
click at [402, 139] on button "+" at bounding box center [410, 145] width 16 height 16
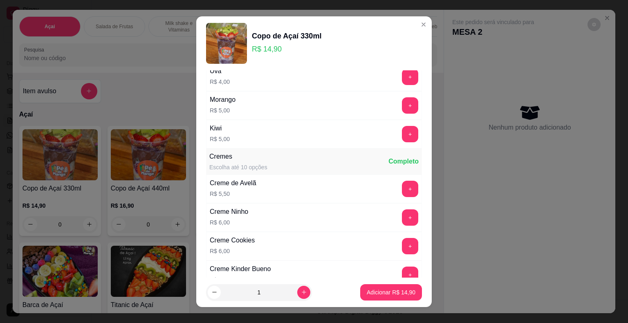
scroll to position [1103, 0]
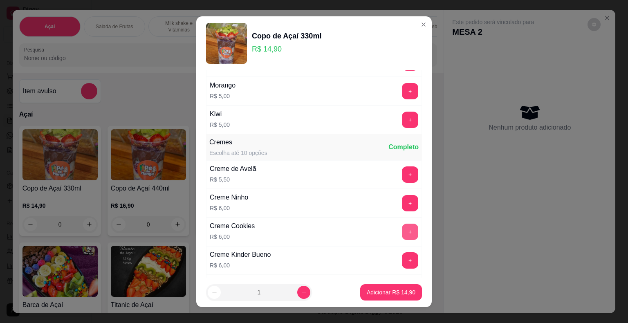
click at [402, 228] on button "+" at bounding box center [410, 232] width 16 height 16
click at [402, 254] on button "+" at bounding box center [410, 260] width 16 height 16
click at [402, 86] on button "+" at bounding box center [410, 91] width 16 height 16
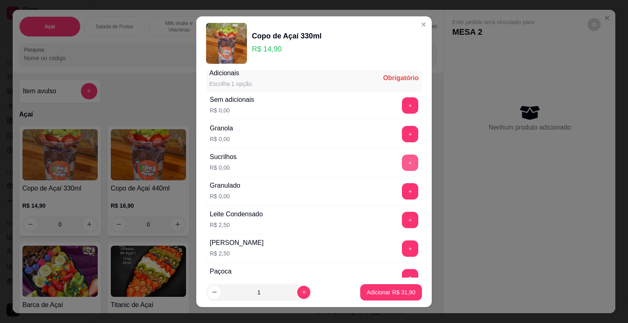
scroll to position [409, 0]
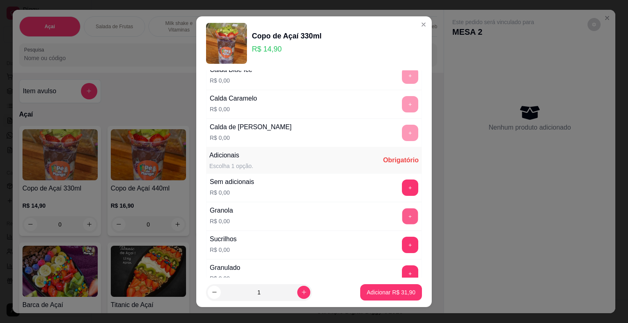
click at [402, 213] on button "+" at bounding box center [410, 216] width 16 height 16
click at [388, 298] on button "Adicionar R$ 31,90" at bounding box center [391, 292] width 60 height 16
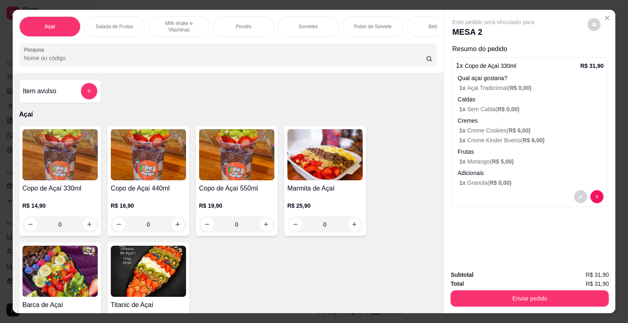
click at [179, 29] on p "Milk shake e Vitaminas" at bounding box center [178, 26] width 47 height 13
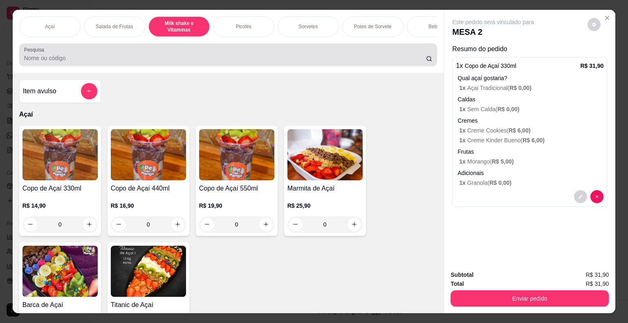
scroll to position [20, 0]
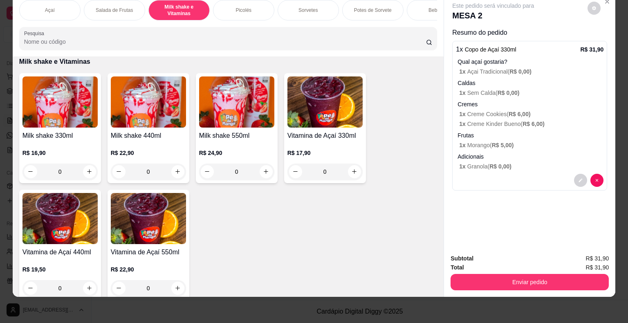
click at [174, 116] on img at bounding box center [148, 101] width 75 height 51
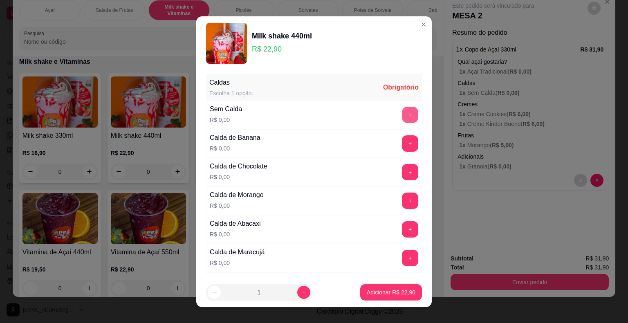
click at [402, 111] on button "+" at bounding box center [410, 115] width 16 height 16
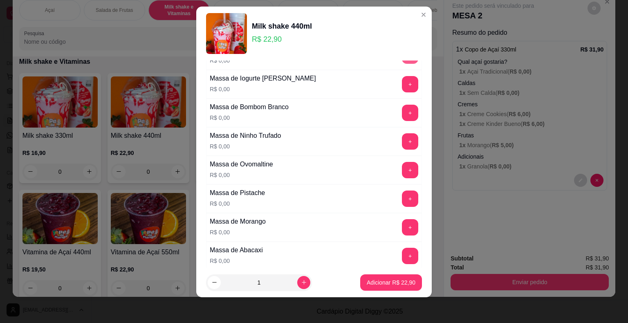
scroll to position [481, 0]
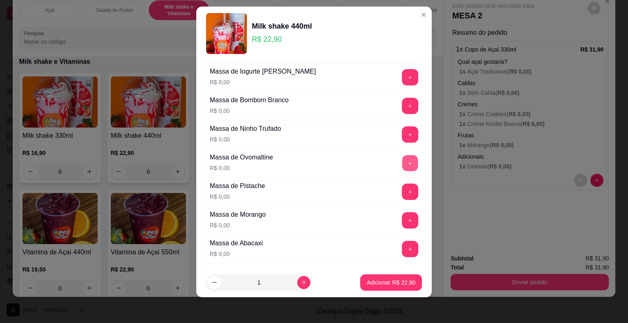
click at [402, 159] on button "+" at bounding box center [410, 163] width 16 height 16
click at [375, 280] on p "Adicionar R$ 22,90" at bounding box center [391, 282] width 49 height 8
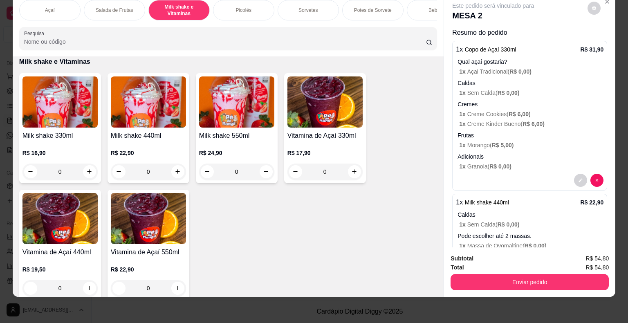
click at [265, 4] on div "Picolés" at bounding box center [243, 10] width 61 height 20
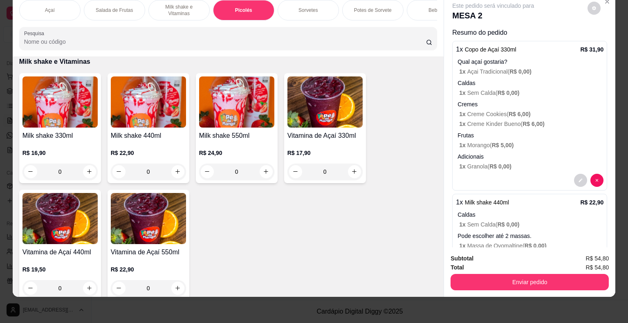
scroll to position [668, 0]
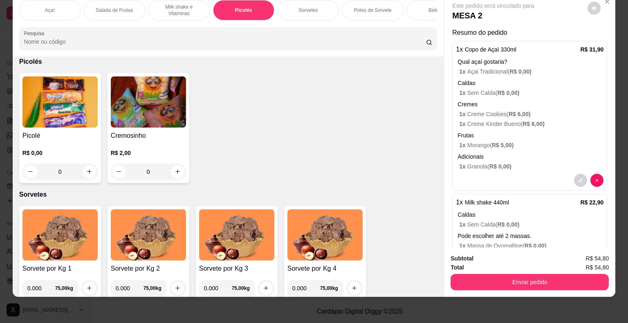
click at [83, 132] on h4 "Picolé" at bounding box center [59, 136] width 75 height 10
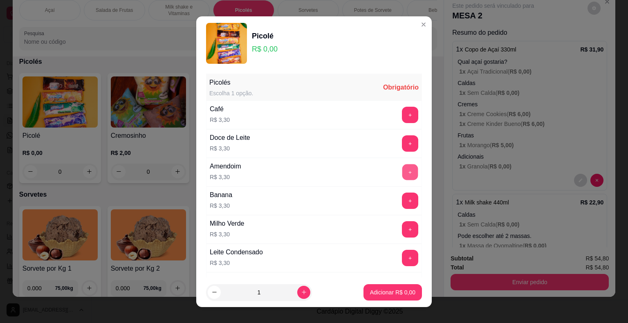
click at [402, 171] on button "+" at bounding box center [410, 172] width 16 height 16
click at [388, 295] on p "Adicionar R$ 3,30" at bounding box center [392, 292] width 44 height 8
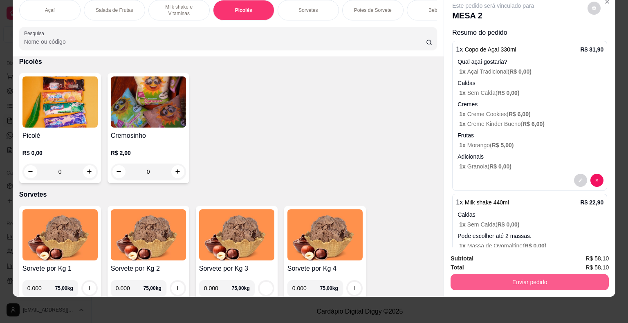
click at [486, 274] on button "Enviar pedido" at bounding box center [529, 282] width 158 height 16
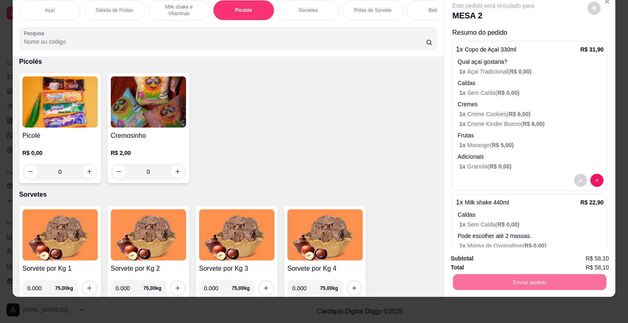
click at [562, 250] on button "Sim, quero registrar" at bounding box center [579, 255] width 59 height 15
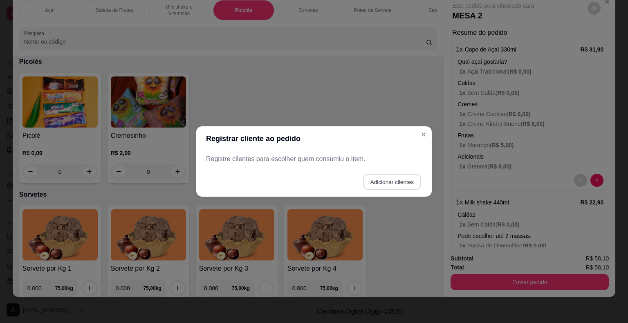
click at [397, 179] on button "Adicionar clientes" at bounding box center [392, 182] width 58 height 16
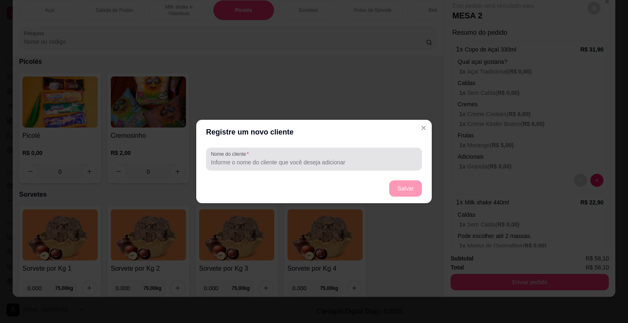
click at [386, 163] on input "Nome do cliente" at bounding box center [314, 162] width 206 height 8
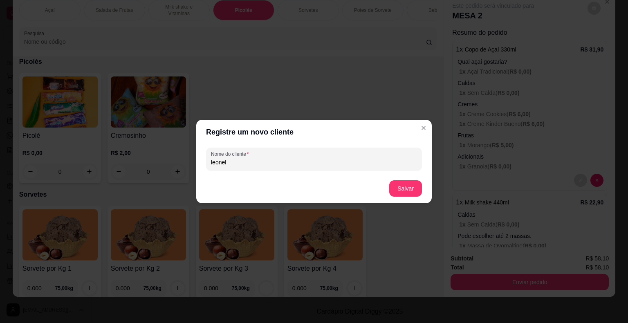
type input "leonel"
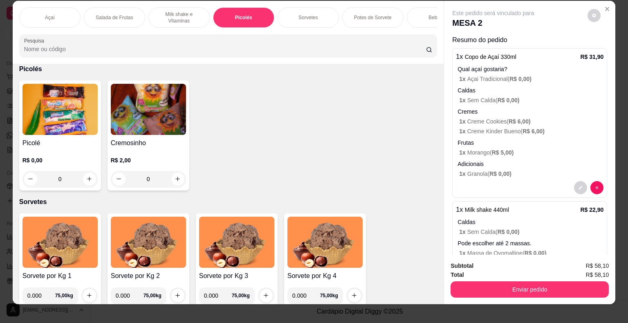
scroll to position [0, 0]
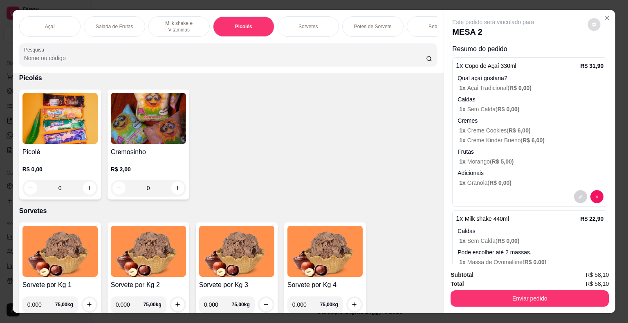
click at [591, 22] on icon "decrease-product-quantity" at bounding box center [593, 24] width 5 height 5
click at [604, 16] on icon "Close" at bounding box center [607, 18] width 7 height 7
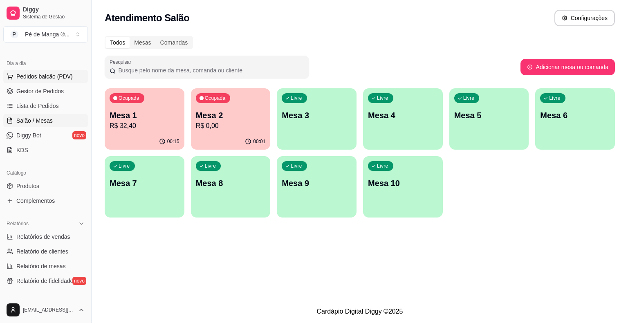
click at [39, 74] on span "Pedidos balcão (PDV)" at bounding box center [44, 76] width 56 height 8
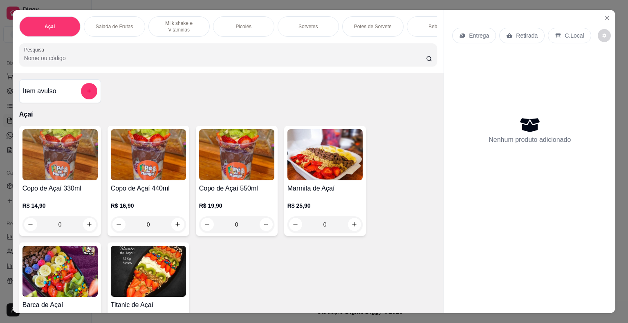
click at [65, 188] on h4 "Copo de Açaí 330ml" at bounding box center [59, 188] width 75 height 10
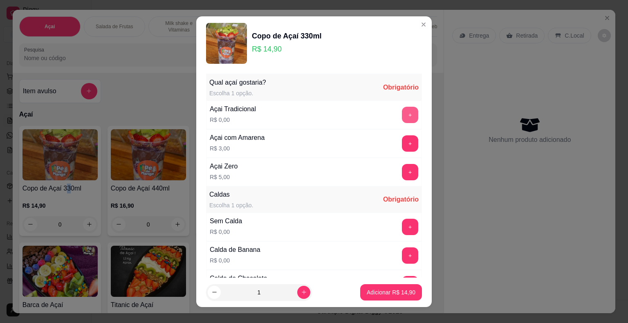
click at [402, 119] on button "+" at bounding box center [410, 115] width 16 height 16
click at [402, 228] on button "+" at bounding box center [410, 227] width 16 height 16
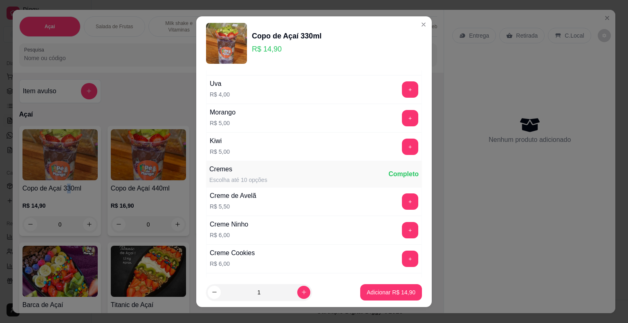
scroll to position [1103, 0]
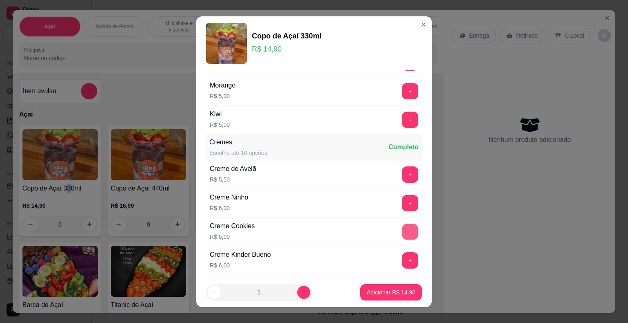
click at [402, 224] on button "+" at bounding box center [410, 232] width 16 height 16
click at [402, 254] on button "+" at bounding box center [410, 260] width 16 height 16
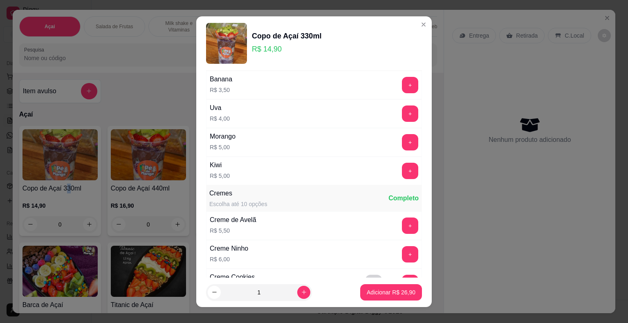
scroll to position [1035, 0]
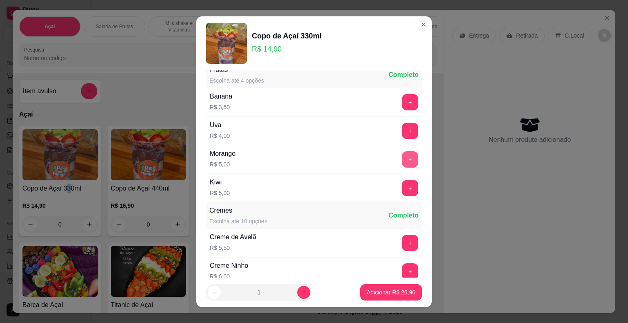
click at [402, 151] on button "+" at bounding box center [410, 159] width 16 height 16
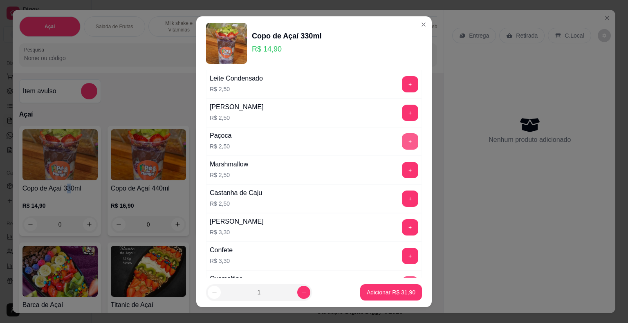
scroll to position [545, 0]
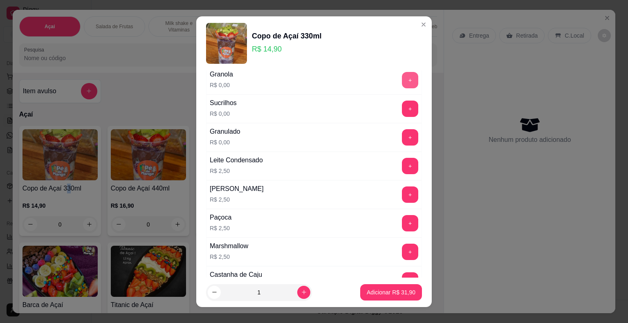
click at [402, 76] on button "+" at bounding box center [410, 80] width 16 height 16
click at [382, 295] on p "Adicionar R$ 31,90" at bounding box center [391, 292] width 49 height 8
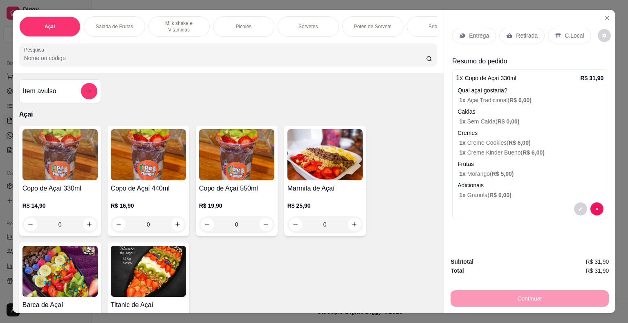
click at [191, 23] on p "Milk shake e Vitaminas" at bounding box center [178, 26] width 47 height 13
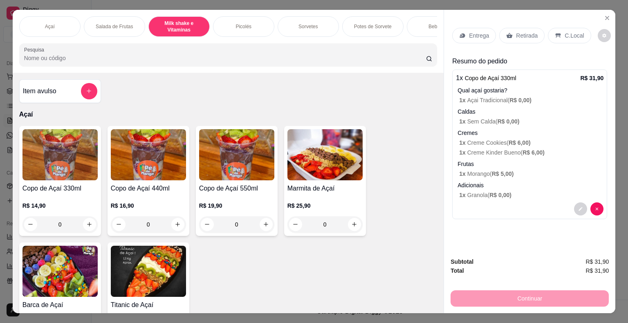
scroll to position [20, 0]
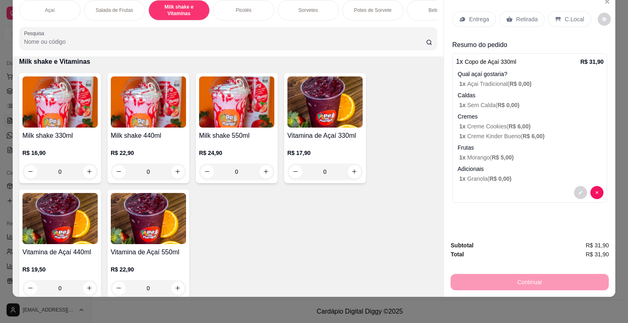
click at [154, 118] on img at bounding box center [148, 101] width 75 height 51
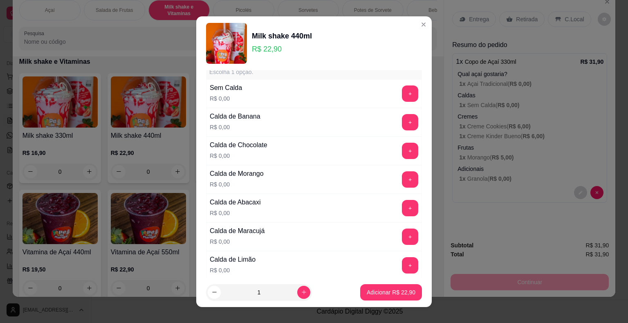
scroll to position [41, 0]
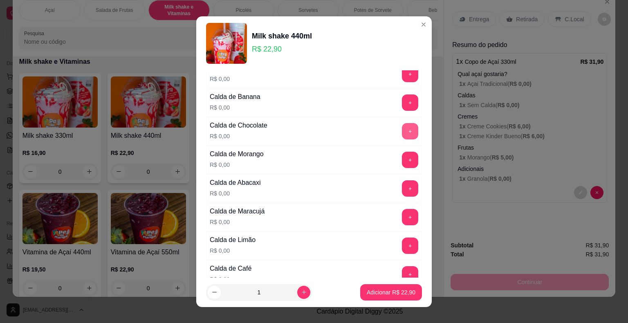
click at [402, 129] on button "+" at bounding box center [410, 131] width 16 height 16
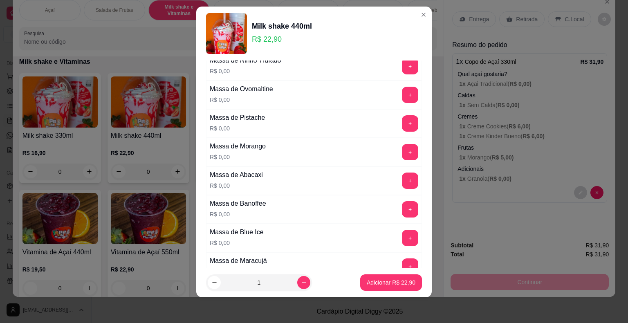
scroll to position [531, 0]
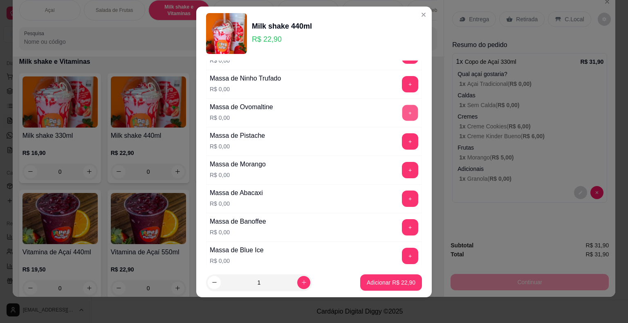
click at [402, 112] on button "+" at bounding box center [410, 113] width 16 height 16
click at [372, 280] on p "Adicionar R$ 22,90" at bounding box center [390, 282] width 47 height 8
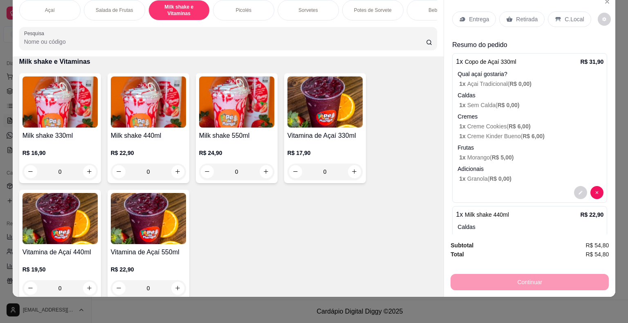
click at [255, 11] on div "Picolés" at bounding box center [243, 10] width 61 height 20
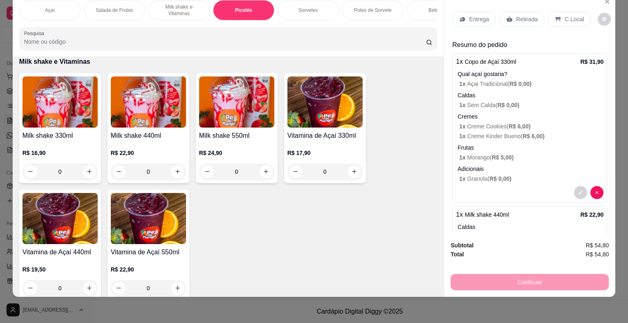
scroll to position [668, 0]
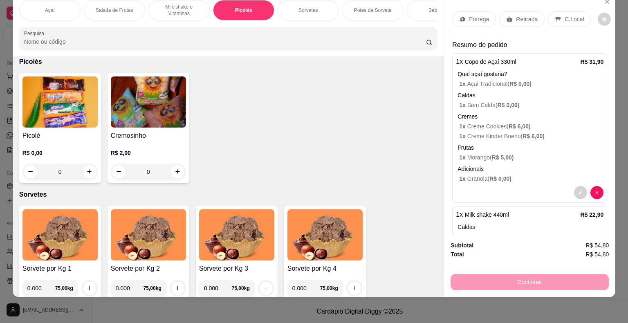
click at [56, 134] on h4 "Picolé" at bounding box center [59, 136] width 75 height 10
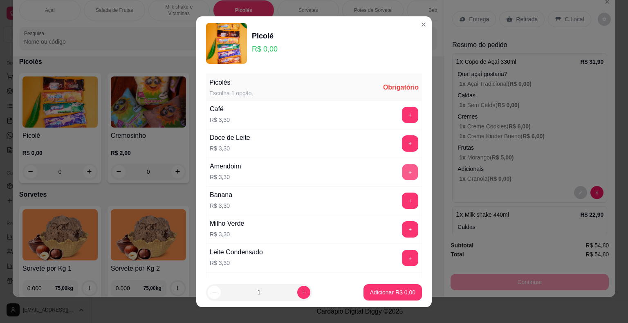
click at [402, 170] on button "+" at bounding box center [410, 172] width 16 height 16
click at [383, 293] on p "Adicionar R$ 3,30" at bounding box center [392, 292] width 45 height 8
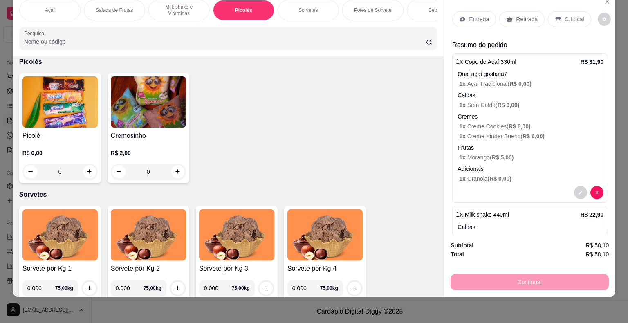
click at [566, 16] on p "C.Local" at bounding box center [573, 19] width 19 height 8
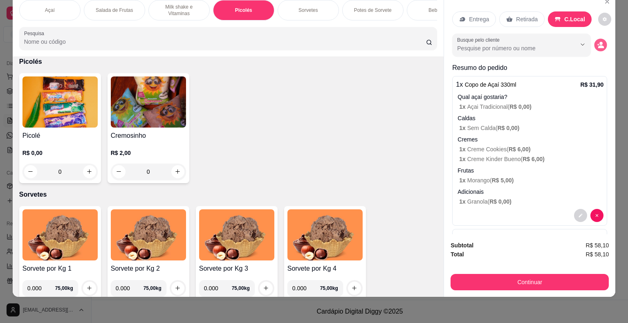
click at [594, 38] on button "decrease-product-quantity" at bounding box center [600, 44] width 13 height 13
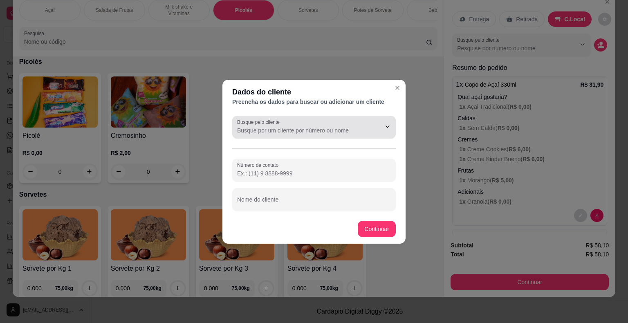
drag, startPoint x: 337, startPoint y: 132, endPoint x: 333, endPoint y: 134, distance: 4.7
click at [333, 135] on div at bounding box center [314, 127] width 154 height 16
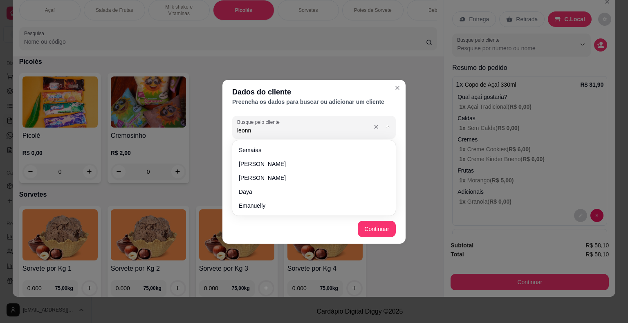
type input "leon"
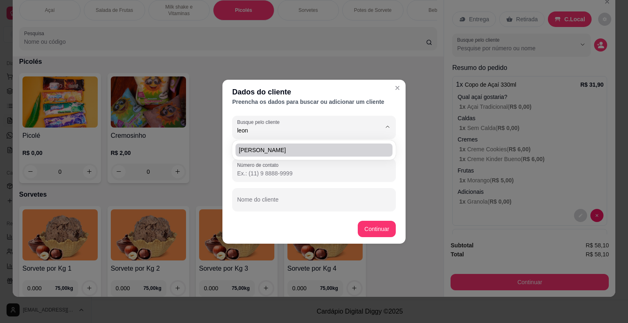
drag, startPoint x: 324, startPoint y: 131, endPoint x: 217, endPoint y: 137, distance: 106.9
click at [211, 141] on div "Dados do cliente Preencha os dados para buscar ou adicionar um cliente Busque p…" at bounding box center [314, 161] width 628 height 323
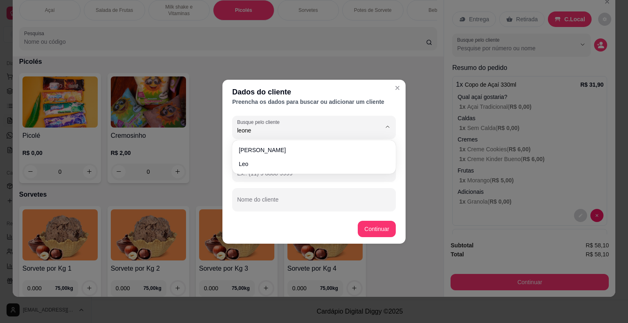
type input "leonel"
drag, startPoint x: 260, startPoint y: 133, endPoint x: 184, endPoint y: 133, distance: 76.0
click at [184, 133] on div "Dados do cliente Preencha os dados para buscar ou adicionar um cliente Busque p…" at bounding box center [314, 161] width 628 height 323
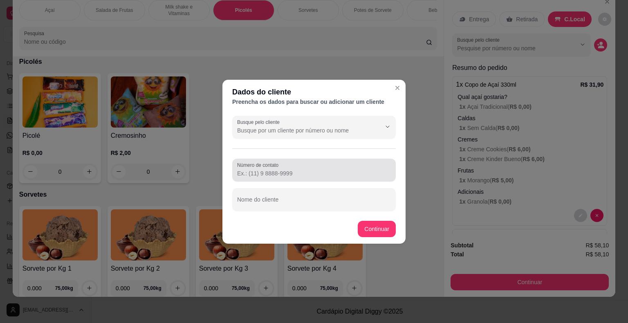
click at [257, 166] on label "Número de contato" at bounding box center [259, 164] width 44 height 7
click at [257, 169] on input "Número de contato" at bounding box center [314, 173] width 154 height 8
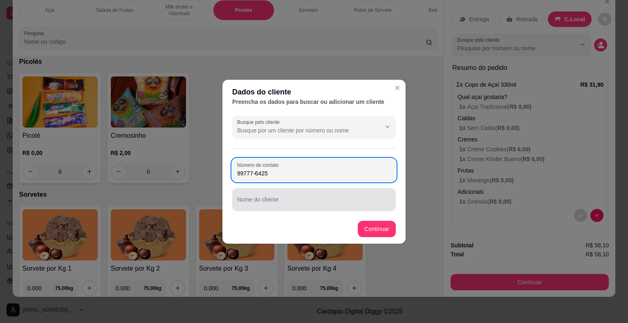
click at [283, 201] on input "Nome do cliente" at bounding box center [314, 203] width 154 height 8
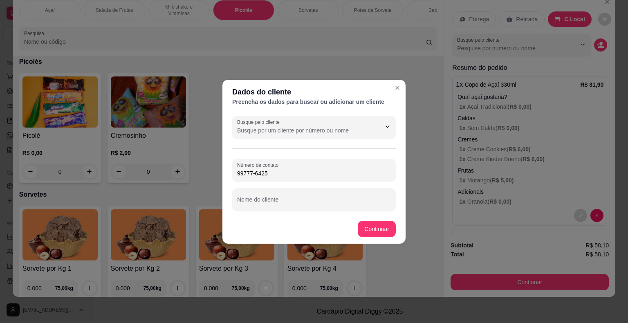
drag, startPoint x: 268, startPoint y: 176, endPoint x: 211, endPoint y: 179, distance: 56.9
click at [211, 179] on div "Dados do cliente Preencha os dados para buscar ou adicionar um cliente Busque p…" at bounding box center [314, 161] width 628 height 323
type input "159977"
click at [262, 126] on input "Busque pelo cliente" at bounding box center [302, 130] width 131 height 8
type input "1"
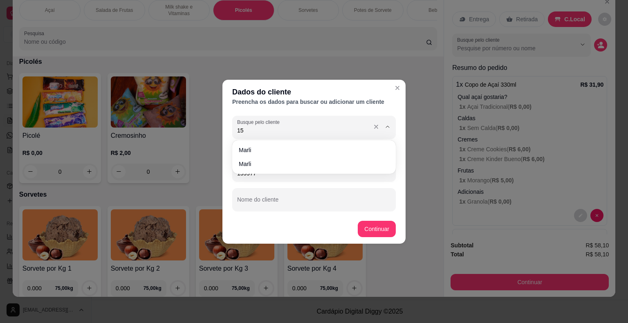
type input "1"
click at [237, 130] on input "997774614" at bounding box center [302, 130] width 131 height 8
click at [275, 130] on input "15997774614" at bounding box center [302, 130] width 131 height 8
type input "15997774614"
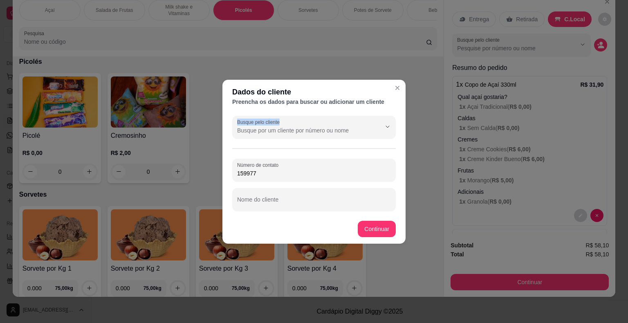
drag, startPoint x: 280, startPoint y: 125, endPoint x: 208, endPoint y: 130, distance: 72.5
click at [207, 130] on div "Dados do cliente Preencha os dados para buscar ou adicionar um cliente Busque p…" at bounding box center [314, 161] width 628 height 323
click at [269, 130] on input "Busque pelo cliente" at bounding box center [302, 130] width 131 height 8
type input "1"
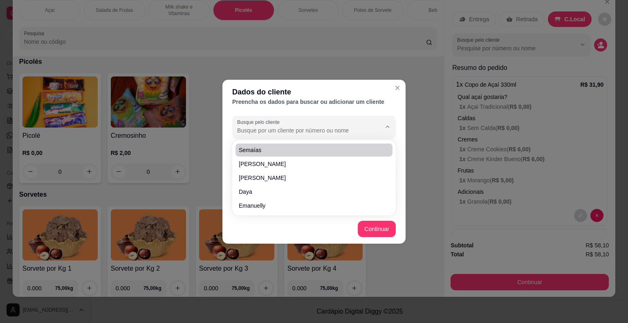
click at [340, 133] on input "Busque pelo cliente" at bounding box center [302, 130] width 131 height 8
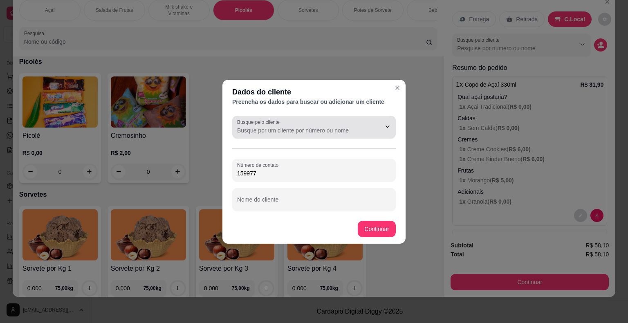
click at [319, 123] on div at bounding box center [314, 127] width 154 height 16
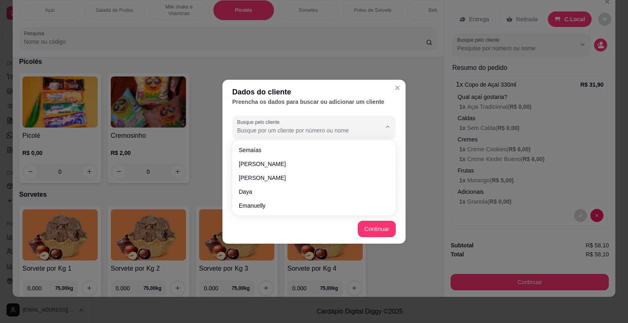
type input "l"
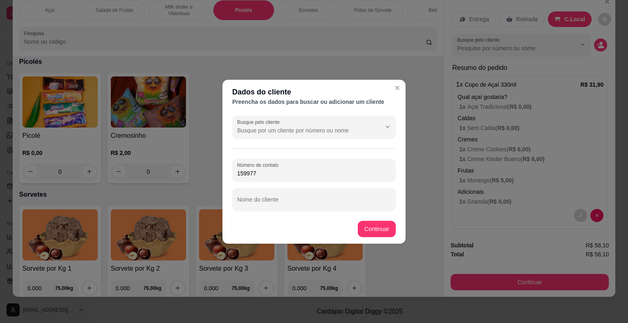
click at [300, 130] on input "Busque pelo cliente" at bounding box center [302, 130] width 131 height 8
type input "l"
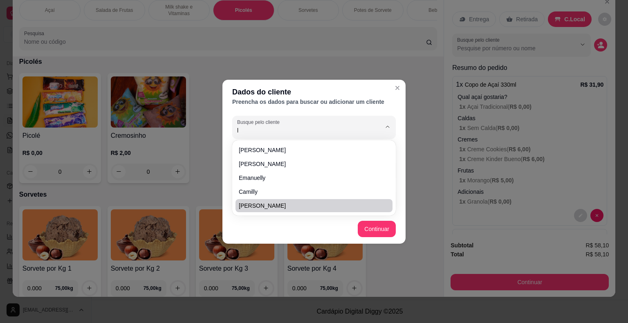
click at [401, 241] on footer "Continuar" at bounding box center [313, 228] width 183 height 29
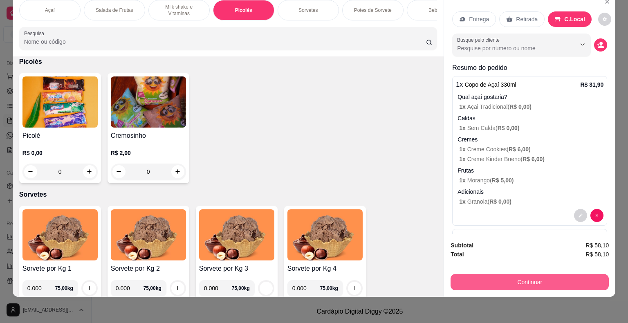
click at [507, 276] on button "Continuar" at bounding box center [529, 282] width 158 height 16
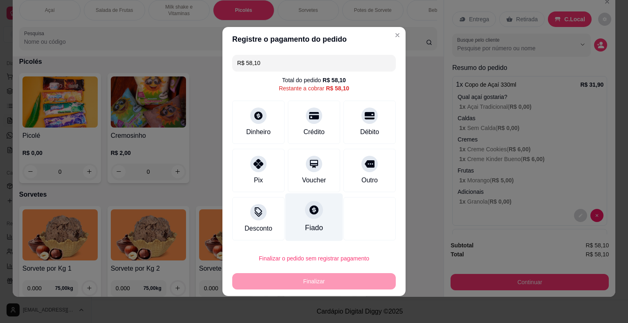
click at [315, 228] on div "Fiado" at bounding box center [314, 227] width 18 height 11
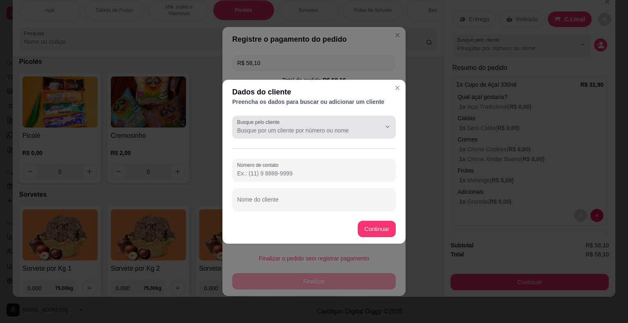
click at [303, 134] on div at bounding box center [314, 127] width 154 height 16
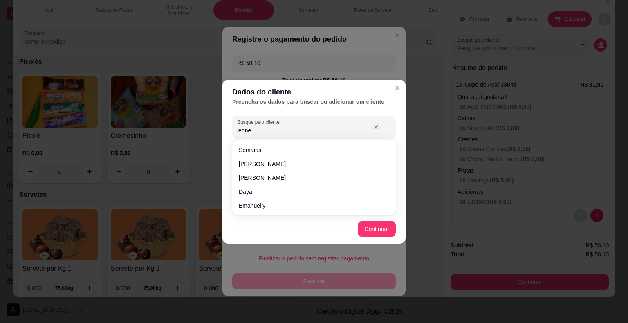
type input "leonel"
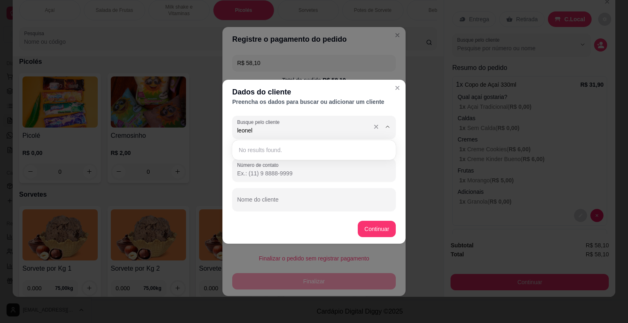
drag, startPoint x: 299, startPoint y: 133, endPoint x: 192, endPoint y: 147, distance: 108.4
click at [192, 146] on div "Dados do cliente Preencha os dados para buscar ou adicionar um cliente Busque p…" at bounding box center [314, 161] width 628 height 323
type input "Leonel"
click at [399, 89] on icon "Close" at bounding box center [397, 88] width 7 height 7
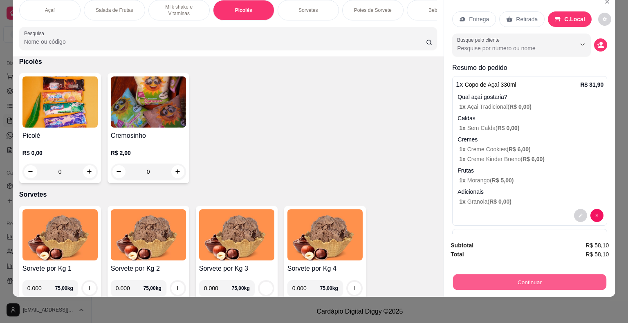
click at [533, 280] on button "Continuar" at bounding box center [529, 282] width 153 height 16
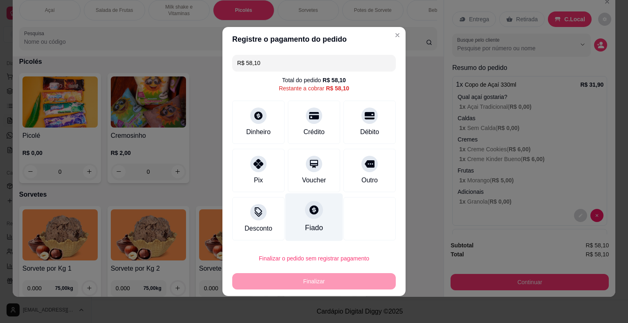
click at [306, 219] on div "Fiado" at bounding box center [314, 217] width 58 height 48
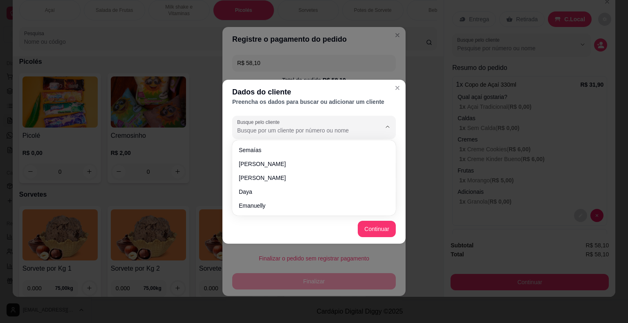
click at [284, 129] on input "Busque pelo cliente" at bounding box center [302, 130] width 131 height 8
click at [325, 219] on footer "Continuar" at bounding box center [313, 228] width 183 height 29
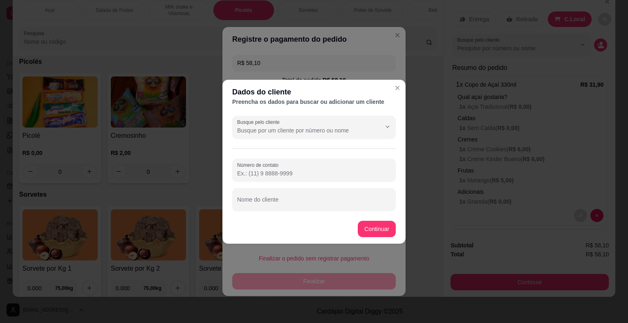
click at [304, 174] on input "Número de contato" at bounding box center [314, 173] width 154 height 8
type input "[PHONE_NUMBER]"
click at [307, 212] on div "Busque pelo cliente Número de contato [PHONE_NUMBER] Nome do cliente" at bounding box center [313, 163] width 183 height 102
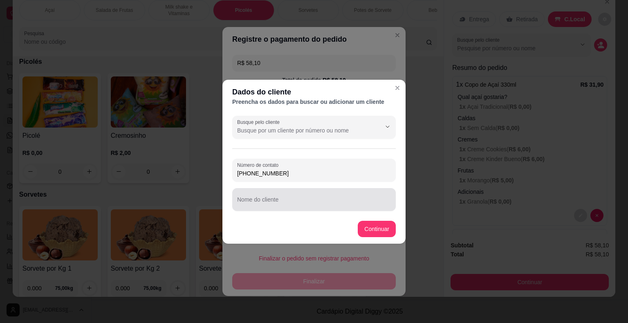
click at [309, 205] on input "Nome do cliente" at bounding box center [314, 203] width 154 height 8
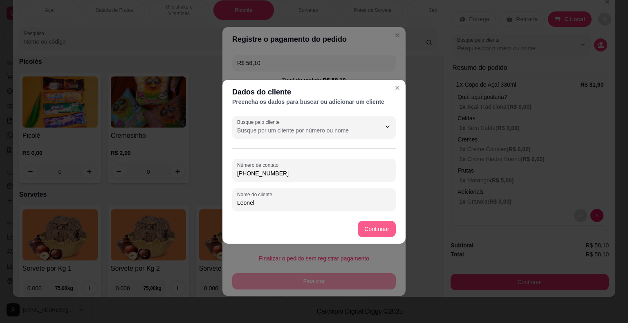
type input "Leonel"
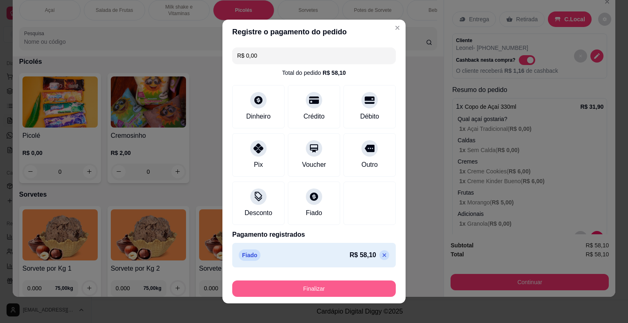
click at [336, 289] on button "Finalizar" at bounding box center [313, 288] width 163 height 16
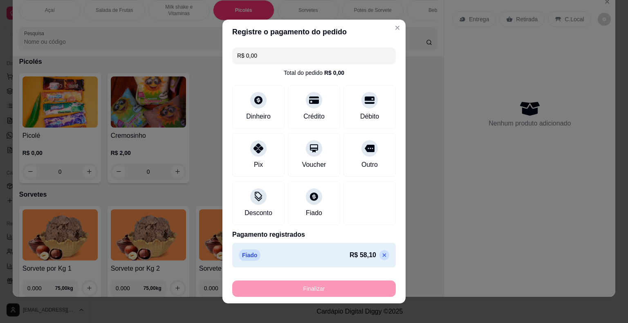
type input "-R$ 58,10"
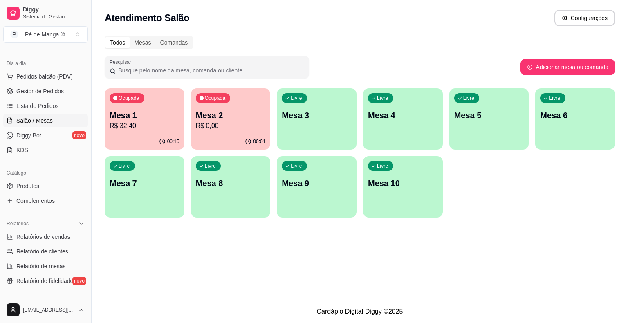
click at [168, 107] on div "Ocupada Mesa 1 R$ 32,40" at bounding box center [145, 110] width 80 height 45
click at [168, 107] on body "Diggy Sistema de Gestão P Pé de Manga ® ... Loja aberta Plano Essencial + Mesas…" at bounding box center [314, 161] width 628 height 323
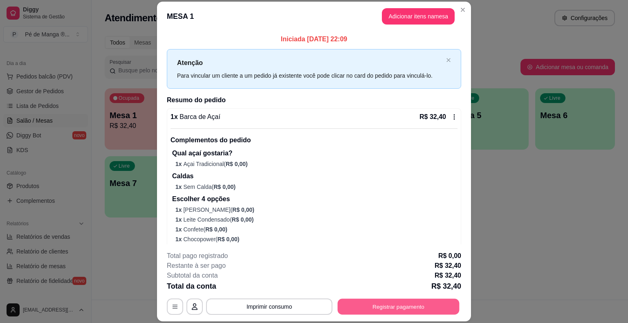
click at [388, 312] on button "Registrar pagamento" at bounding box center [399, 307] width 122 height 16
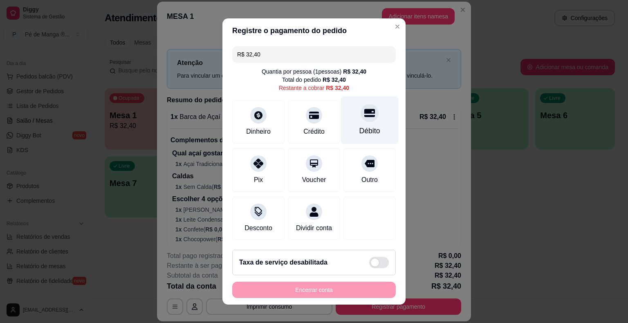
click at [368, 125] on div "Débito" at bounding box center [370, 120] width 58 height 48
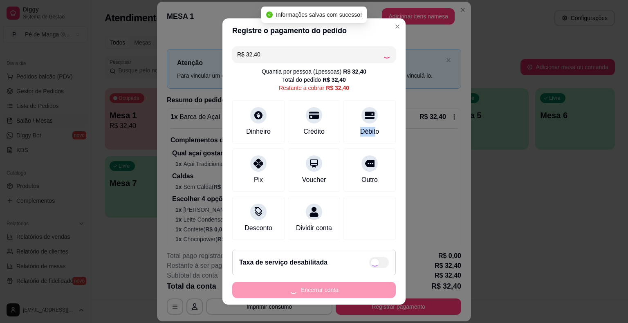
type input "R$ 0,00"
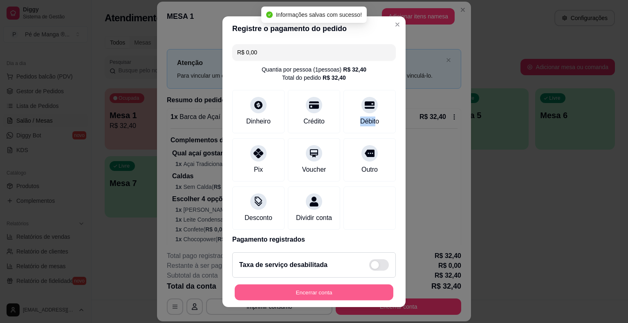
click at [318, 289] on button "Encerrar conta" at bounding box center [314, 292] width 159 height 16
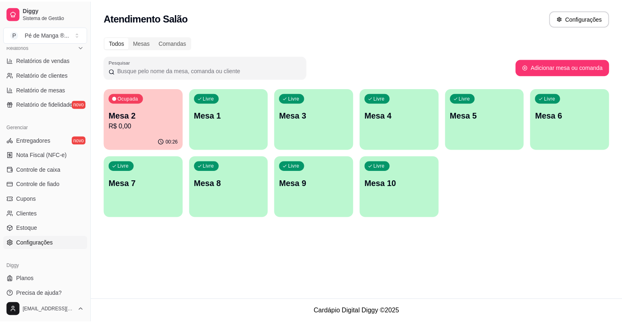
scroll to position [265, 0]
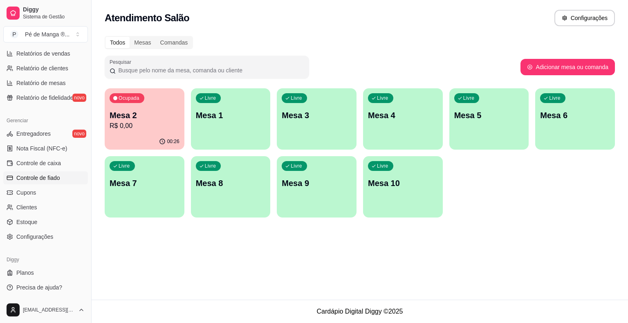
click at [64, 177] on link "Controle de fiado" at bounding box center [45, 177] width 85 height 13
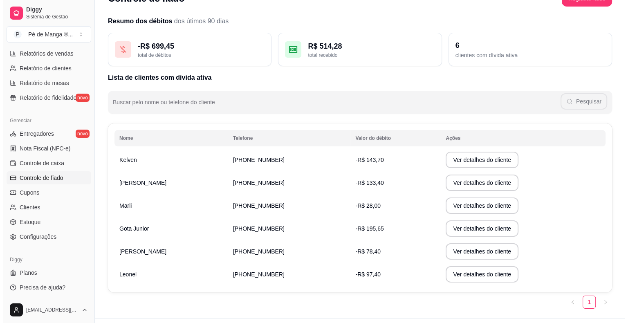
scroll to position [38, 0]
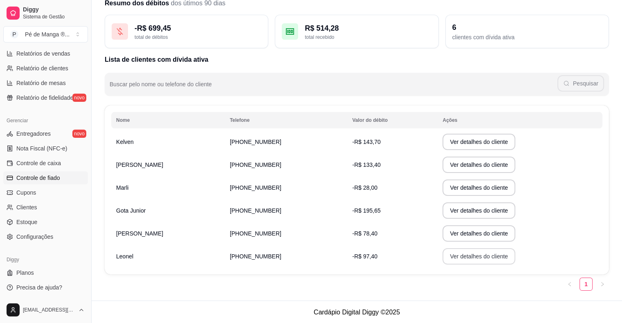
click at [471, 259] on button "Ver detalhes do cliente" at bounding box center [478, 256] width 73 height 16
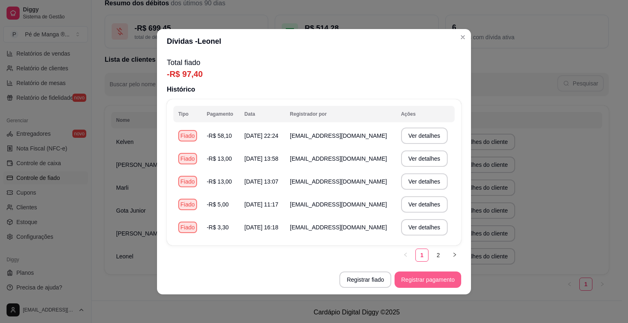
click at [427, 282] on button "Registrar pagamento" at bounding box center [427, 279] width 67 height 16
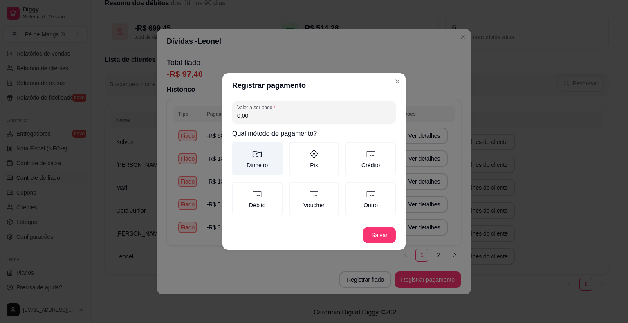
click at [264, 161] on label "Dinheiro" at bounding box center [257, 159] width 50 height 34
click at [238, 148] on button "Dinheiro" at bounding box center [235, 144] width 7 height 7
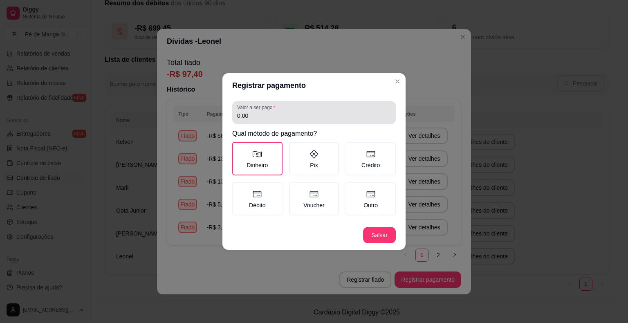
click at [270, 121] on div "Valor a ser pago 0,00" at bounding box center [313, 112] width 163 height 23
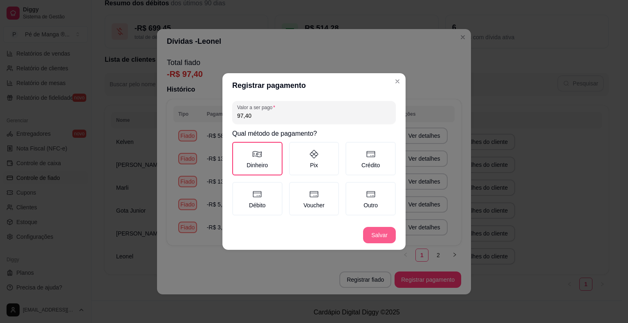
type input "97,40"
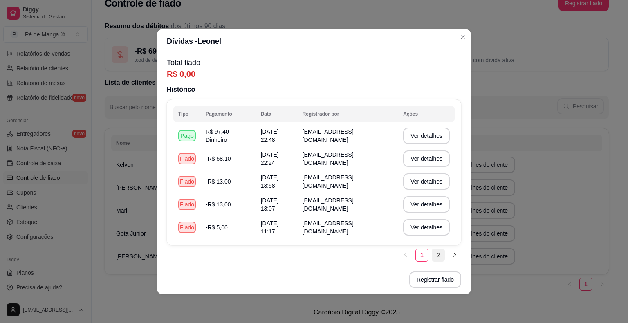
click at [437, 254] on link "2" at bounding box center [438, 255] width 12 height 12
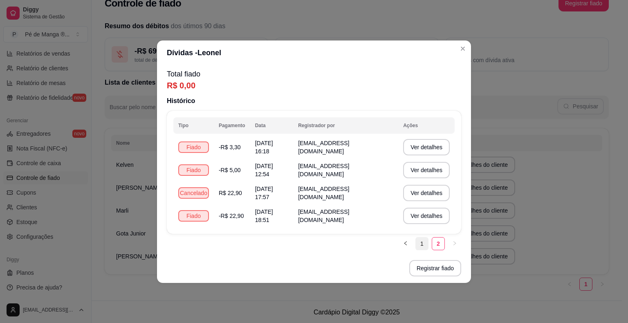
click at [425, 248] on link "1" at bounding box center [422, 243] width 12 height 12
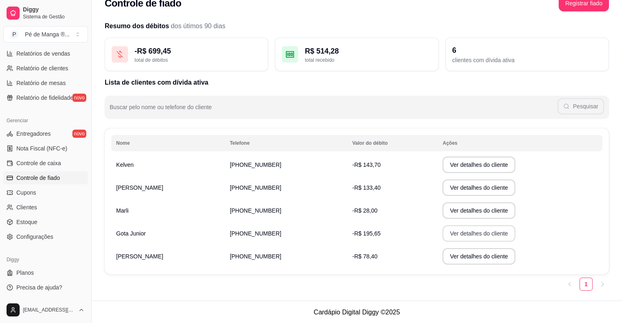
click at [446, 233] on button "Ver detalhes do cliente" at bounding box center [478, 233] width 73 height 16
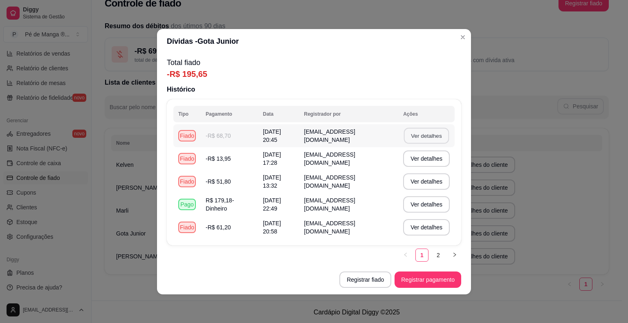
click at [419, 133] on button "Ver detalhes" at bounding box center [426, 136] width 45 height 16
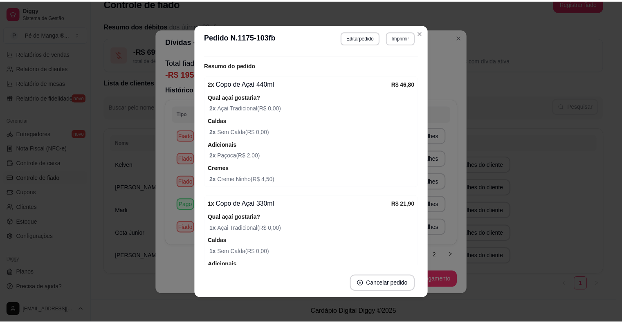
scroll to position [0, 0]
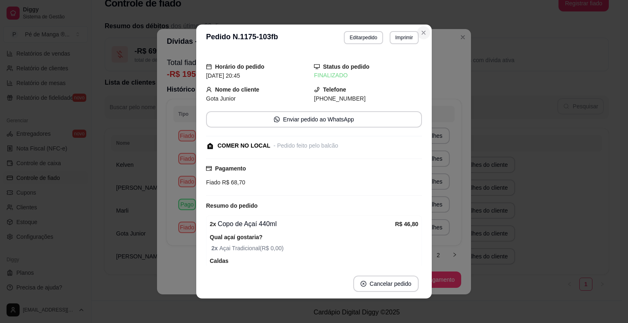
click at [418, 29] on button "Close" at bounding box center [423, 32] width 13 height 13
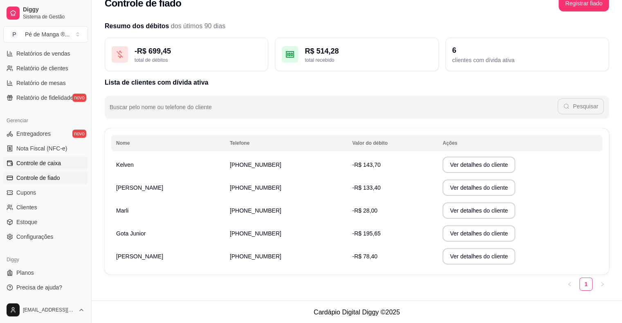
click at [49, 160] on span "Controle de caixa" at bounding box center [38, 163] width 45 height 8
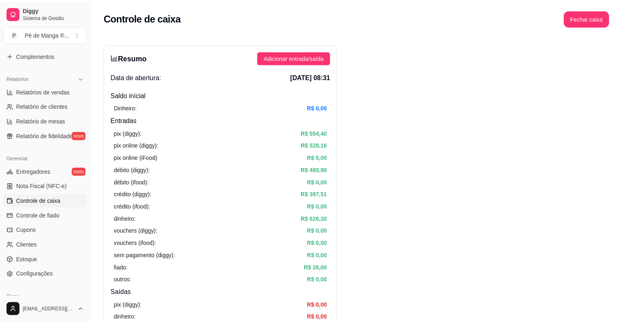
scroll to position [20, 0]
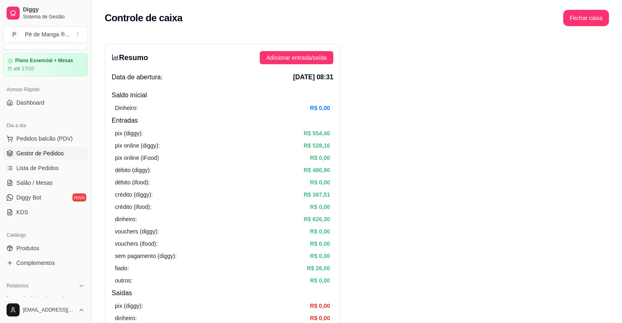
click at [48, 153] on span "Gestor de Pedidos" at bounding box center [39, 153] width 47 height 8
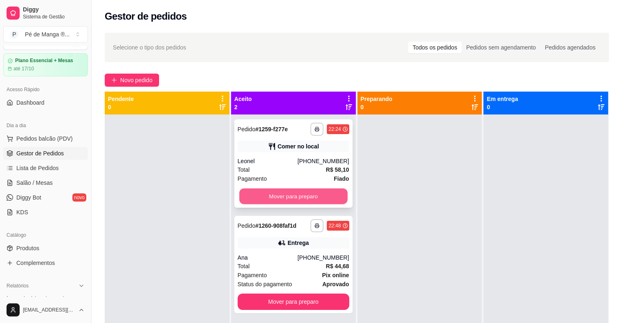
click at [303, 195] on button "Mover para preparo" at bounding box center [293, 196] width 108 height 16
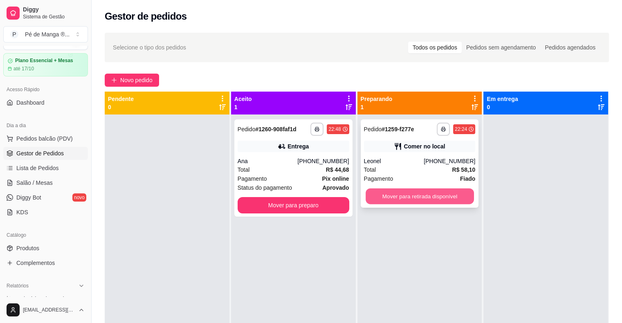
click at [391, 199] on button "Mover para retirada disponível" at bounding box center [419, 196] width 108 height 16
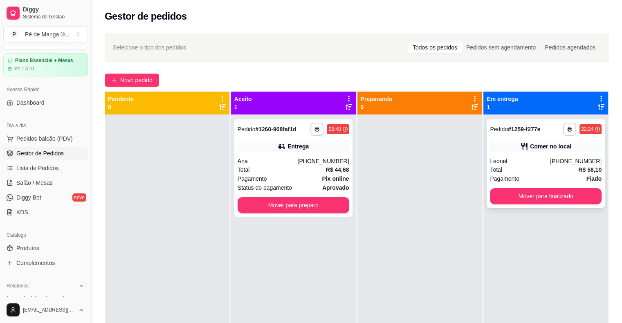
click at [519, 197] on button "Mover para finalizado" at bounding box center [546, 196] width 112 height 16
click at [294, 206] on button "Mover para preparo" at bounding box center [293, 205] width 112 height 16
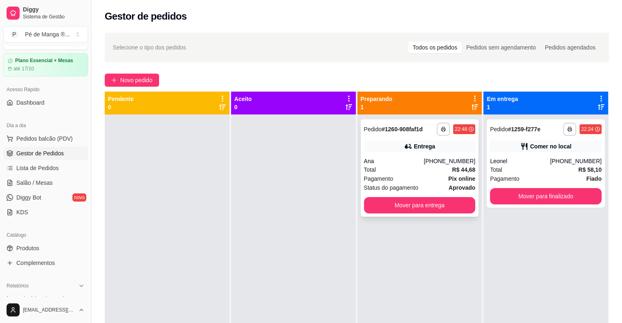
click at [428, 203] on button "Mover para entrega" at bounding box center [420, 205] width 112 height 16
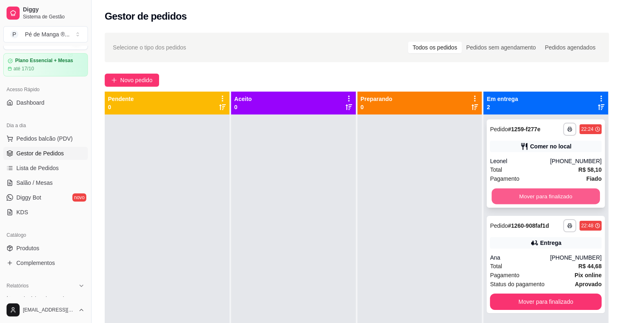
click at [539, 193] on button "Mover para finalizado" at bounding box center [545, 196] width 108 height 16
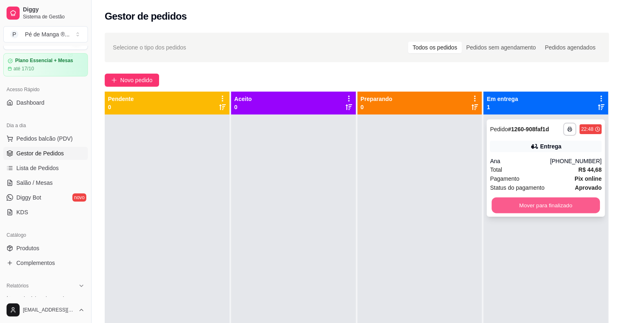
click at [548, 206] on button "Mover para finalizado" at bounding box center [545, 205] width 108 height 16
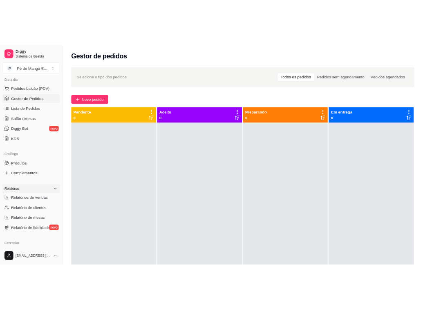
scroll to position [142, 0]
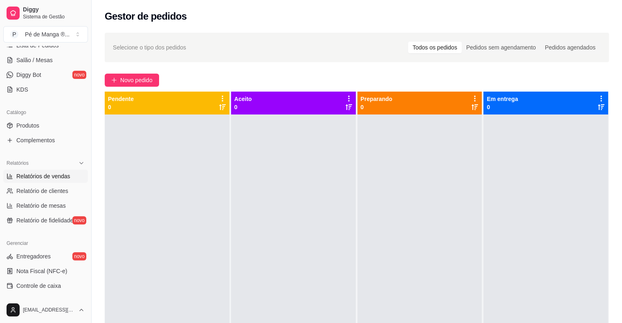
click at [60, 179] on span "Relatórios de vendas" at bounding box center [43, 176] width 54 height 8
select select "ALL"
select select "0"
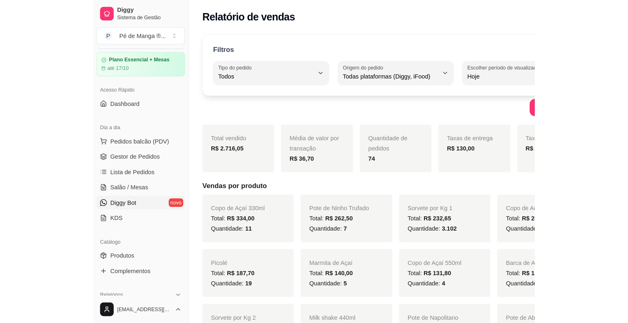
scroll to position [41, 0]
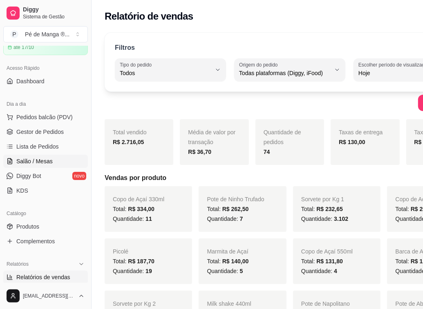
click at [43, 160] on span "Salão / Mesas" at bounding box center [34, 161] width 36 height 8
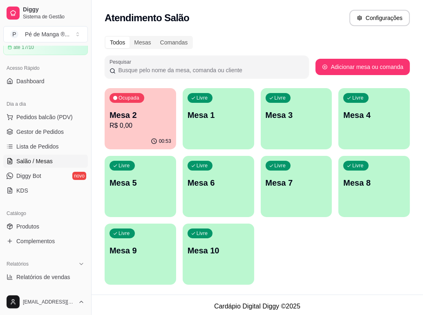
click at [134, 114] on p "Mesa 2" at bounding box center [141, 115] width 62 height 11
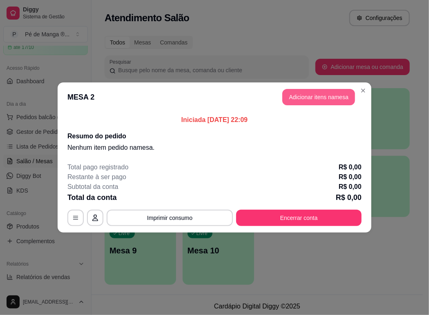
click at [318, 102] on button "Adicionar itens na mesa" at bounding box center [318, 97] width 73 height 16
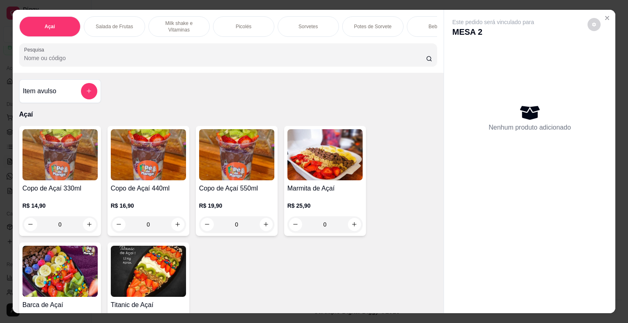
click at [368, 23] on p "Potes de Sorvete" at bounding box center [373, 26] width 38 height 7
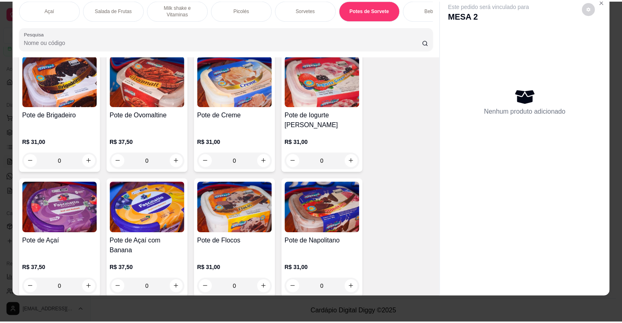
scroll to position [1550, 0]
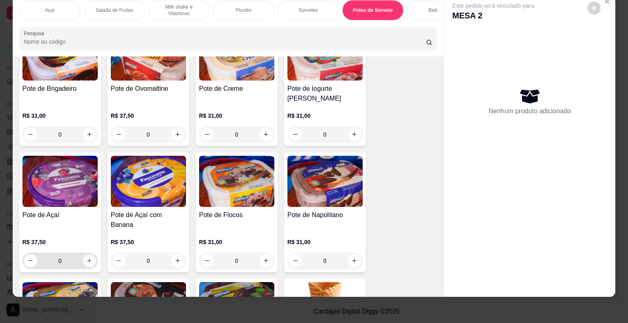
click at [90, 254] on button "increase-product-quantity" at bounding box center [89, 260] width 13 height 13
type input "1"
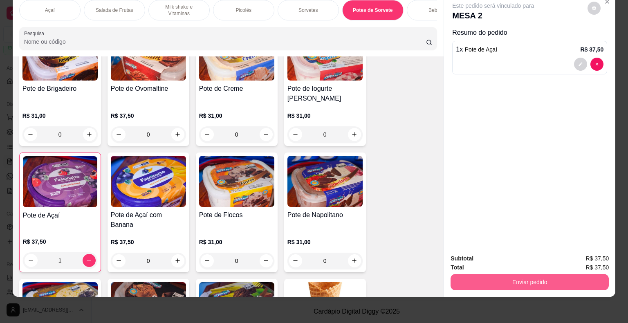
click at [519, 277] on button "Enviar pedido" at bounding box center [529, 282] width 158 height 16
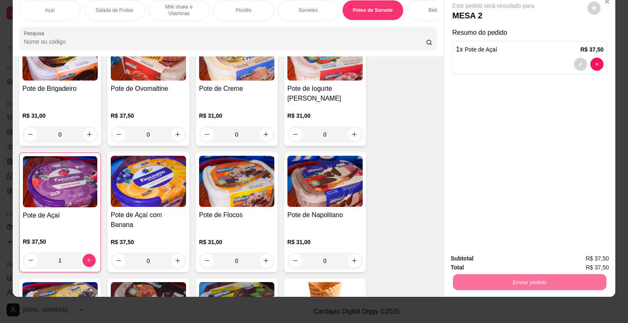
click at [508, 257] on button "Não registrar e enviar pedido" at bounding box center [502, 255] width 83 height 15
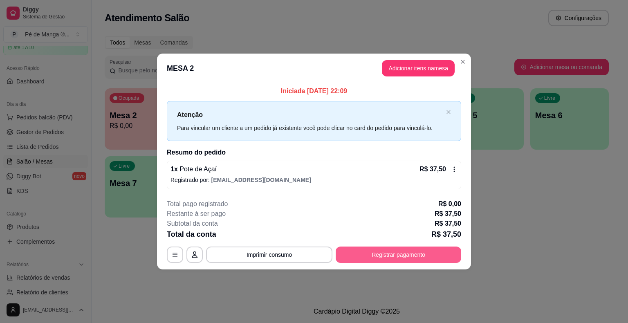
click at [376, 251] on button "Registrar pagamento" at bounding box center [398, 254] width 125 height 16
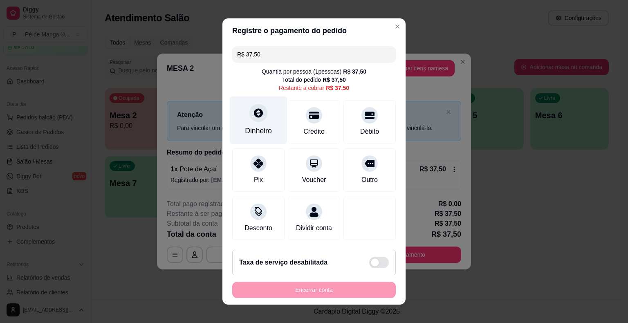
click at [262, 124] on div "Dinheiro" at bounding box center [259, 120] width 58 height 48
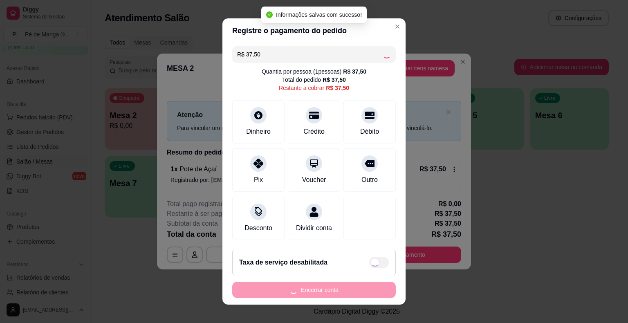
type input "R$ 0,00"
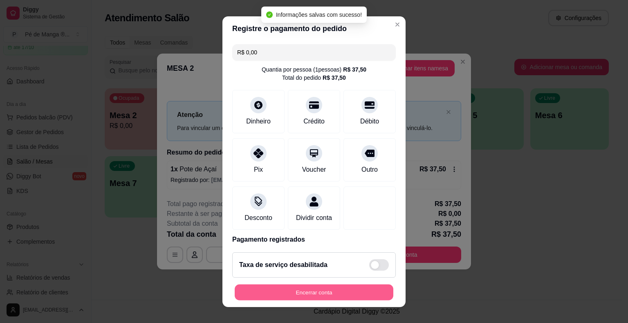
click at [355, 292] on button "Encerrar conta" at bounding box center [314, 292] width 159 height 16
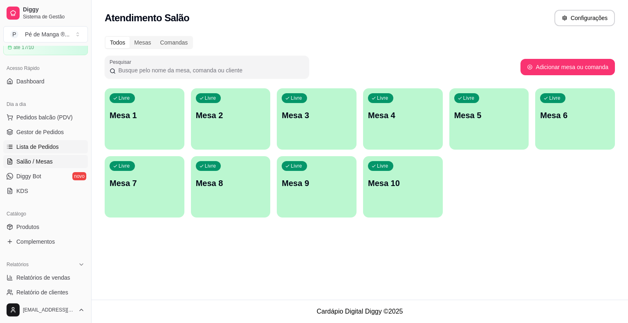
click at [46, 146] on span "Lista de Pedidos" at bounding box center [37, 147] width 43 height 8
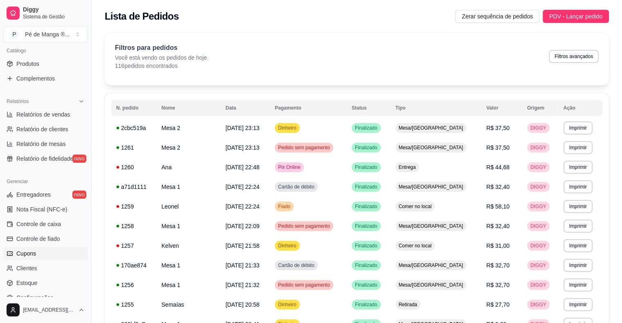
scroll to position [204, 0]
click at [61, 222] on link "Controle de caixa" at bounding box center [45, 223] width 85 height 13
